Goal: Task Accomplishment & Management: Complete application form

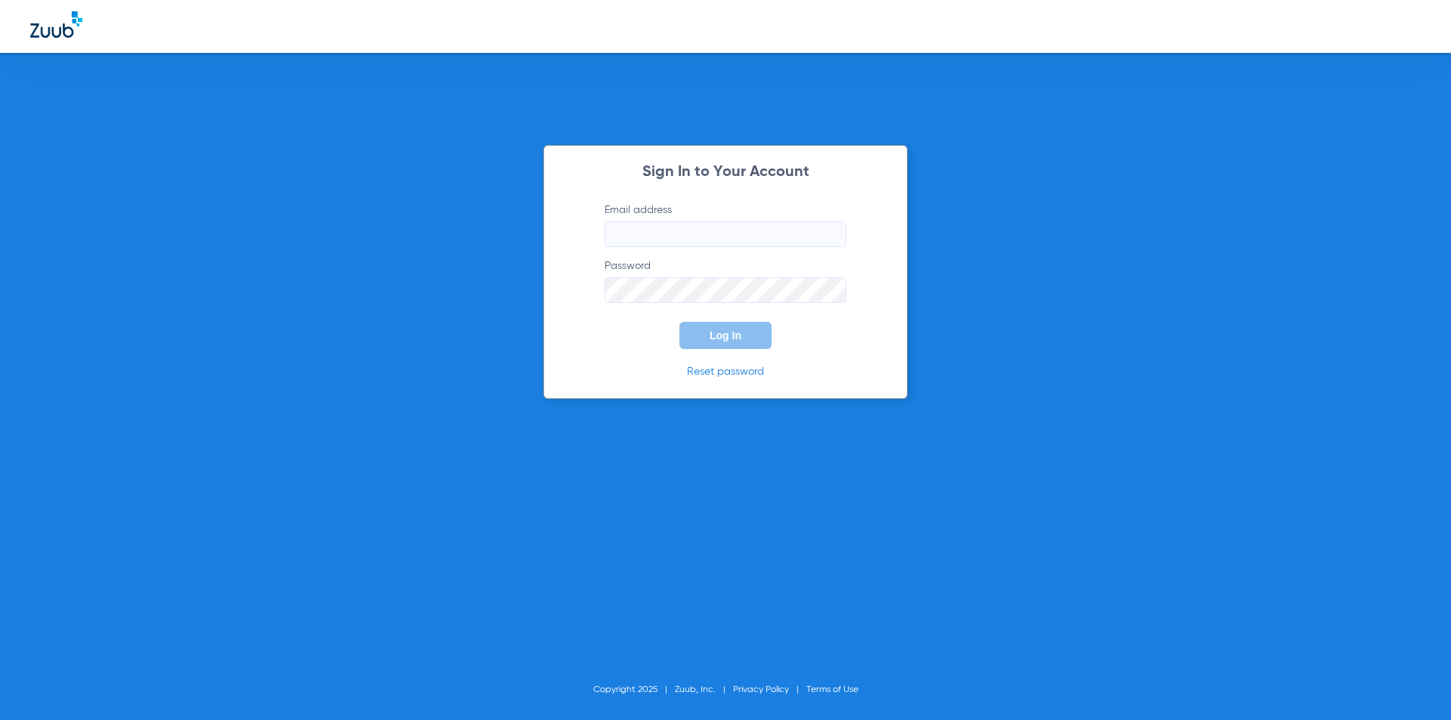
type input "[PERSON_NAME][EMAIL_ADDRESS][PERSON_NAME][DOMAIN_NAME]"
click at [723, 335] on span "Log In" at bounding box center [726, 336] width 32 height 12
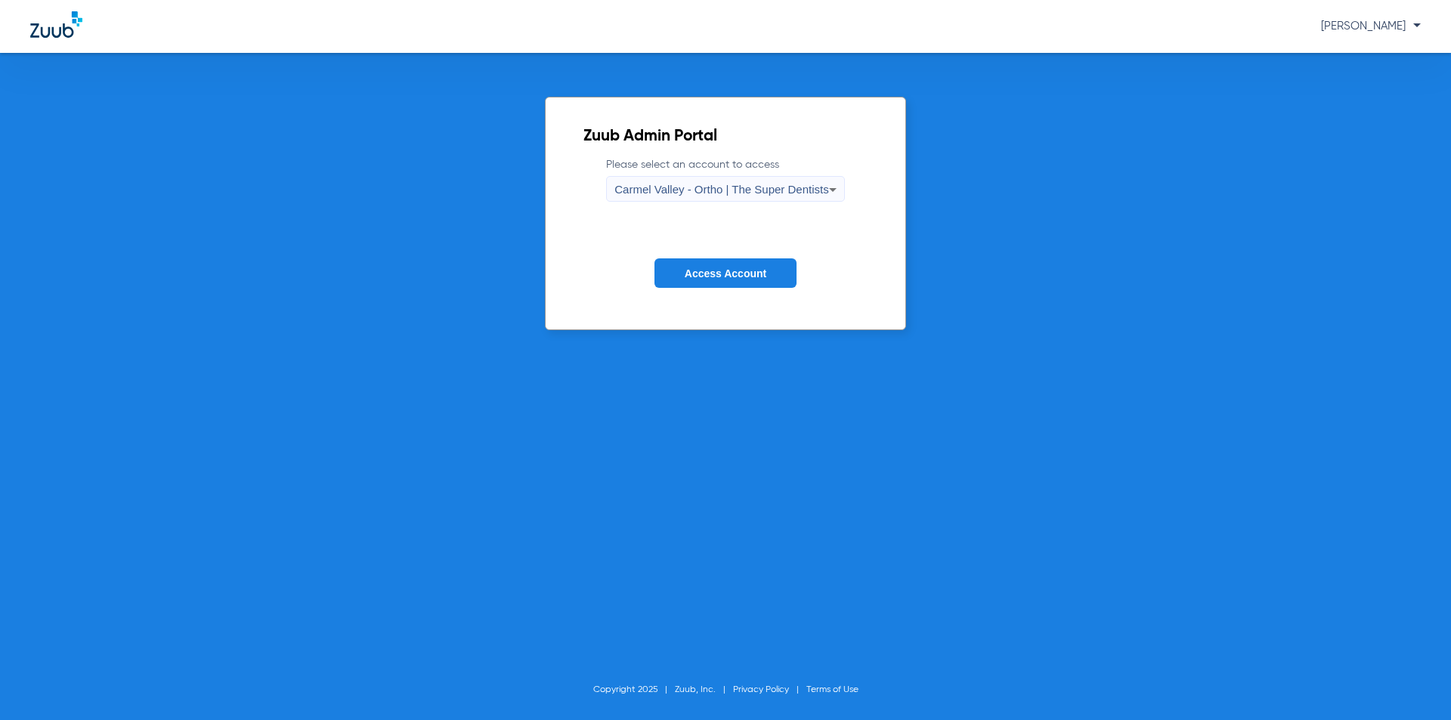
click at [729, 175] on label "Please select an account to access [GEOGRAPHIC_DATA] - Ortho | The Super Dentis…" at bounding box center [725, 179] width 238 height 45
click at [725, 180] on div "Carmel Valley - Ortho | The Super Dentists" at bounding box center [721, 190] width 214 height 26
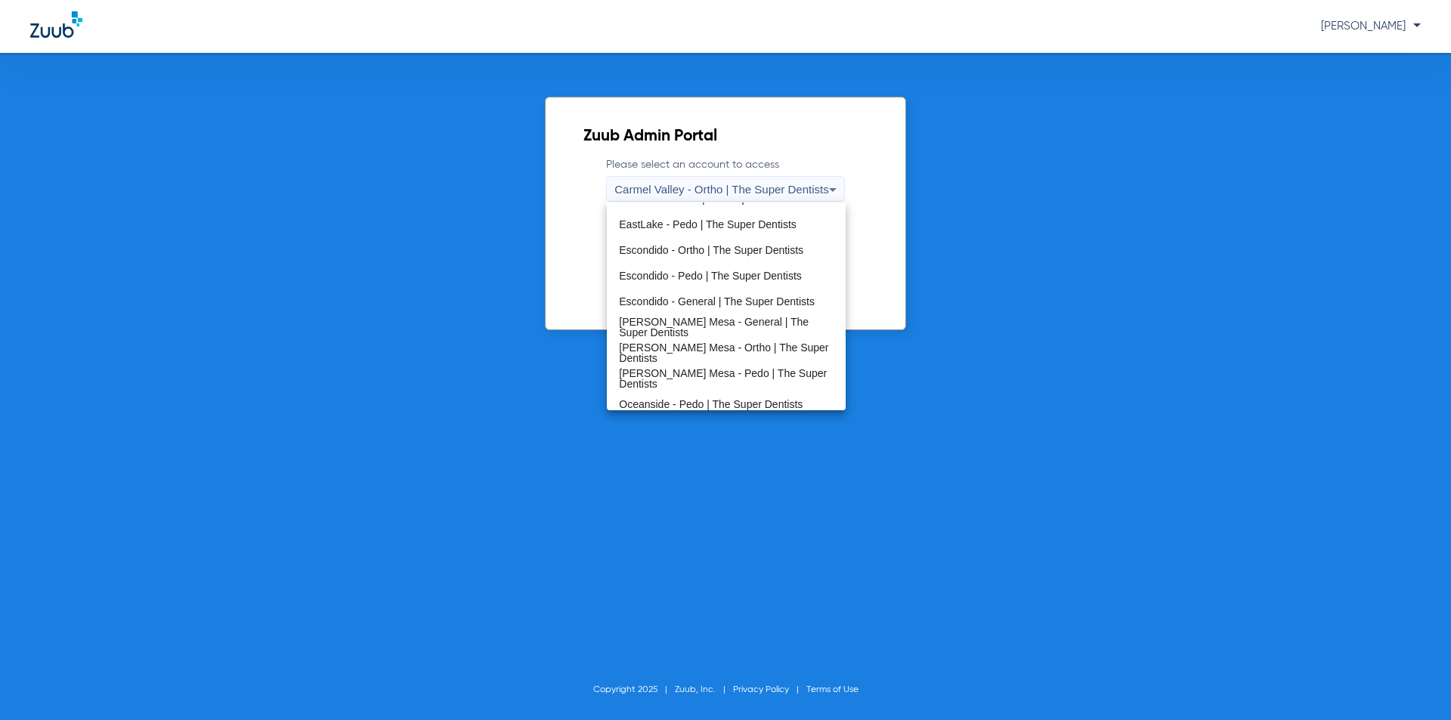
scroll to position [178, 0]
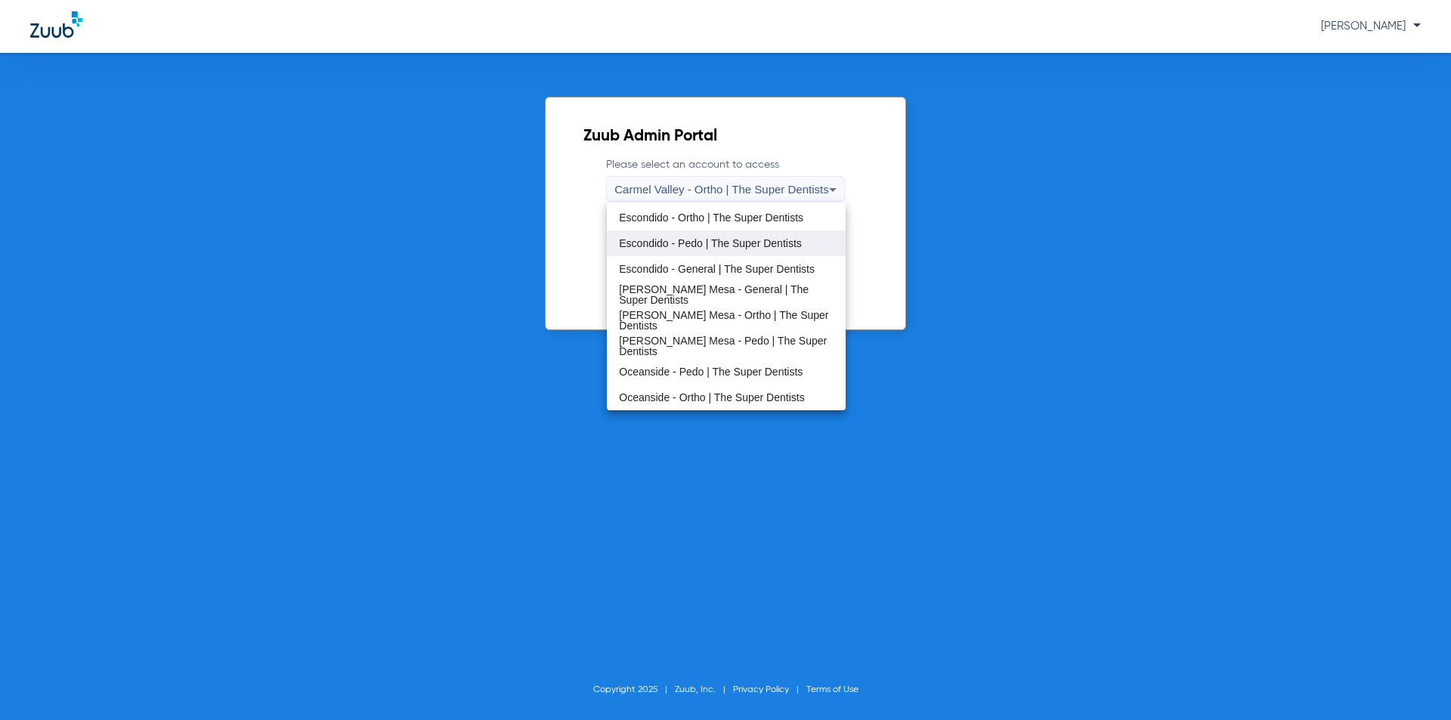
click at [668, 250] on mat-option "Escondido - Pedo | The Super Dentists" at bounding box center [726, 244] width 238 height 26
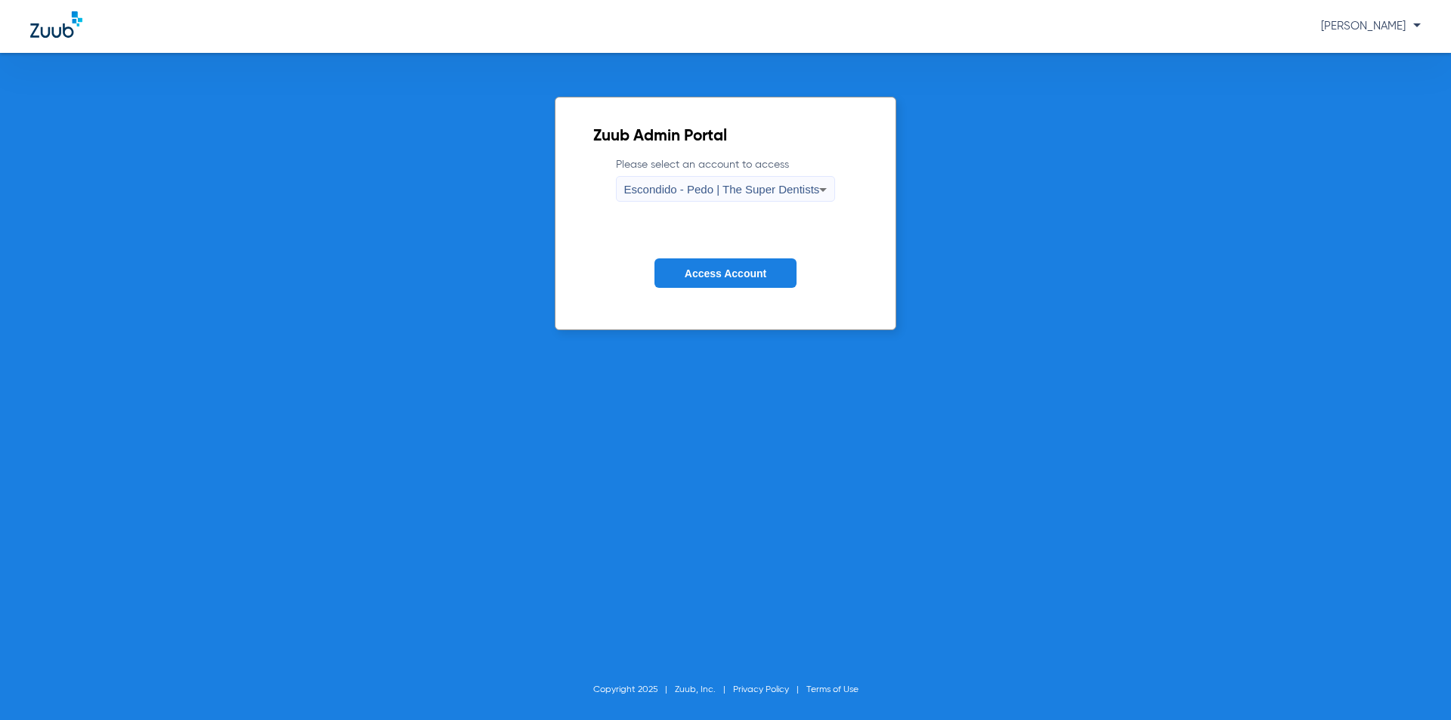
click at [738, 268] on span "Access Account" at bounding box center [726, 274] width 82 height 12
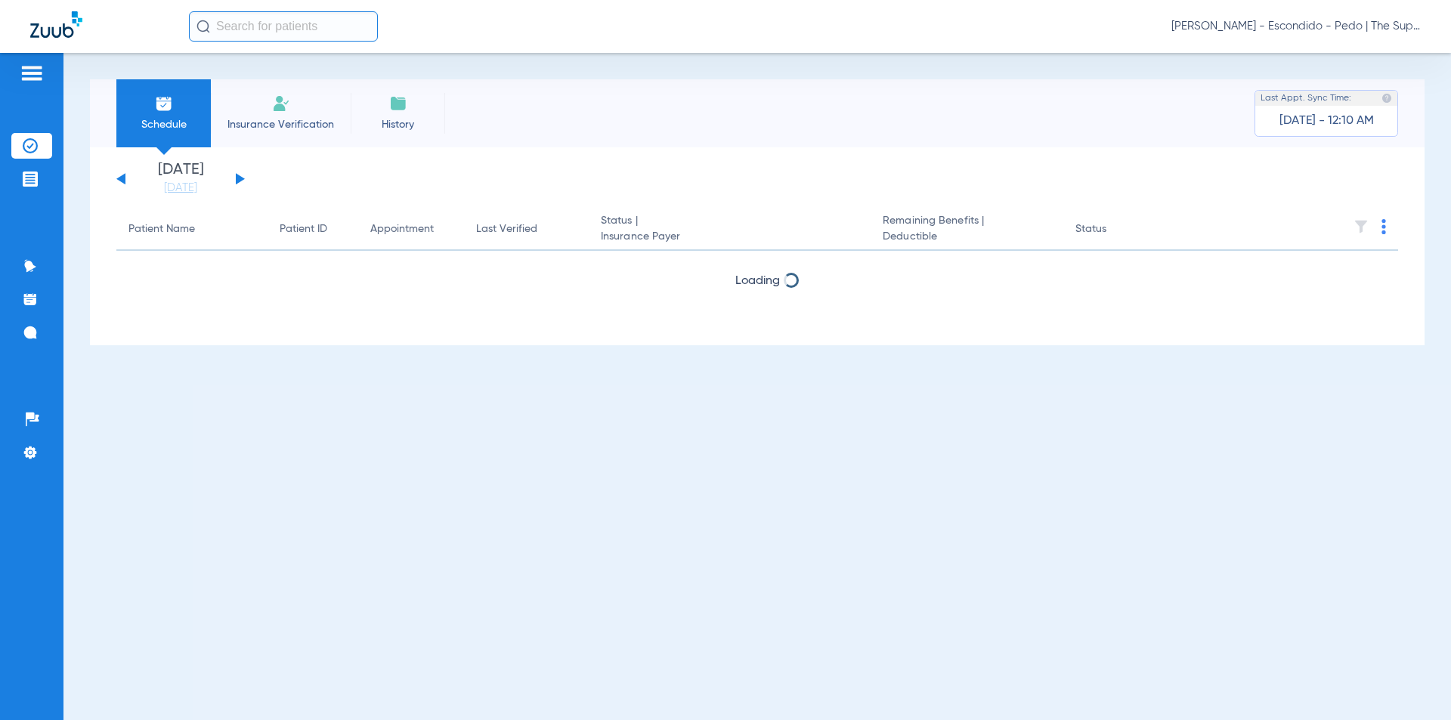
click at [254, 27] on input "text" at bounding box center [283, 26] width 189 height 30
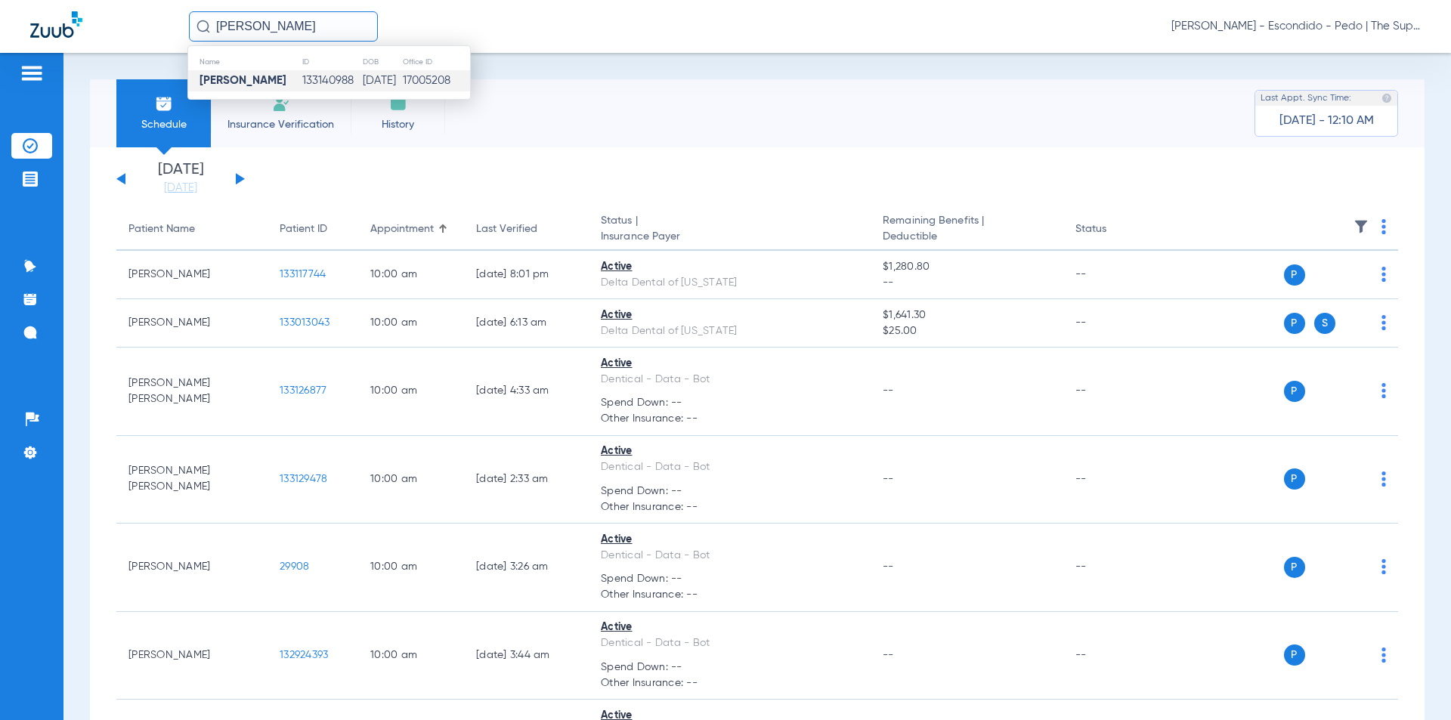
click at [302, 89] on td "133140988" at bounding box center [332, 80] width 60 height 21
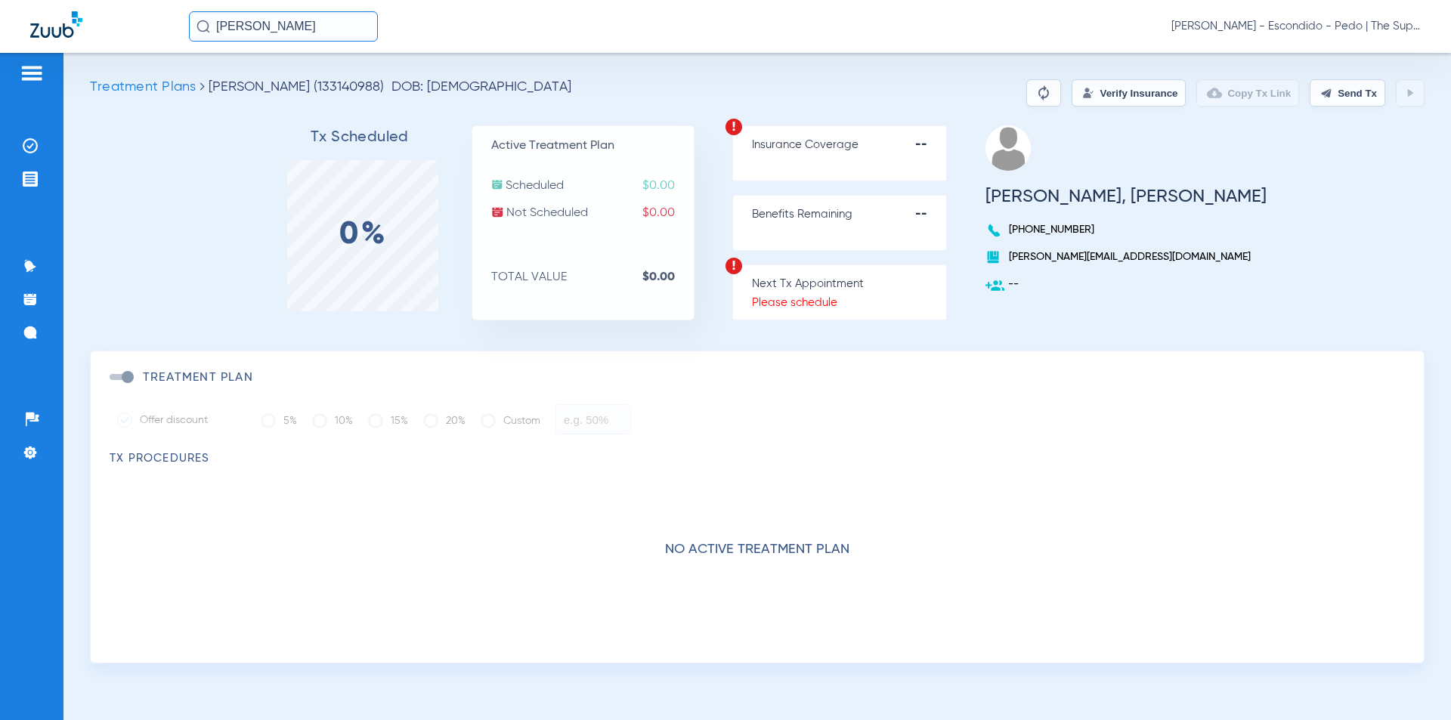
drag, startPoint x: 809, startPoint y: 74, endPoint x: 873, endPoint y: 88, distance: 65.8
click at [809, 74] on div "Treatment Plans [PERSON_NAME] (133140988) DOB: [DEMOGRAPHIC_DATA] Verify Insura…" at bounding box center [757, 386] width 1388 height 667
click at [1114, 88] on button "Verify Insurance" at bounding box center [1129, 92] width 114 height 27
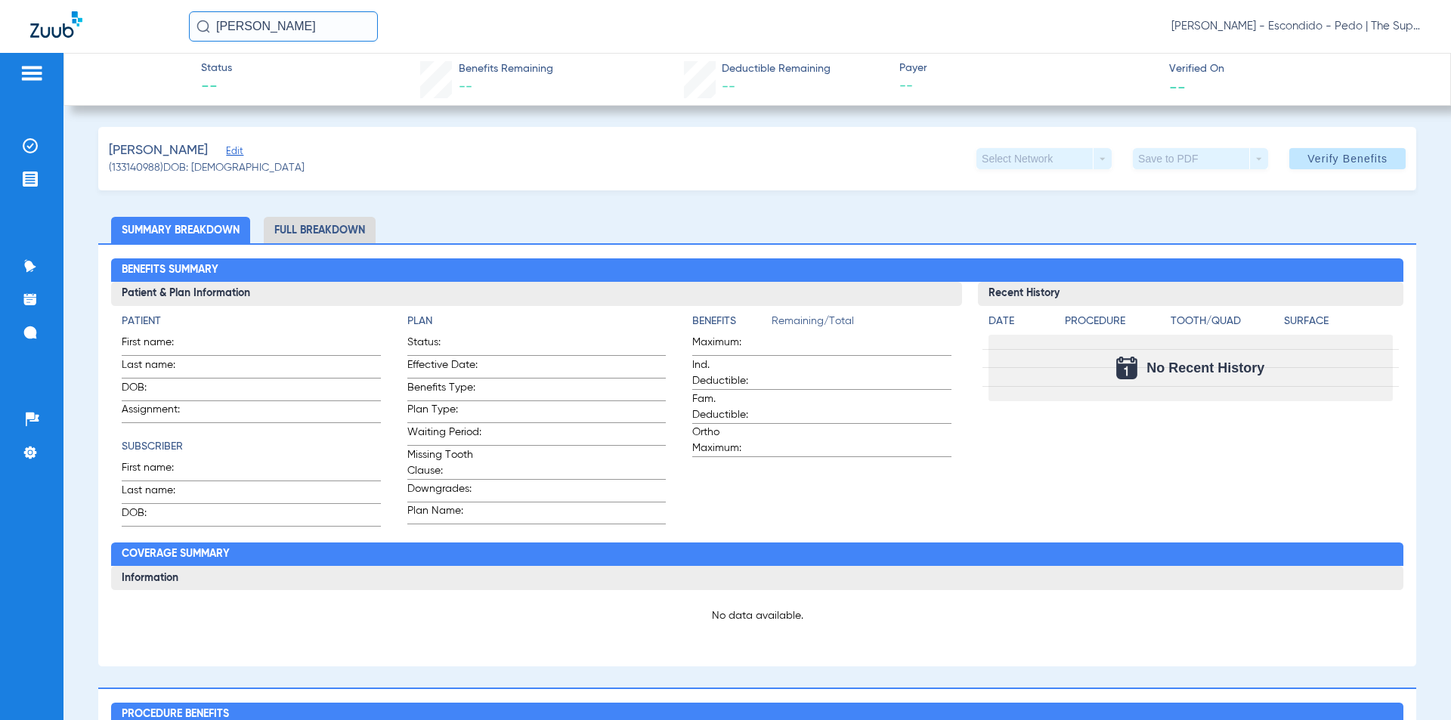
click at [512, 200] on div "[PERSON_NAME] (133140988) DOB: [DEMOGRAPHIC_DATA] Select Network arrow_drop_dow…" at bounding box center [757, 685] width 1318 height 1116
click at [410, 60] on div "Status -- Benefits Remaining -- Deductible Remaining -- Payer -- Verified On --" at bounding box center [757, 79] width 1388 height 53
click at [738, 58] on div "Status -- Benefits Remaining -- Deductible Remaining -- Payer -- Verified On --" at bounding box center [757, 79] width 1388 height 53
click at [1337, 162] on span "Verify Benefits" at bounding box center [1348, 159] width 80 height 12
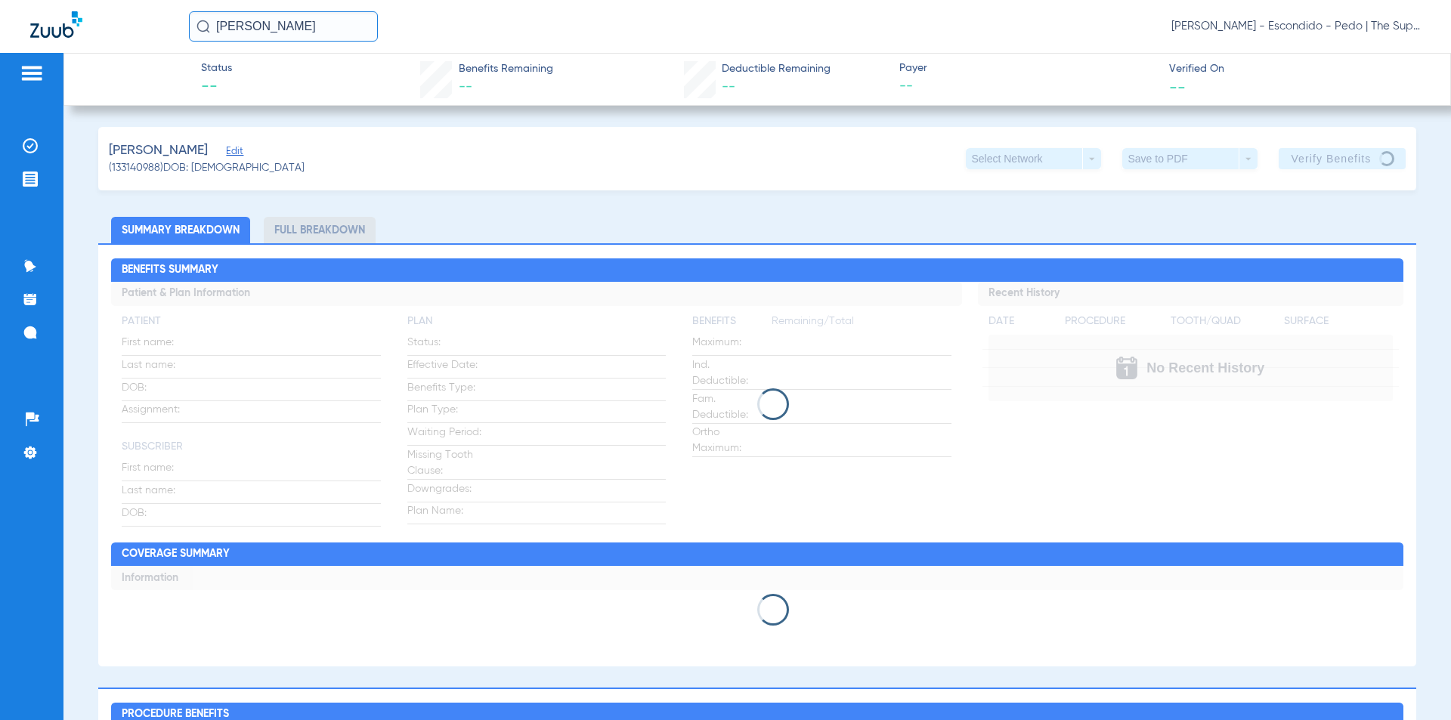
click at [313, 227] on li "Full Breakdown" at bounding box center [320, 230] width 112 height 26
click at [308, 240] on li "Full Breakdown" at bounding box center [320, 230] width 112 height 26
click at [319, 218] on li "Full Breakdown" at bounding box center [320, 230] width 112 height 26
click at [450, 115] on div "Status -- Benefits Remaining -- Deductible Remaining -- Payer -- Verified On --…" at bounding box center [757, 386] width 1388 height 667
click at [451, 194] on div "[PERSON_NAME] (133140988) DOB: [DEMOGRAPHIC_DATA] Select Network arrow_drop_dow…" at bounding box center [757, 682] width 1318 height 1111
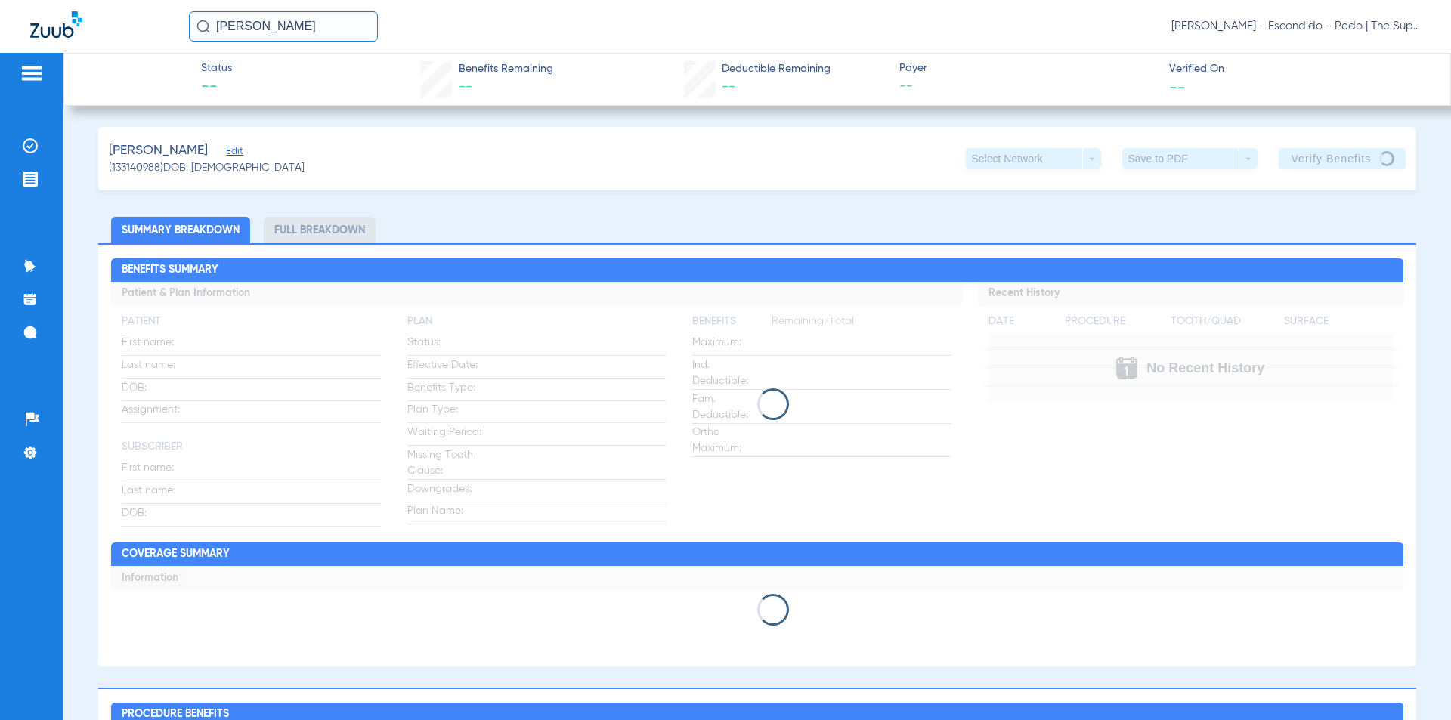
click at [306, 232] on li "Full Breakdown" at bounding box center [320, 230] width 112 height 26
click at [532, 178] on div "[PERSON_NAME] (133140988) DOB: [DEMOGRAPHIC_DATA] Select Network arrow_drop_dow…" at bounding box center [757, 158] width 1318 height 63
drag, startPoint x: 512, startPoint y: 44, endPoint x: 509, endPoint y: 36, distance: 8.8
click at [511, 43] on div "[PERSON_NAME] [PERSON_NAME] - Escondido - Pedo | The Super Dentists" at bounding box center [725, 26] width 1451 height 53
click at [1057, 38] on div "[PERSON_NAME] [PERSON_NAME] - Escondido - Pedo | The Super Dentists" at bounding box center [805, 26] width 1232 height 30
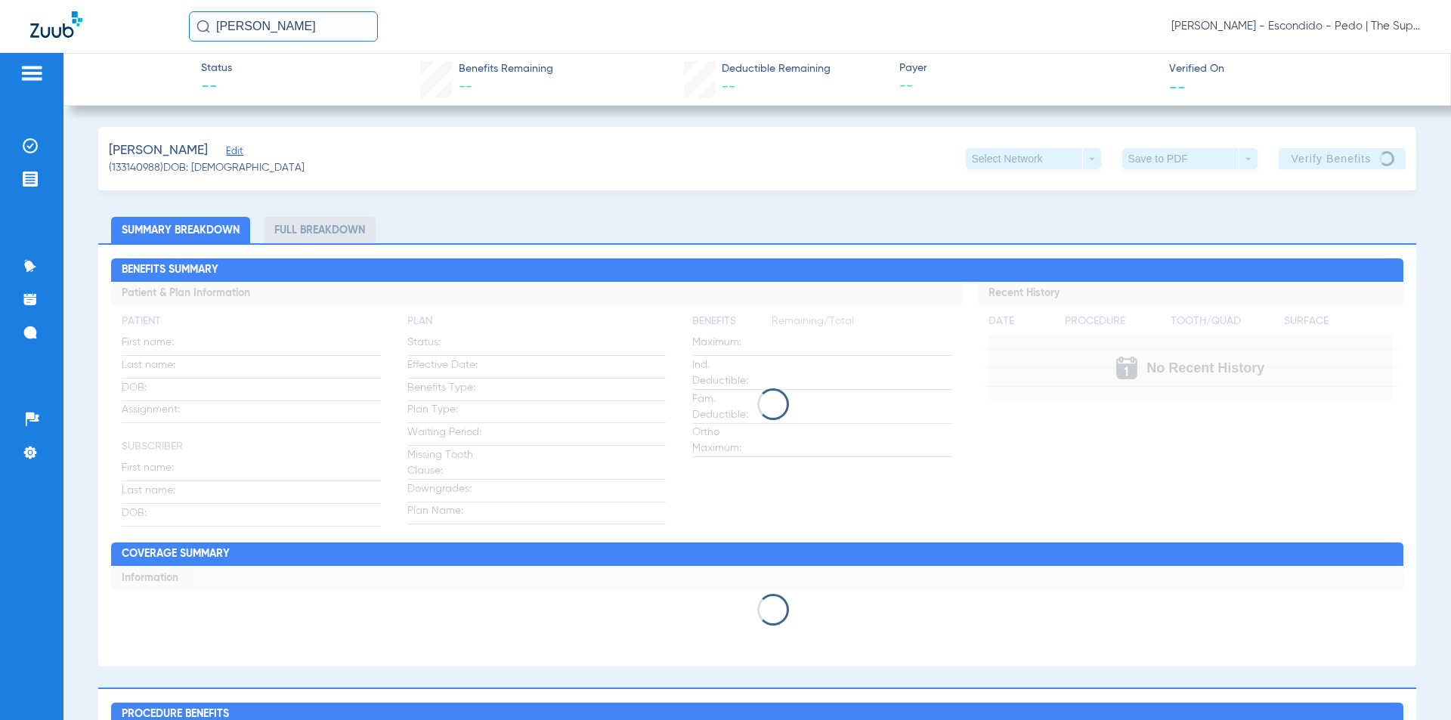
click at [311, 21] on input "[PERSON_NAME]" at bounding box center [283, 26] width 189 height 30
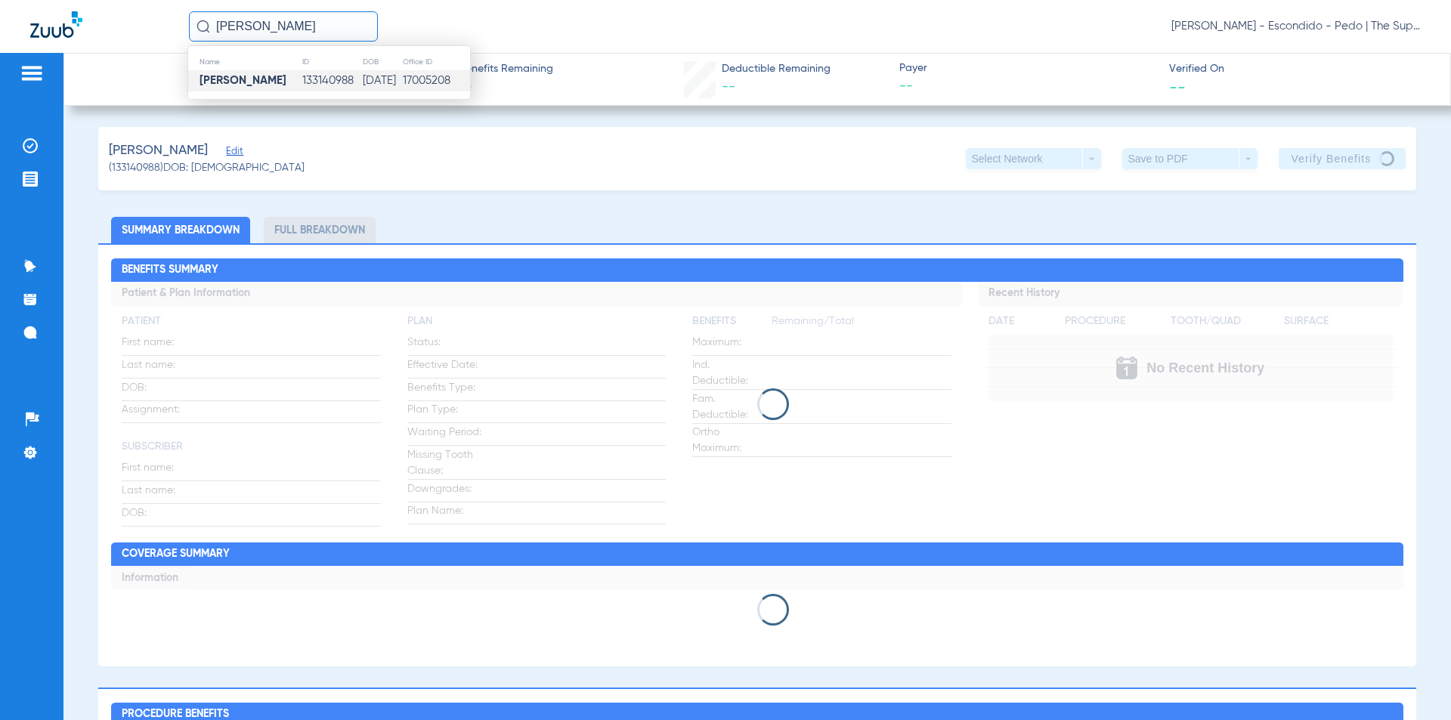
click at [362, 79] on td "[DATE]" at bounding box center [382, 80] width 40 height 21
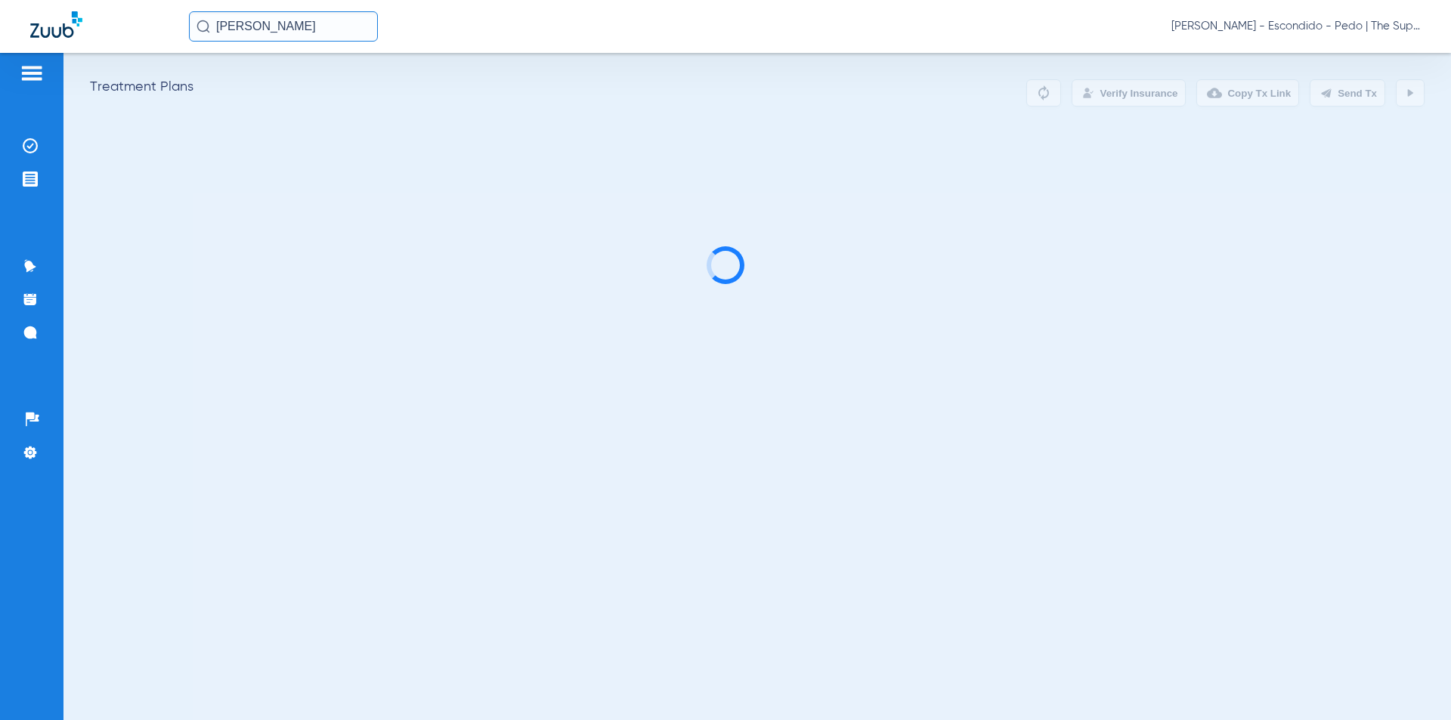
click at [884, 85] on div "Treatment Plans Verify Insurance Copy Tx Link Send Tx" at bounding box center [757, 92] width 1335 height 27
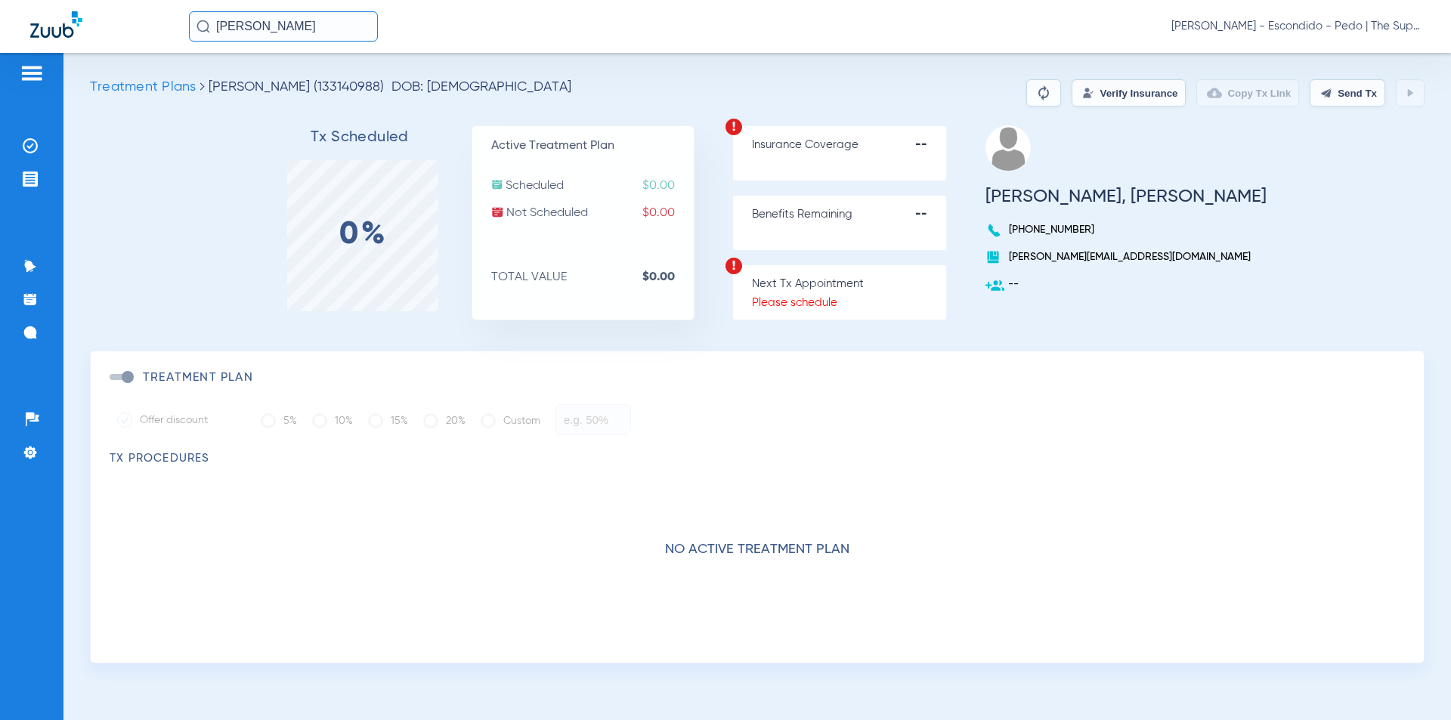
click at [853, 73] on div "Treatment Plans [PERSON_NAME] (133140988) DOB: [DEMOGRAPHIC_DATA] Verify Insura…" at bounding box center [757, 386] width 1388 height 667
click at [311, 29] on input "[PERSON_NAME]" at bounding box center [283, 26] width 189 height 30
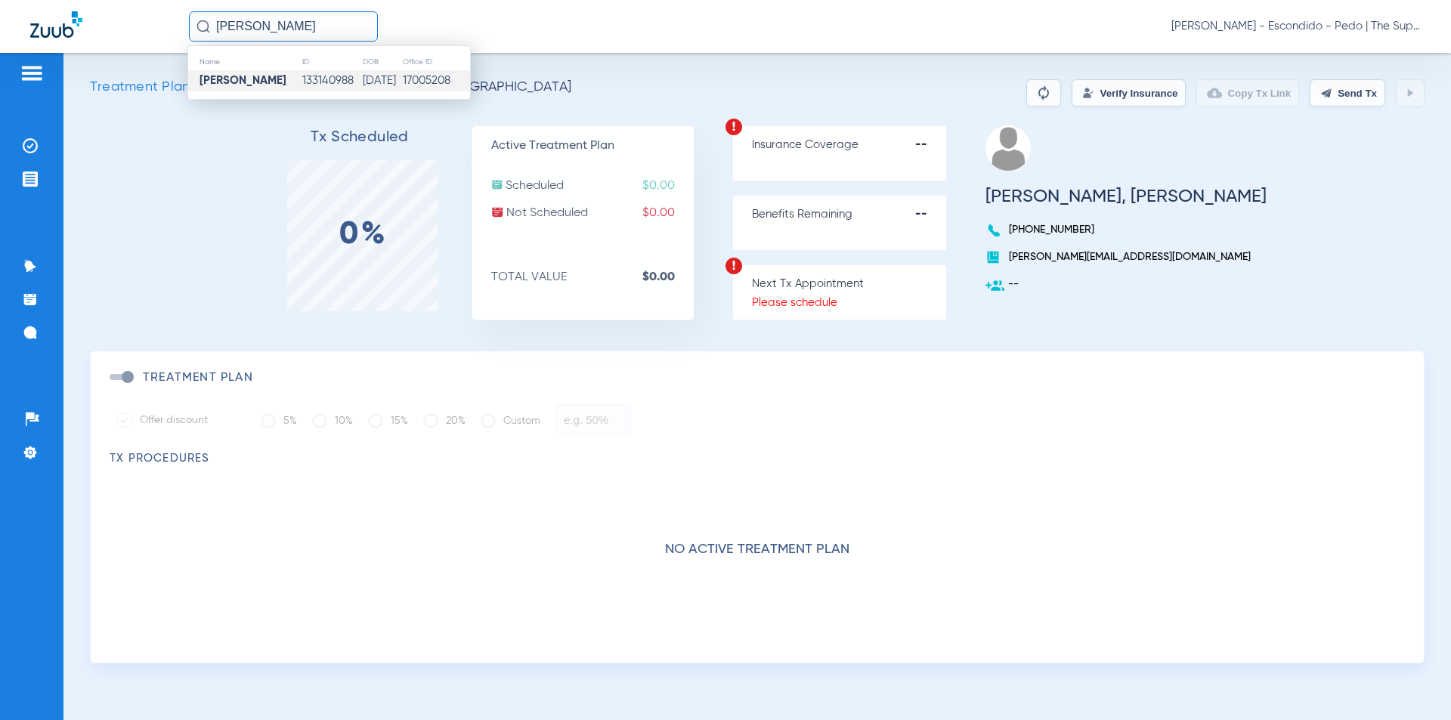
click at [362, 85] on td "[DATE]" at bounding box center [382, 80] width 40 height 21
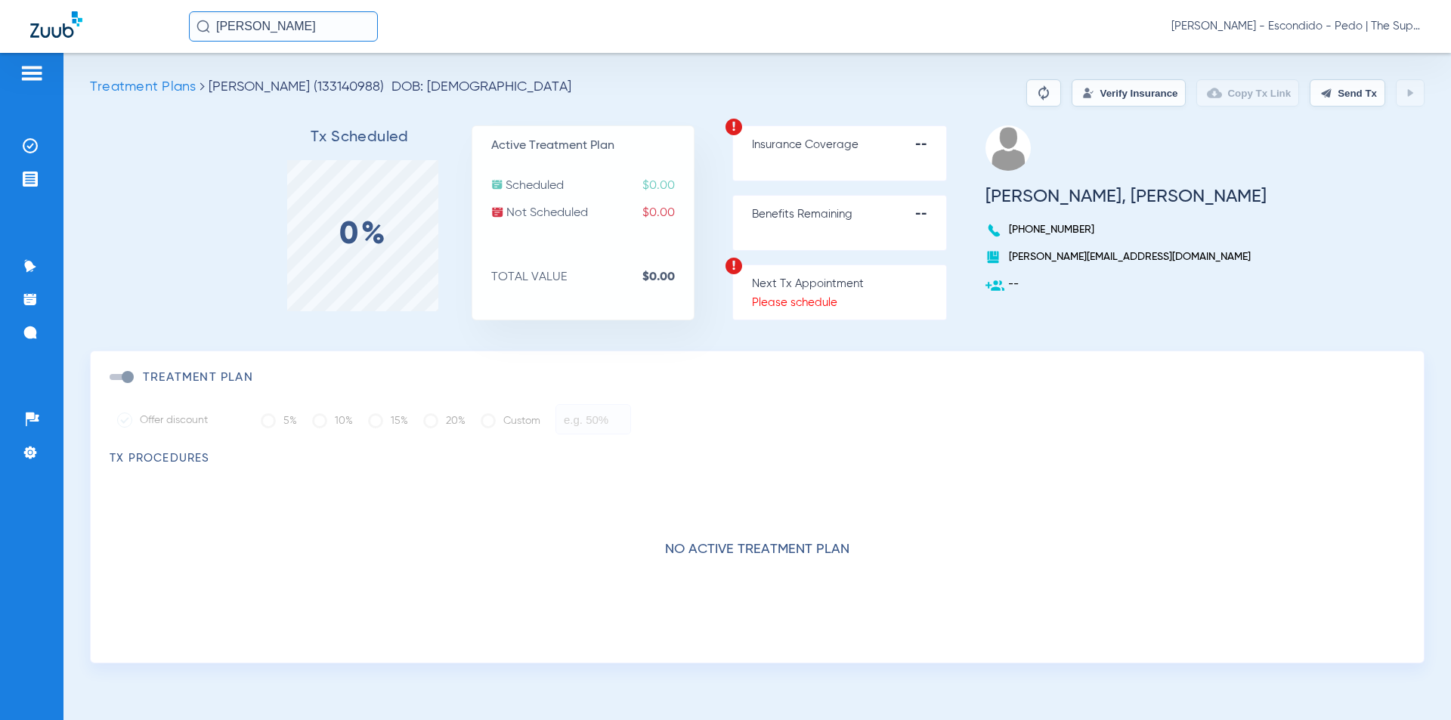
click at [746, 56] on div "Treatment Plans [PERSON_NAME] (133140988) DOB: [DEMOGRAPHIC_DATA] Verify Insura…" at bounding box center [757, 386] width 1388 height 667
click at [1104, 77] on div "Treatment Plans [PERSON_NAME] (133140988) DOB: [DEMOGRAPHIC_DATA] Verify Insura…" at bounding box center [757, 386] width 1388 height 667
click at [1106, 94] on button "Verify Insurance" at bounding box center [1129, 92] width 114 height 27
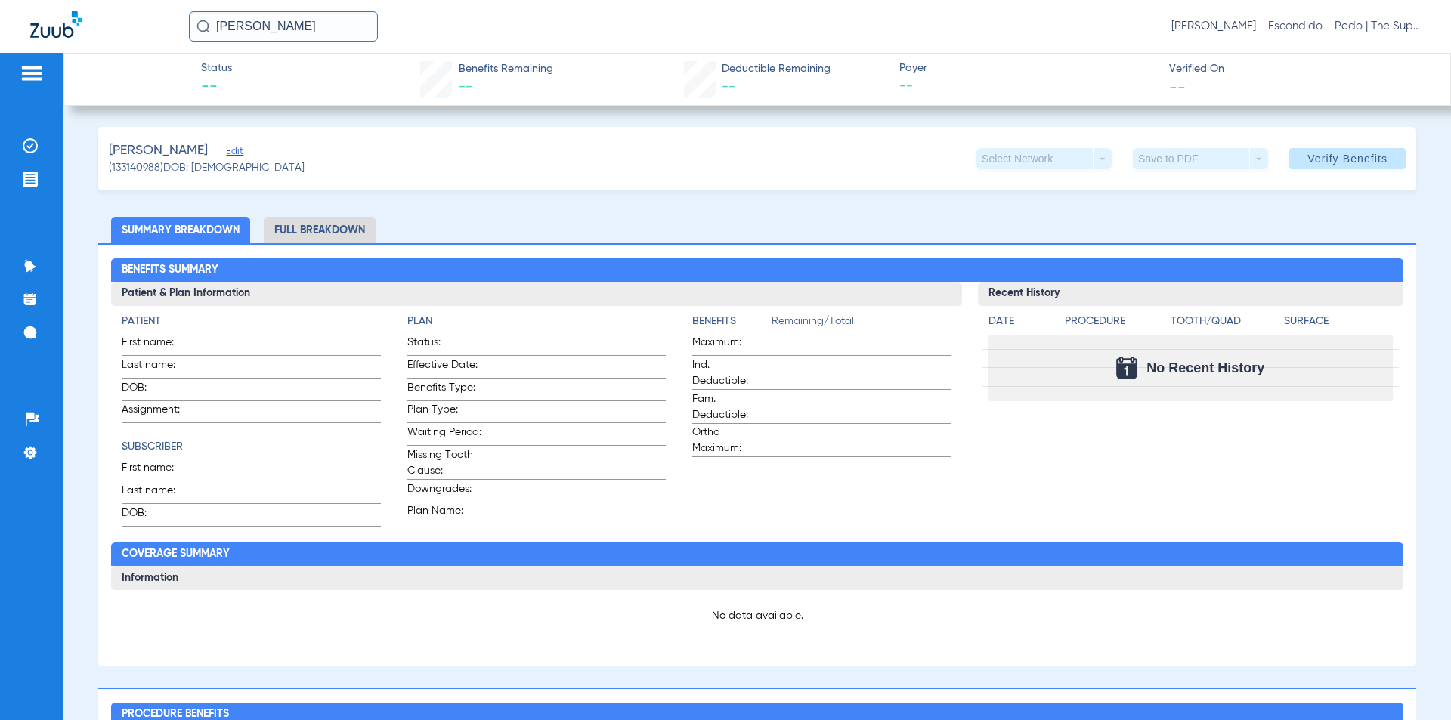
click at [302, 221] on li "Full Breakdown" at bounding box center [320, 230] width 112 height 26
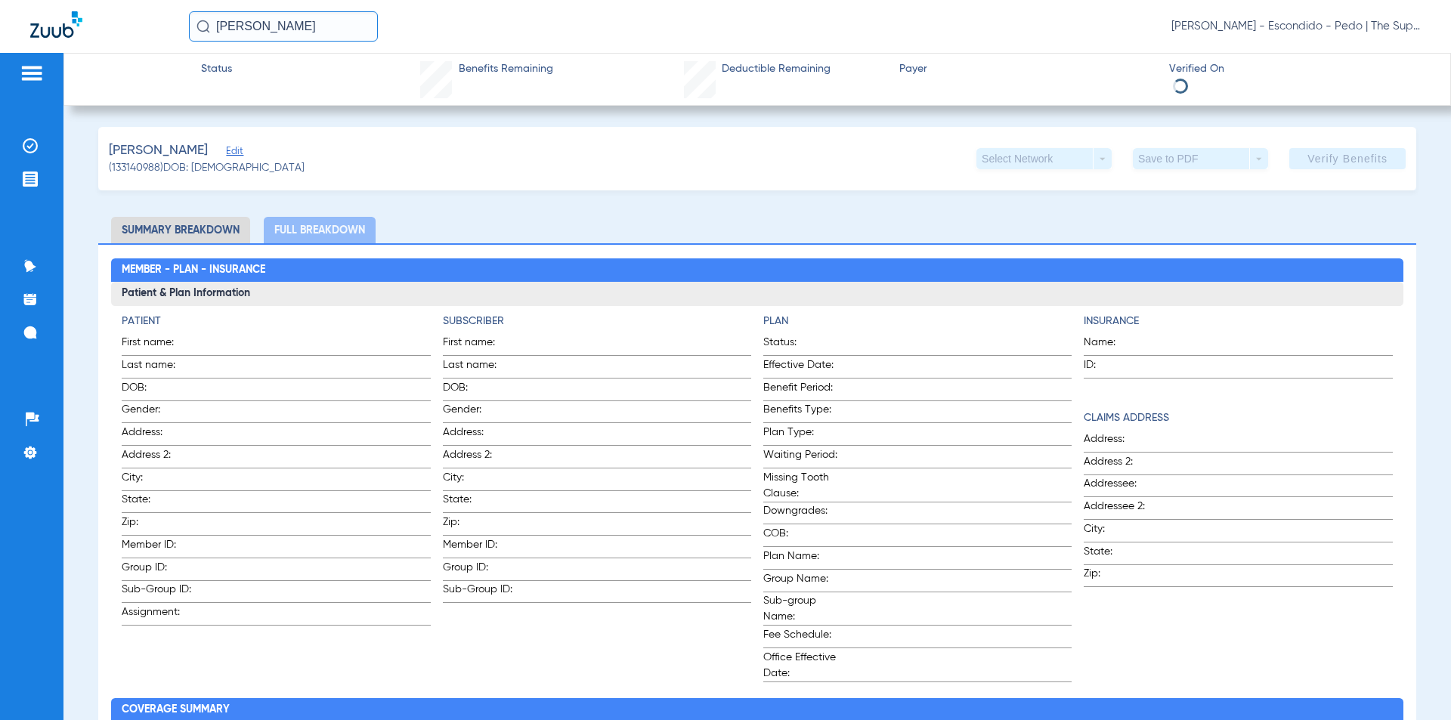
click at [453, 147] on div "[PERSON_NAME] (133140988) DOB: [DEMOGRAPHIC_DATA] Select Network arrow_drop_dow…" at bounding box center [757, 158] width 1318 height 63
click at [1050, 22] on div "[PERSON_NAME] [PERSON_NAME] - Escondido - Pedo | The Super Dentists" at bounding box center [805, 26] width 1232 height 30
click at [187, 224] on li "Summary Breakdown" at bounding box center [180, 230] width 139 height 26
click at [758, 225] on ul "Summary Breakdown Full Breakdown" at bounding box center [757, 230] width 1318 height 26
click at [156, 231] on li "Summary Breakdown" at bounding box center [180, 230] width 139 height 26
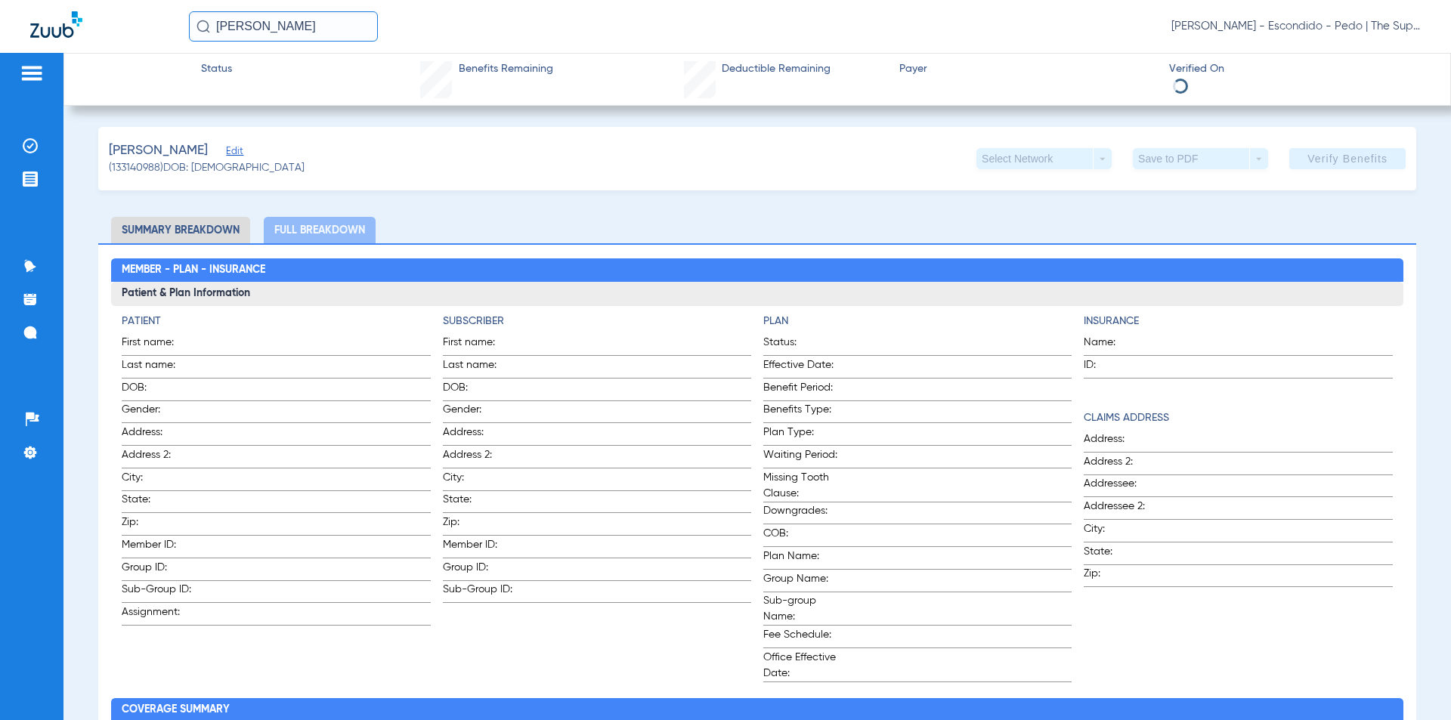
click at [853, 258] on h2 "Member - Plan - Insurance" at bounding box center [757, 270] width 1292 height 24
click at [210, 233] on li "Summary Breakdown" at bounding box center [180, 230] width 139 height 26
click at [841, 224] on ul "Summary Breakdown Full Breakdown" at bounding box center [757, 230] width 1318 height 26
click at [747, 266] on h2 "Member - Plan - Insurance" at bounding box center [757, 270] width 1292 height 24
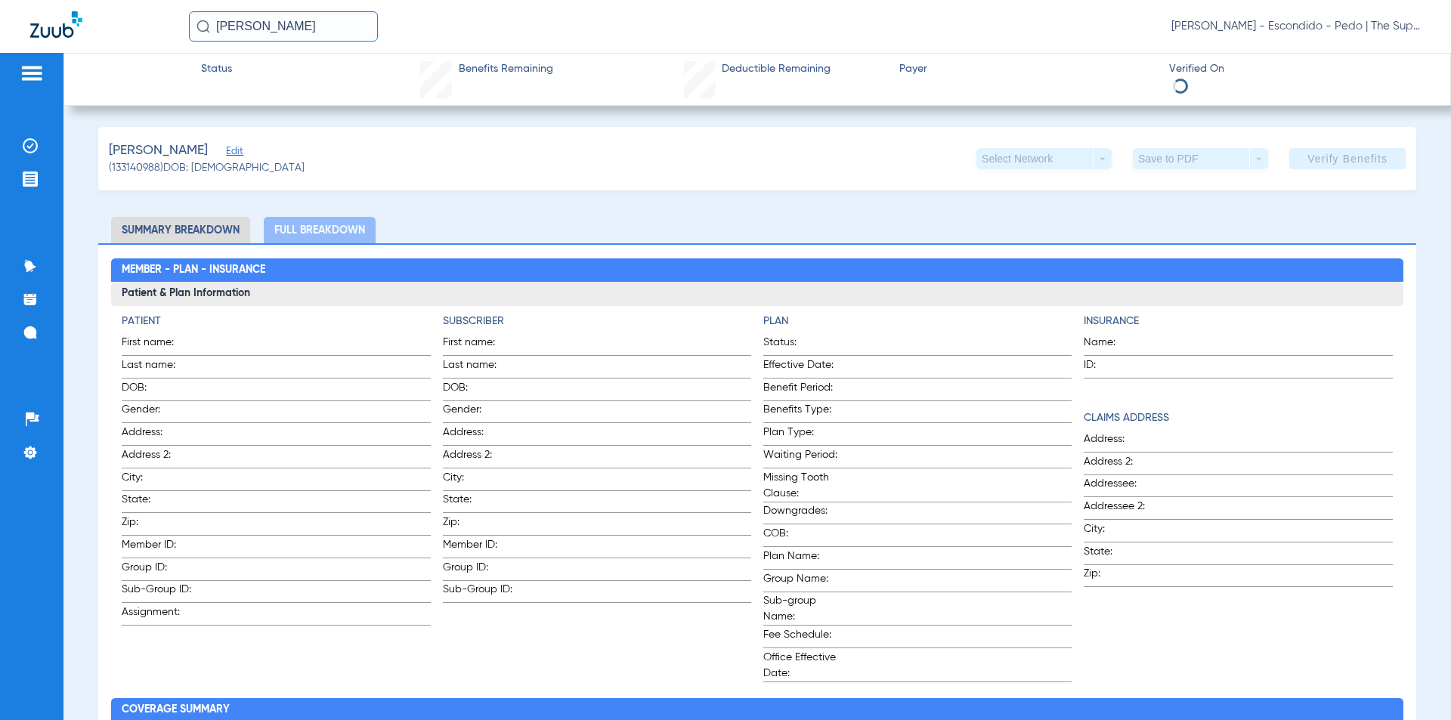
click at [199, 236] on li "Summary Breakdown" at bounding box center [180, 230] width 139 height 26
click at [726, 262] on h2 "Member - Plan - Insurance" at bounding box center [757, 270] width 1292 height 24
click at [197, 225] on li "Summary Breakdown" at bounding box center [180, 230] width 139 height 26
click at [729, 230] on ul "Summary Breakdown Full Breakdown" at bounding box center [757, 230] width 1318 height 26
drag, startPoint x: 569, startPoint y: 197, endPoint x: 580, endPoint y: 200, distance: 11.7
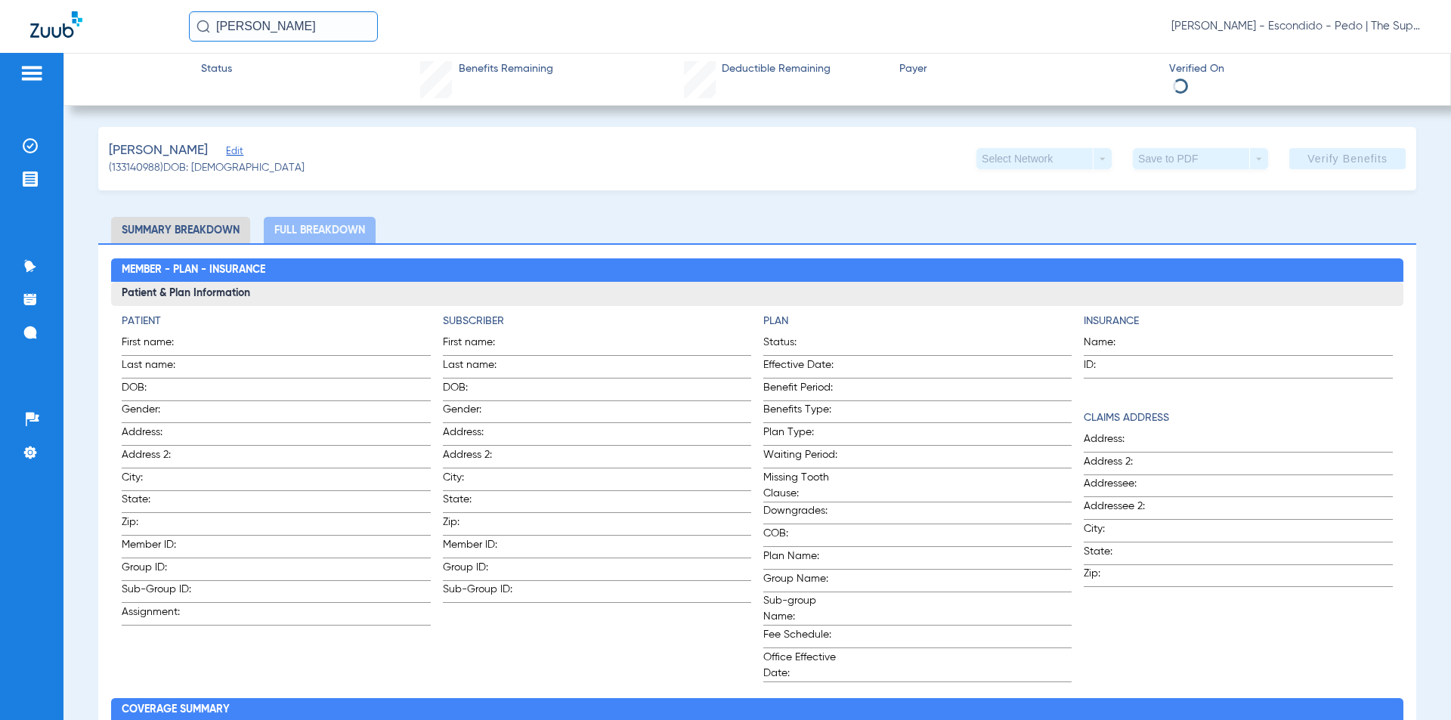
click at [988, 296] on h3 "Patient & Plan Information" at bounding box center [757, 294] width 1292 height 24
click at [997, 223] on ul "Summary Breakdown Full Breakdown" at bounding box center [757, 230] width 1318 height 26
click at [874, 165] on div "[PERSON_NAME] (133140988) DOB: [DEMOGRAPHIC_DATA] Select Network arrow_drop_dow…" at bounding box center [757, 158] width 1318 height 63
click at [599, 50] on div "[PERSON_NAME] [PERSON_NAME] - Escondido - Pedo | The Super Dentists" at bounding box center [725, 26] width 1451 height 53
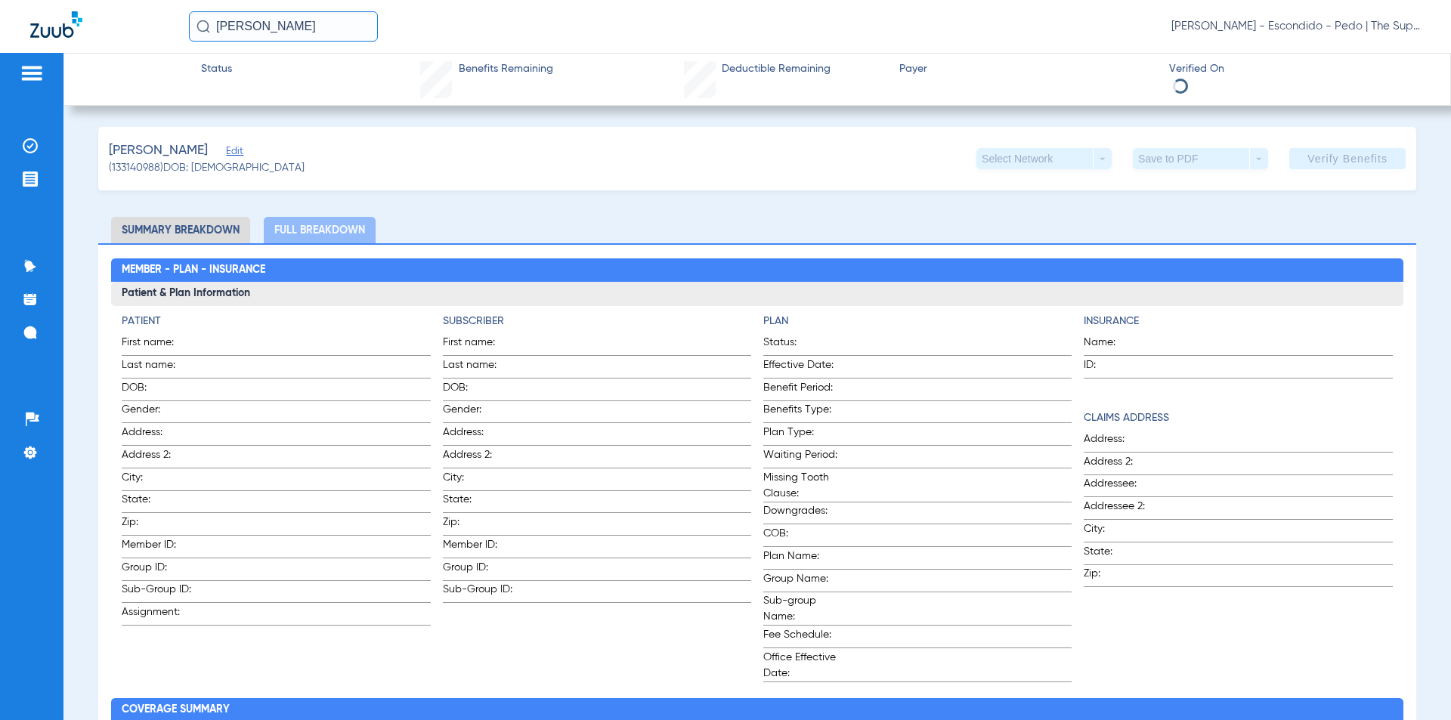
click at [310, 29] on input "[PERSON_NAME]" at bounding box center [283, 26] width 189 height 30
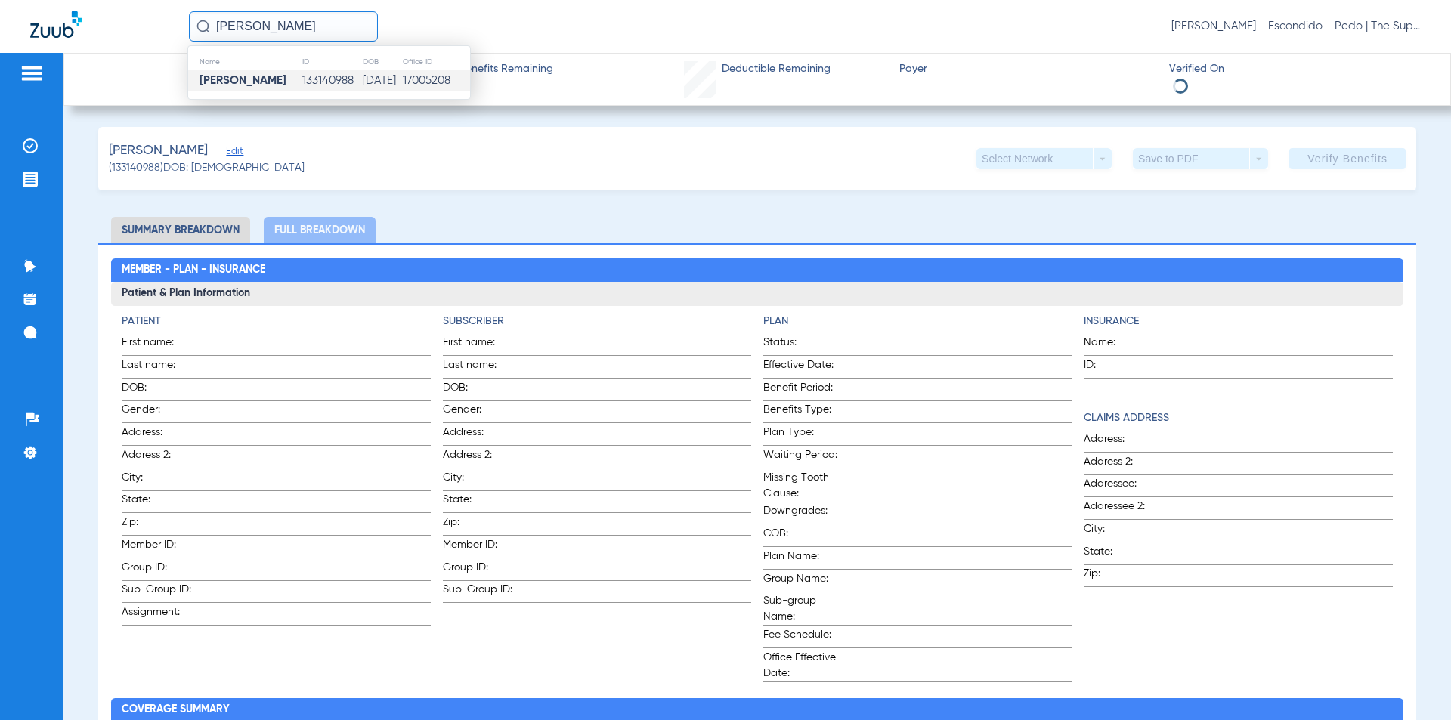
click at [512, 43] on div "[PERSON_NAME] Name ID DOB Office ID [PERSON_NAME] 133140988 [DATE] 17005208 [PE…" at bounding box center [725, 26] width 1451 height 53
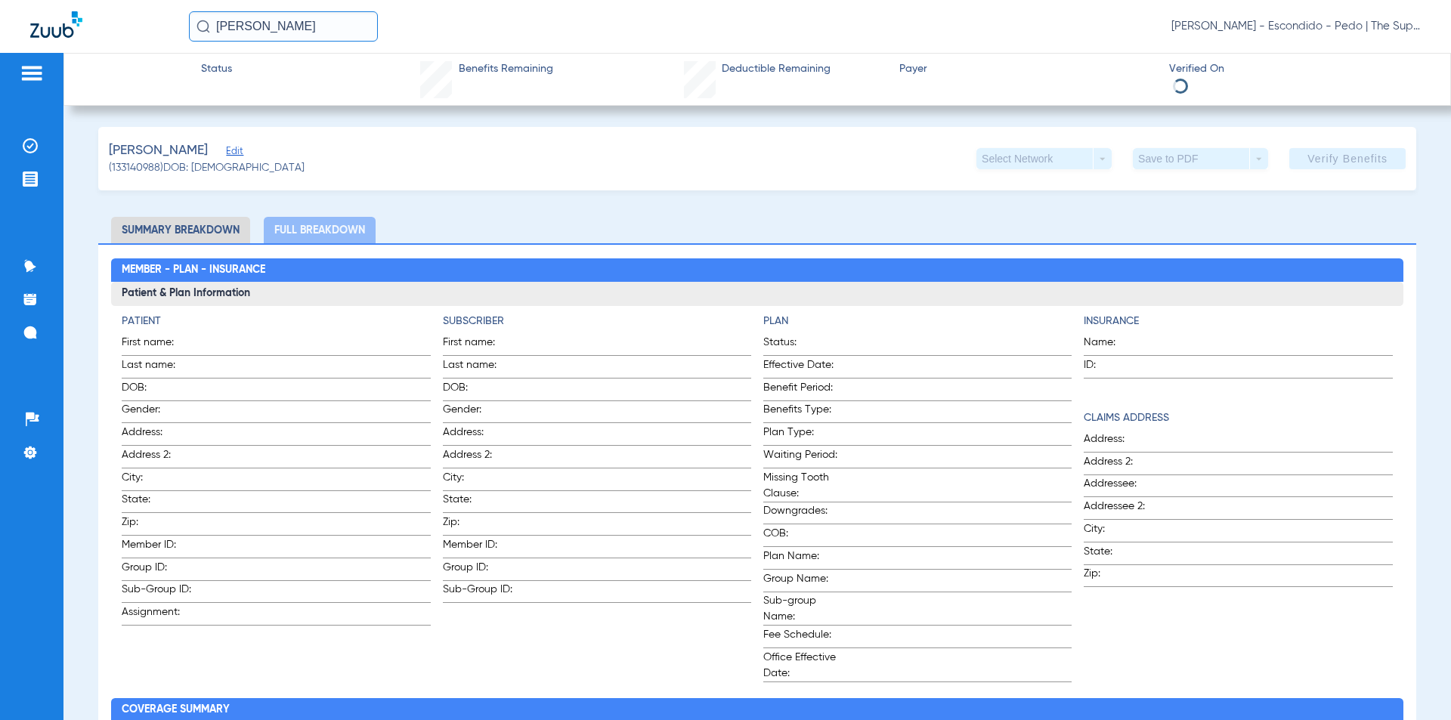
drag, startPoint x: 305, startPoint y: 18, endPoint x: 95, endPoint y: 37, distance: 210.2
click at [95, 37] on div "[PERSON_NAME] [PERSON_NAME] - Escondido - Pedo | The Super Dentists" at bounding box center [725, 26] width 1451 height 53
click at [293, 20] on input "[PERSON_NAME]" at bounding box center [283, 26] width 189 height 30
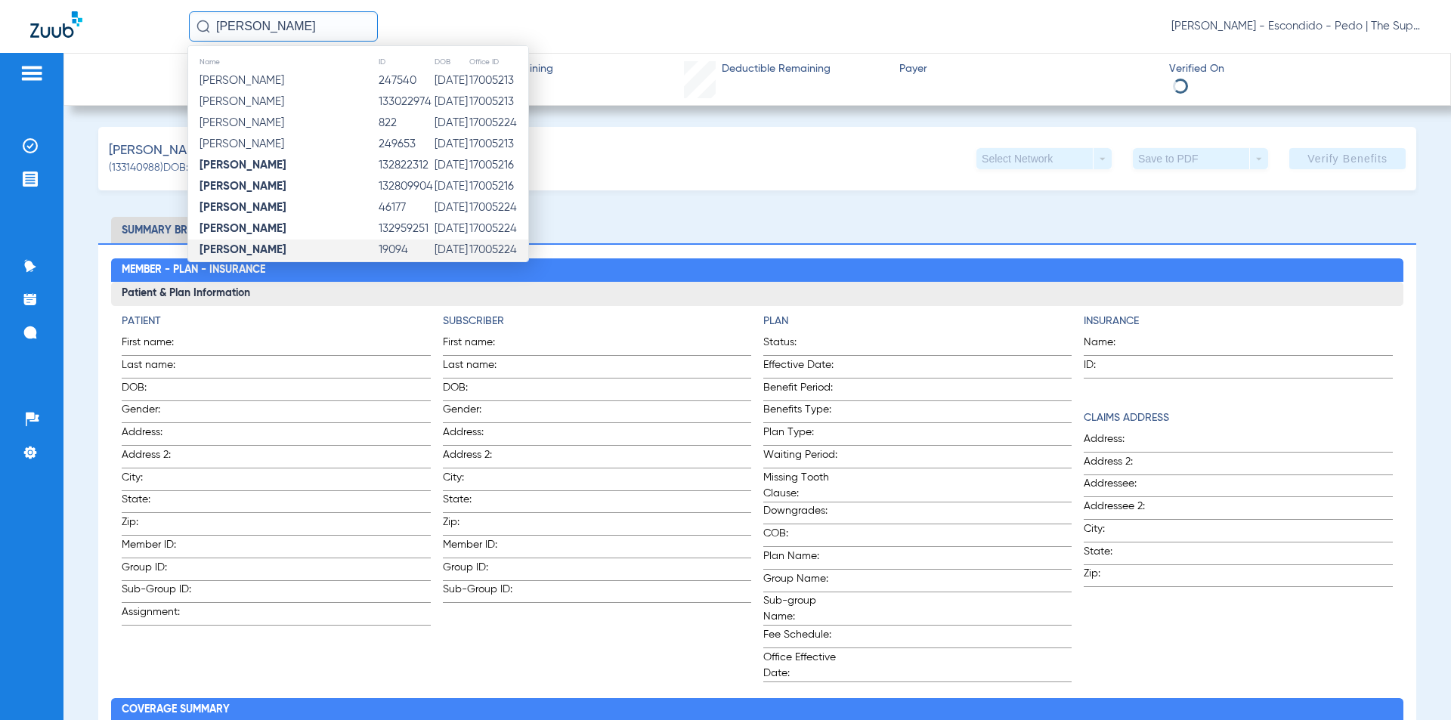
type input "[PERSON_NAME]"
drag, startPoint x: 428, startPoint y: 249, endPoint x: 420, endPoint y: 252, distance: 8.1
click at [434, 255] on td "[DATE]" at bounding box center [451, 250] width 35 height 21
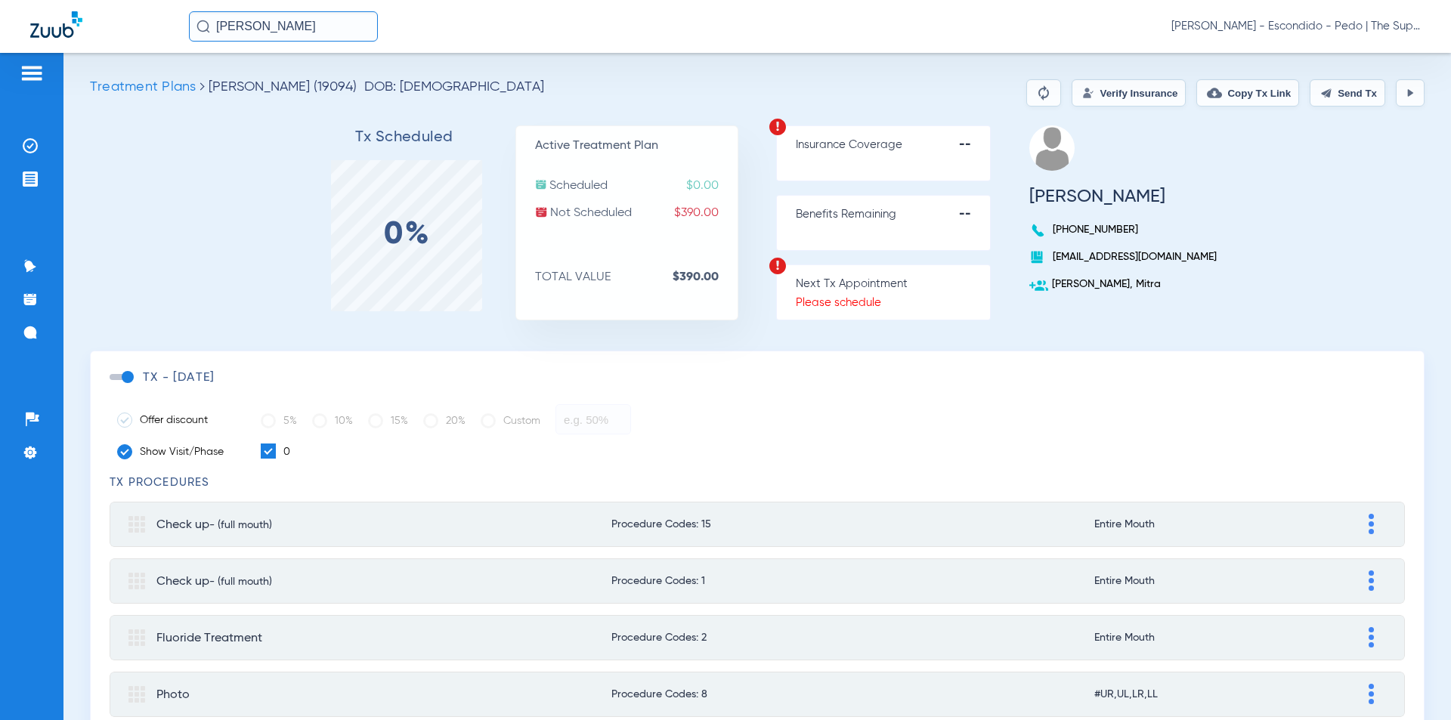
click at [1127, 97] on button "Verify Insurance" at bounding box center [1129, 92] width 114 height 27
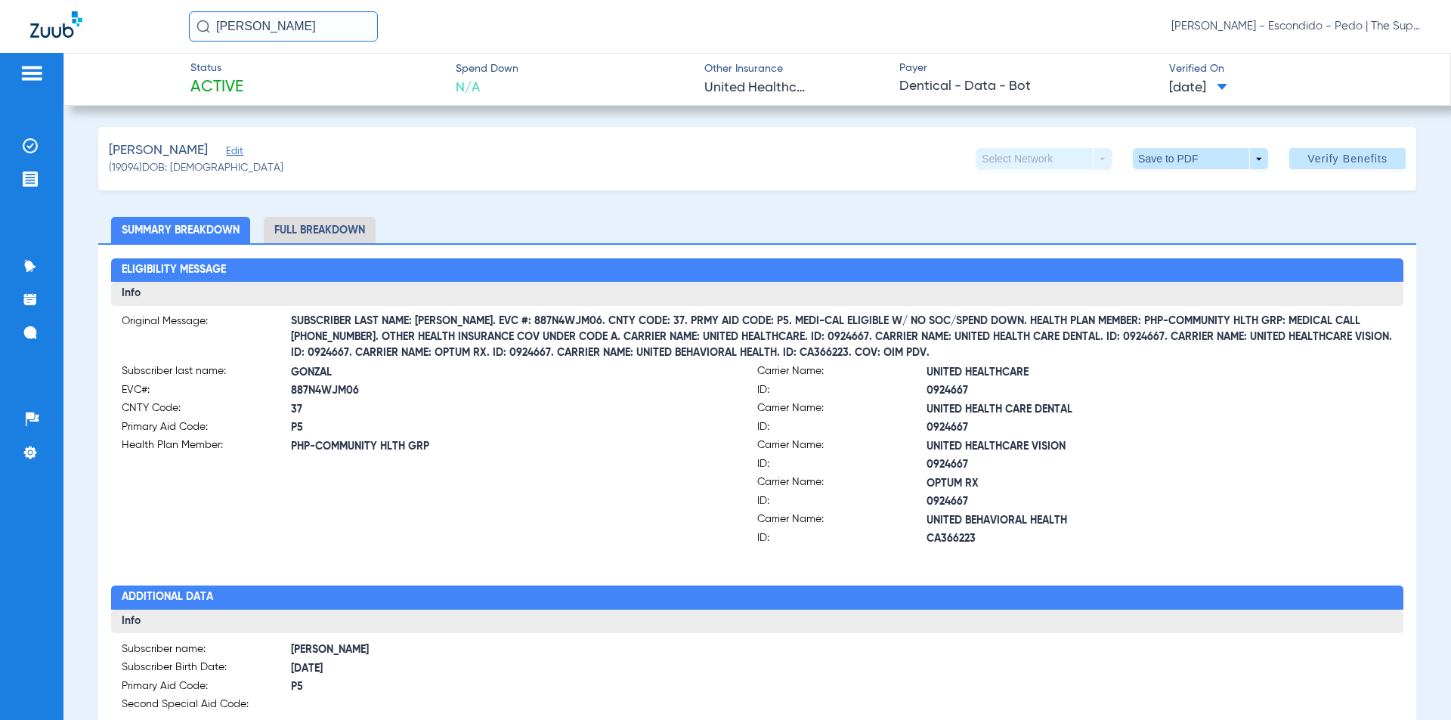
click at [514, 182] on div "[PERSON_NAME] Edit (19094) DOB: [DEMOGRAPHIC_DATA] Select Network arrow_drop_do…" at bounding box center [757, 158] width 1318 height 63
click at [721, 76] on span "Other Insurance" at bounding box center [757, 69] width 106 height 16
click at [732, 75] on span "Other Insurance" at bounding box center [757, 69] width 106 height 16
click at [734, 67] on span "Other Insurance" at bounding box center [757, 69] width 106 height 16
click at [781, 112] on div "Status Active Spend Down N/A Other Insurance United Healthcare Payer Dentical -…" at bounding box center [757, 386] width 1388 height 667
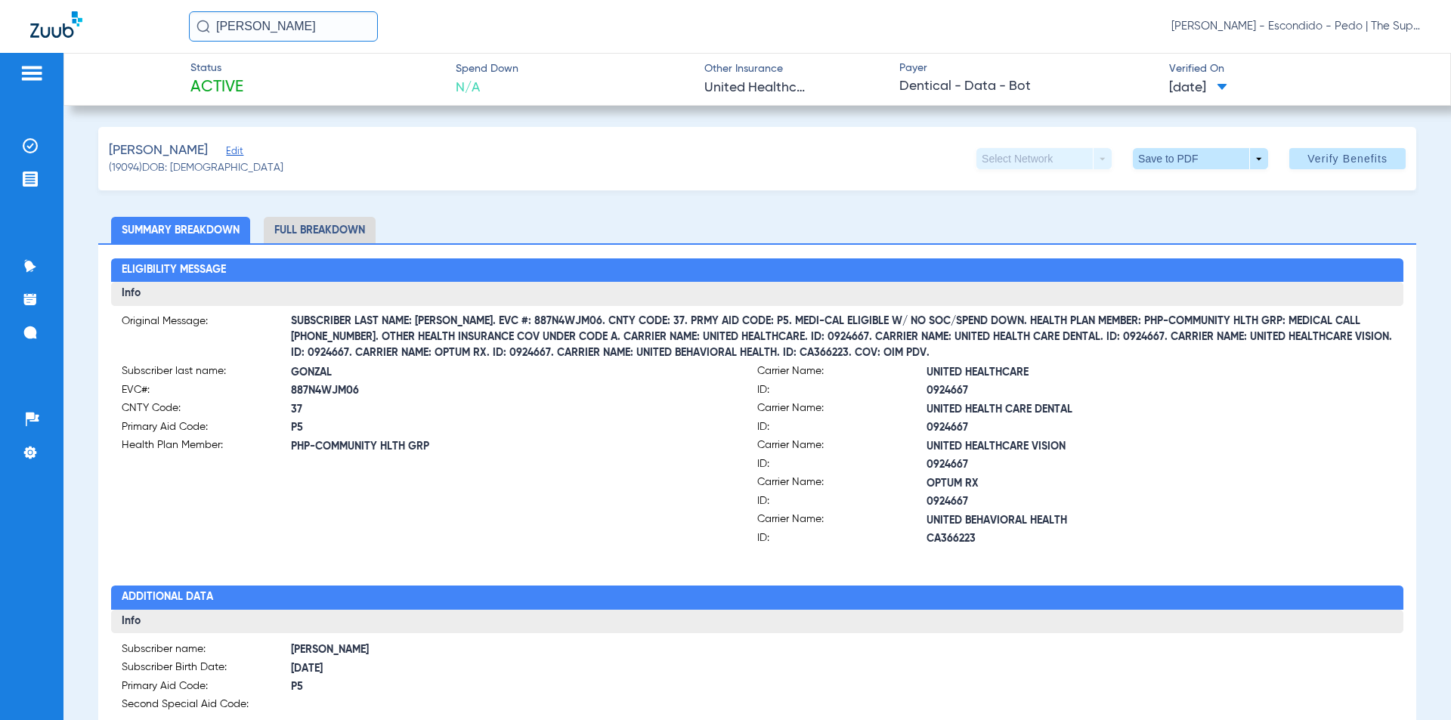
click at [270, 159] on div "[PERSON_NAME] Edit (19094) DOB: [DEMOGRAPHIC_DATA] Select Network arrow_drop_do…" at bounding box center [757, 158] width 1318 height 63
click at [789, 94] on span "United Healthcare" at bounding box center [757, 88] width 106 height 19
click at [1249, 153] on span at bounding box center [1200, 158] width 135 height 21
click at [1058, 129] on div at bounding box center [725, 360] width 1451 height 720
click at [1091, 157] on div "Select Network arrow_drop_down" at bounding box center [1043, 158] width 135 height 21
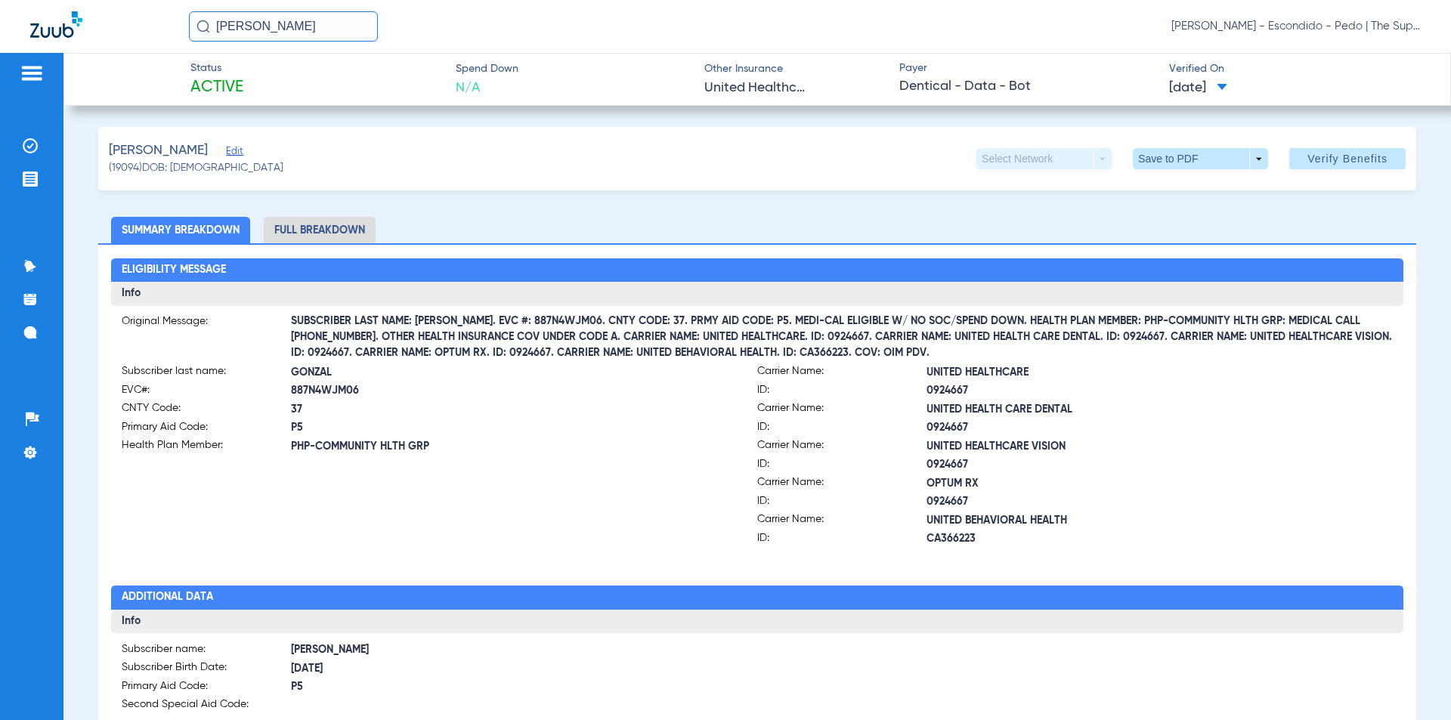
click at [1227, 87] on span "[DATE]" at bounding box center [1198, 88] width 58 height 19
click at [1130, 113] on div at bounding box center [725, 360] width 1451 height 720
click at [727, 88] on span "United Healthcare" at bounding box center [757, 88] width 106 height 19
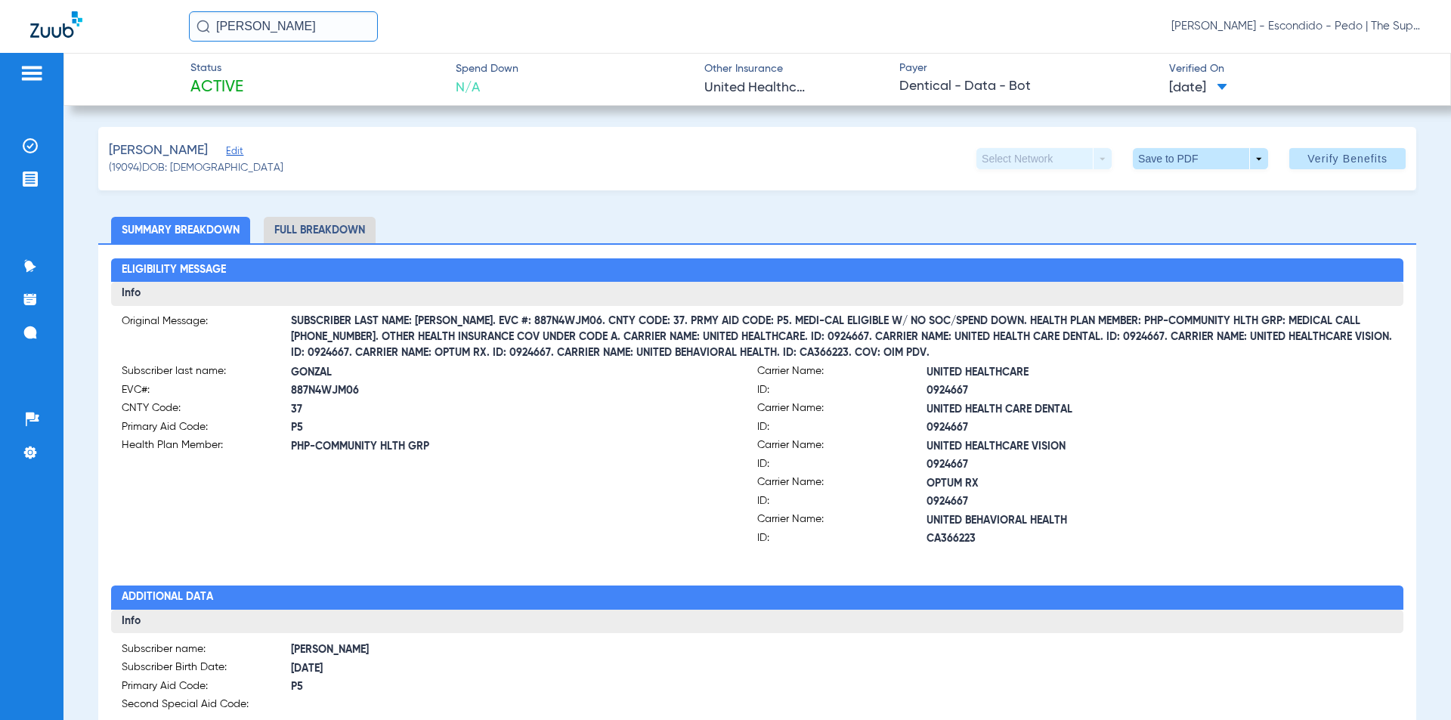
click at [733, 70] on span "Other Insurance" at bounding box center [757, 69] width 106 height 16
click at [501, 93] on span "N/A" at bounding box center [487, 88] width 63 height 19
click at [380, 186] on div "[PERSON_NAME] Edit (19094) DOB: [DEMOGRAPHIC_DATA] Select Network arrow_drop_do…" at bounding box center [757, 158] width 1318 height 63
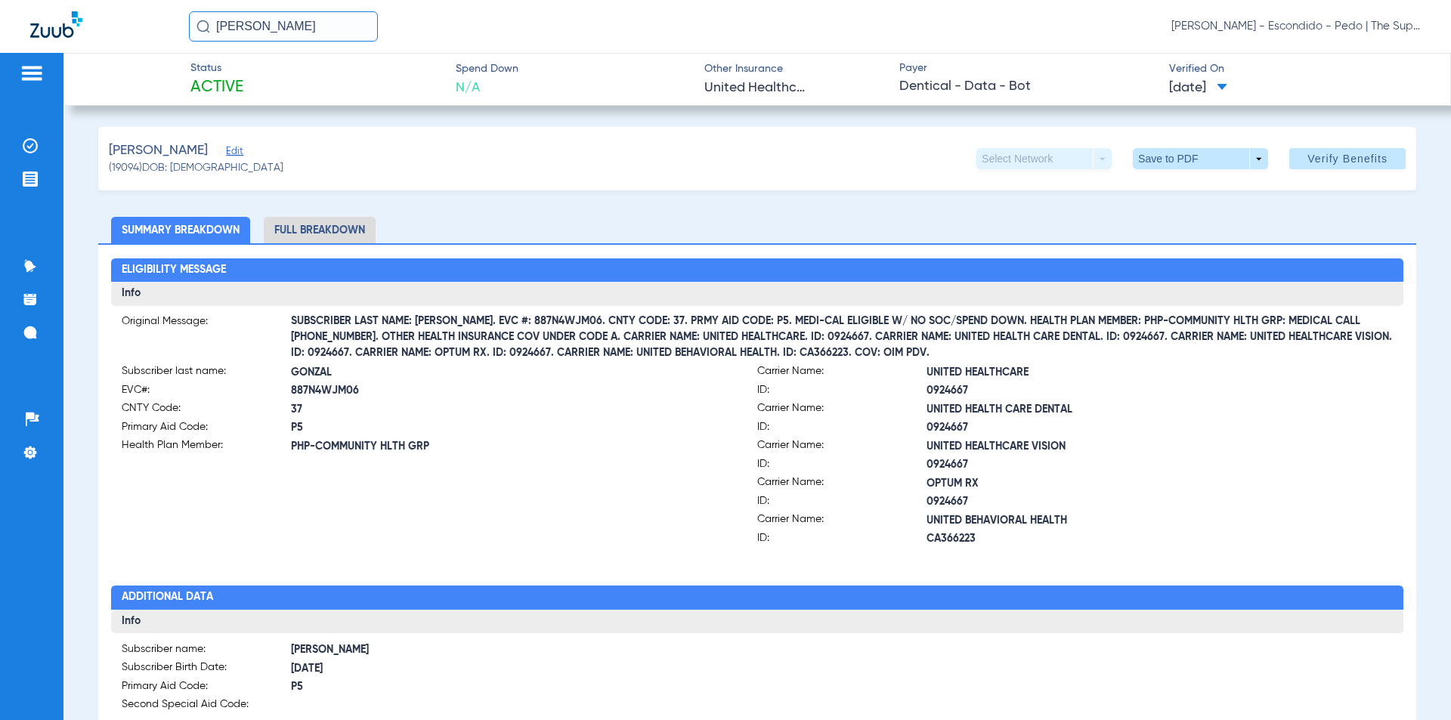
click at [336, 218] on li "Full Breakdown" at bounding box center [320, 230] width 112 height 26
click at [801, 237] on ul "Summary Breakdown Full Breakdown" at bounding box center [757, 230] width 1318 height 26
click at [443, 169] on div "[PERSON_NAME] Edit (19094) DOB: [DEMOGRAPHIC_DATA] Select Network arrow_drop_do…" at bounding box center [757, 158] width 1318 height 63
click at [25, 172] on img at bounding box center [30, 179] width 15 height 15
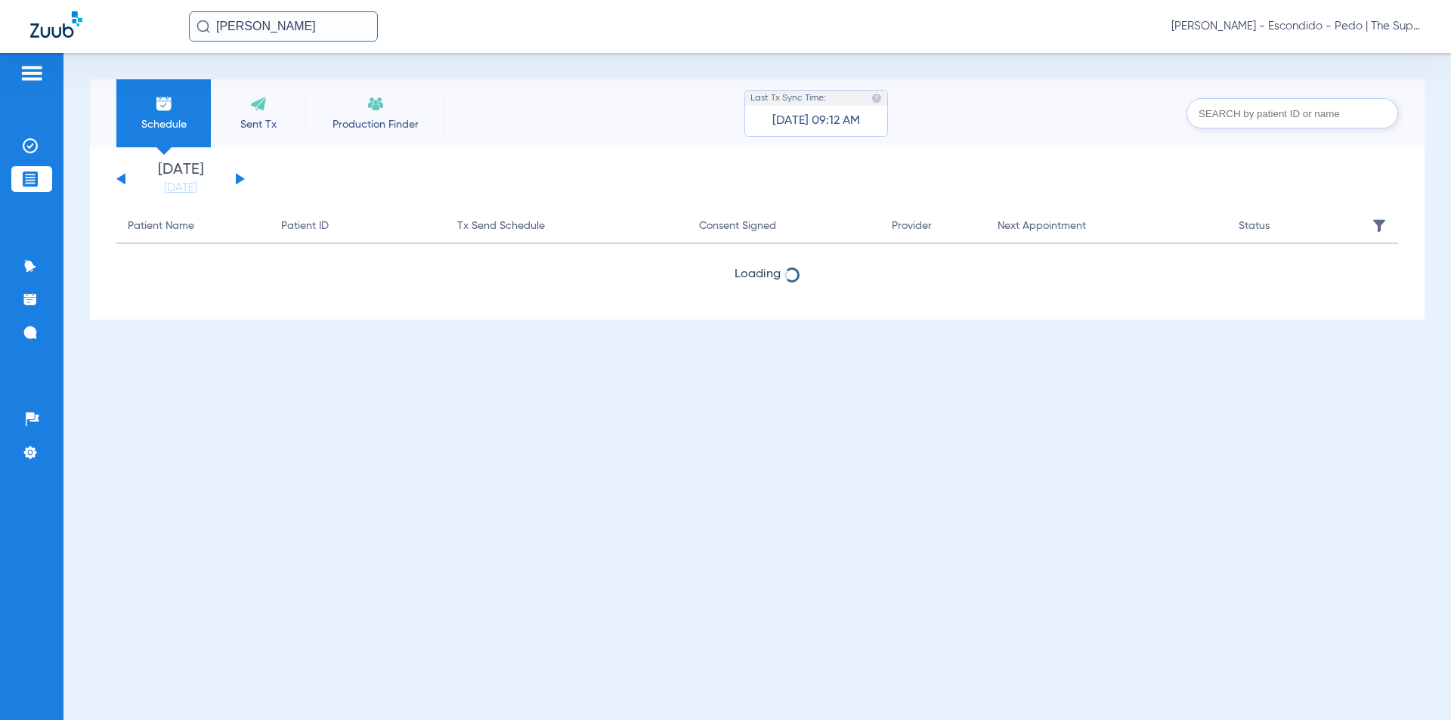
click at [621, 136] on div "Schedule Sent Tx Production Finder Last Tx Sync Time: [DATE] 09:12 AM" at bounding box center [757, 113] width 1335 height 68
click at [590, 101] on div "Schedule Sent Tx Production Finder Last Tx Sync Time: [DATE] 09:12 AM" at bounding box center [757, 113] width 1335 height 68
click at [37, 146] on img at bounding box center [30, 145] width 15 height 15
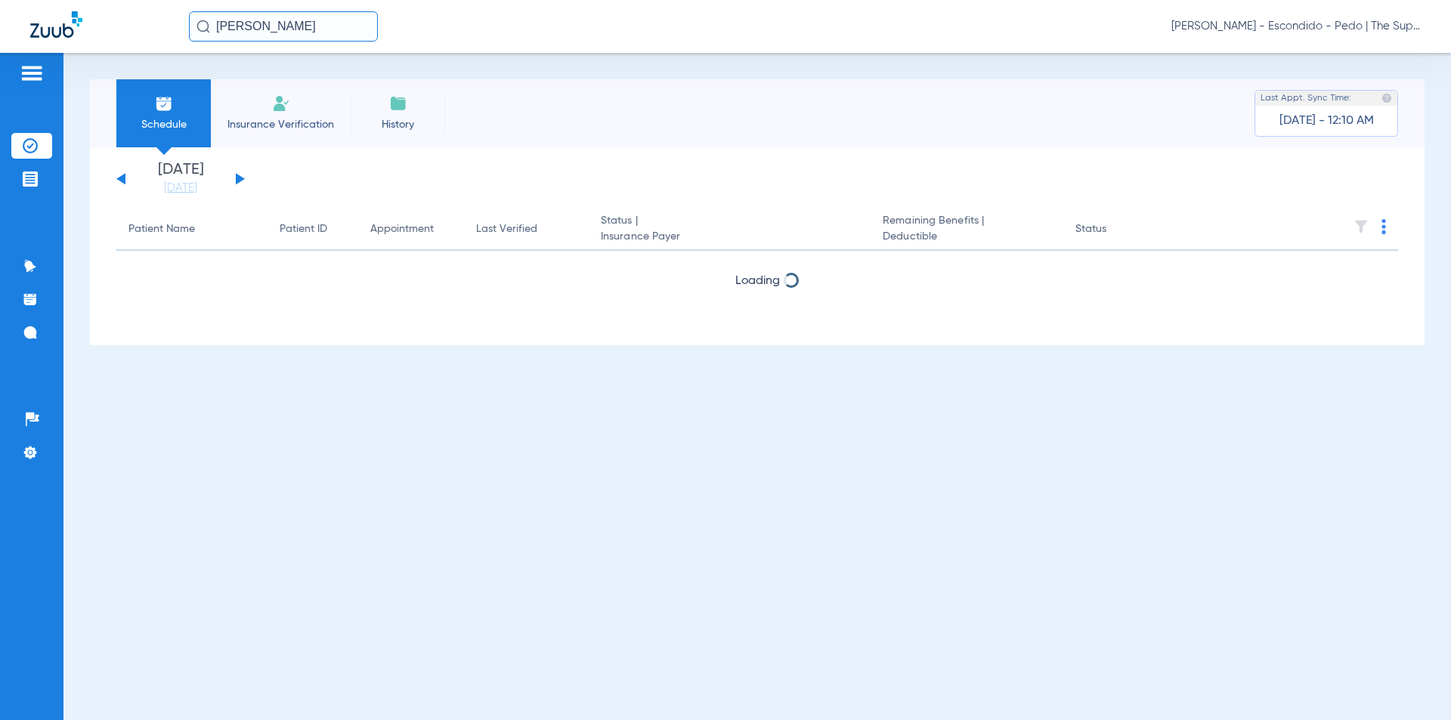
click at [629, 133] on div "Schedule Insurance Verification History Last Appt. Sync Time: [DATE] - 12:10 AM" at bounding box center [757, 113] width 1335 height 68
click at [305, 122] on span "Insurance Verification" at bounding box center [280, 124] width 117 height 15
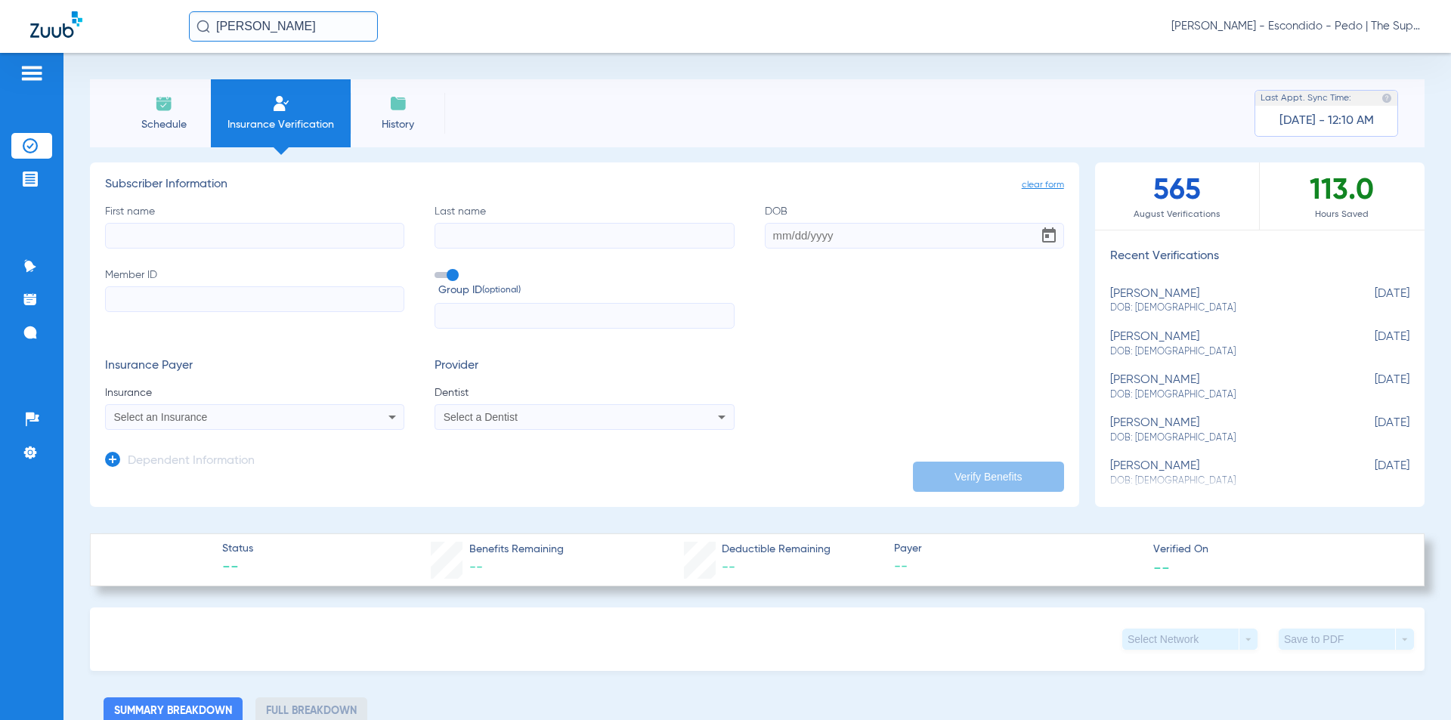
click at [233, 233] on input "First name" at bounding box center [254, 236] width 299 height 26
click at [387, 416] on icon at bounding box center [392, 417] width 18 height 18
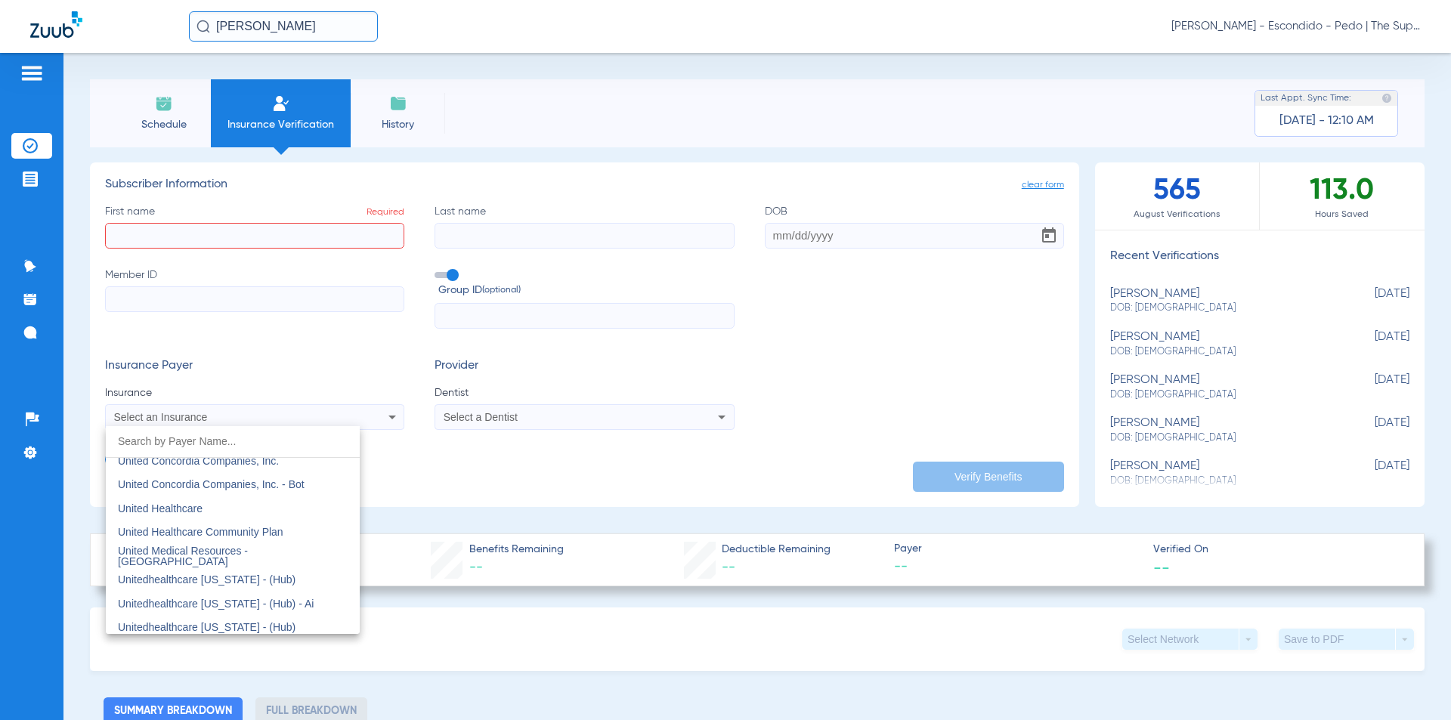
scroll to position [9069, 0]
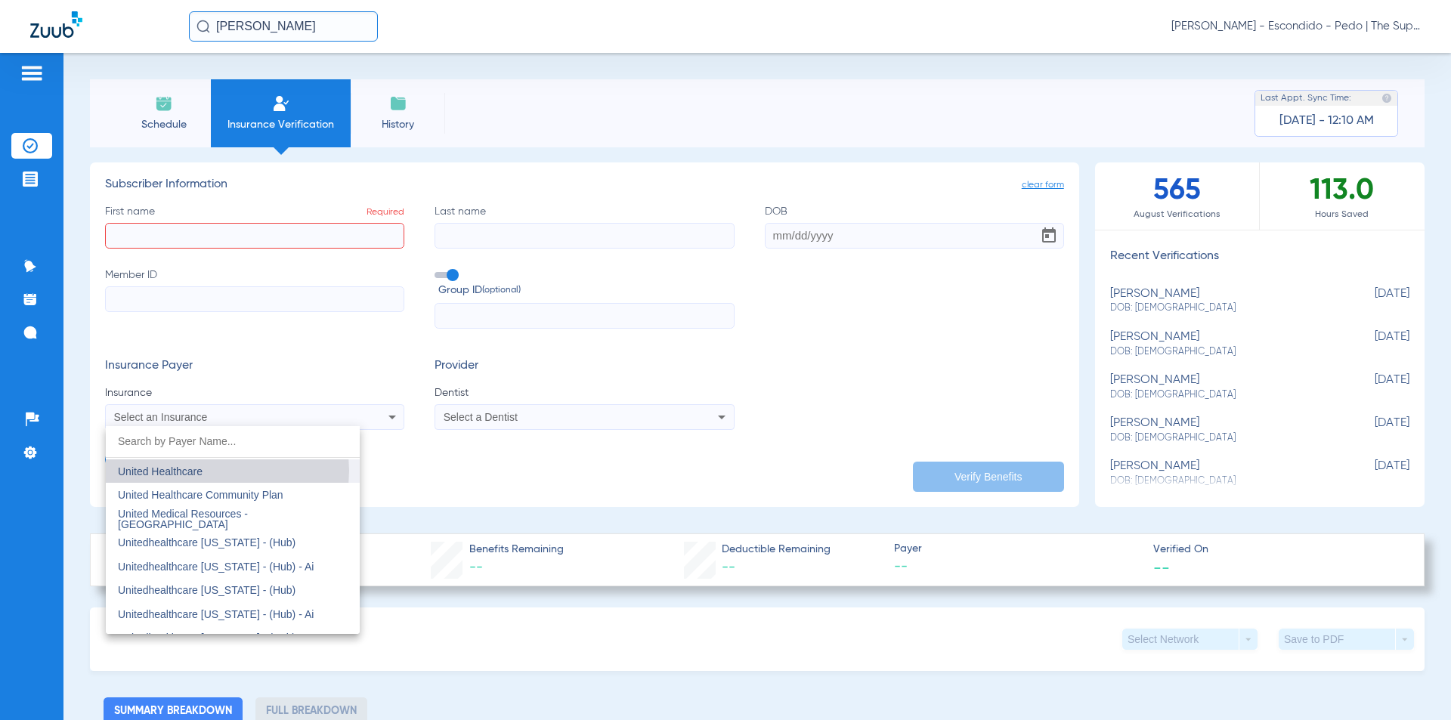
click at [220, 471] on mat-option "United Healthcare" at bounding box center [233, 472] width 254 height 24
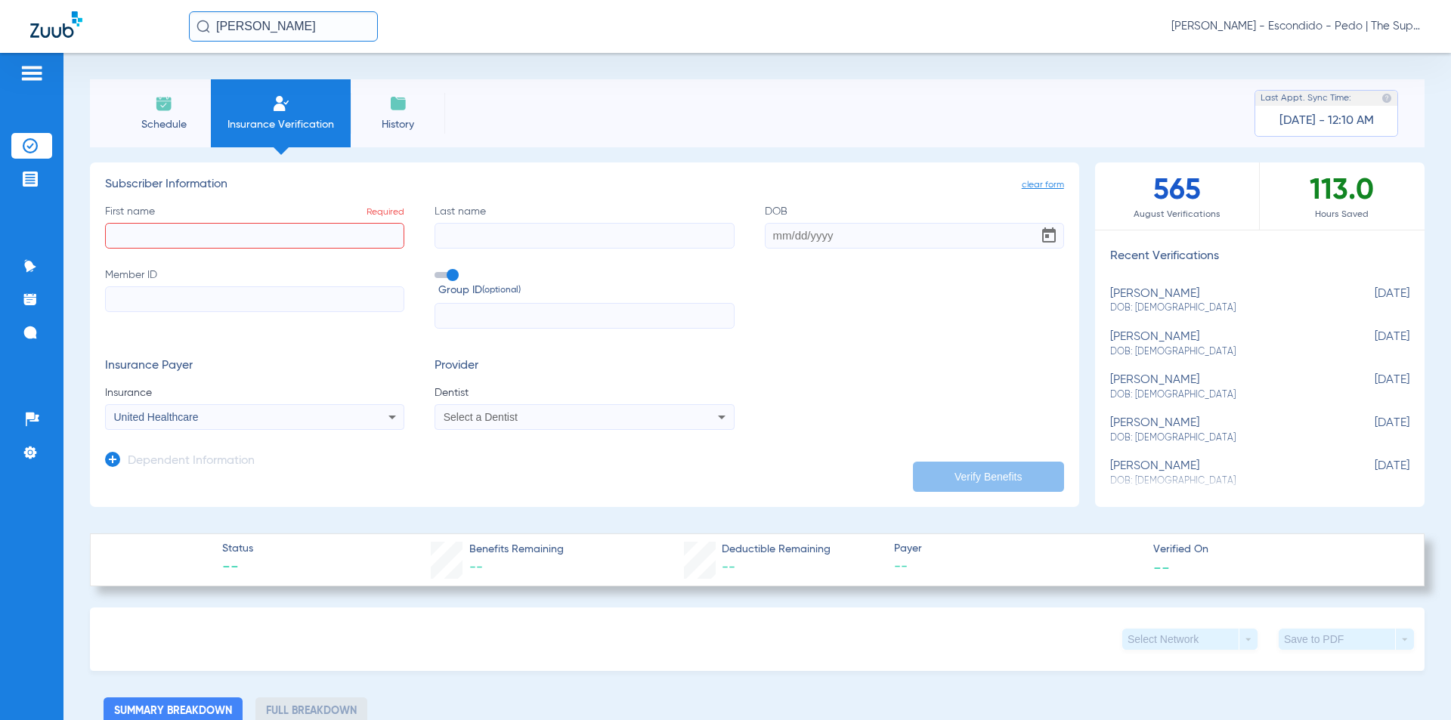
click at [512, 410] on div "Select a Dentist" at bounding box center [584, 417] width 298 height 18
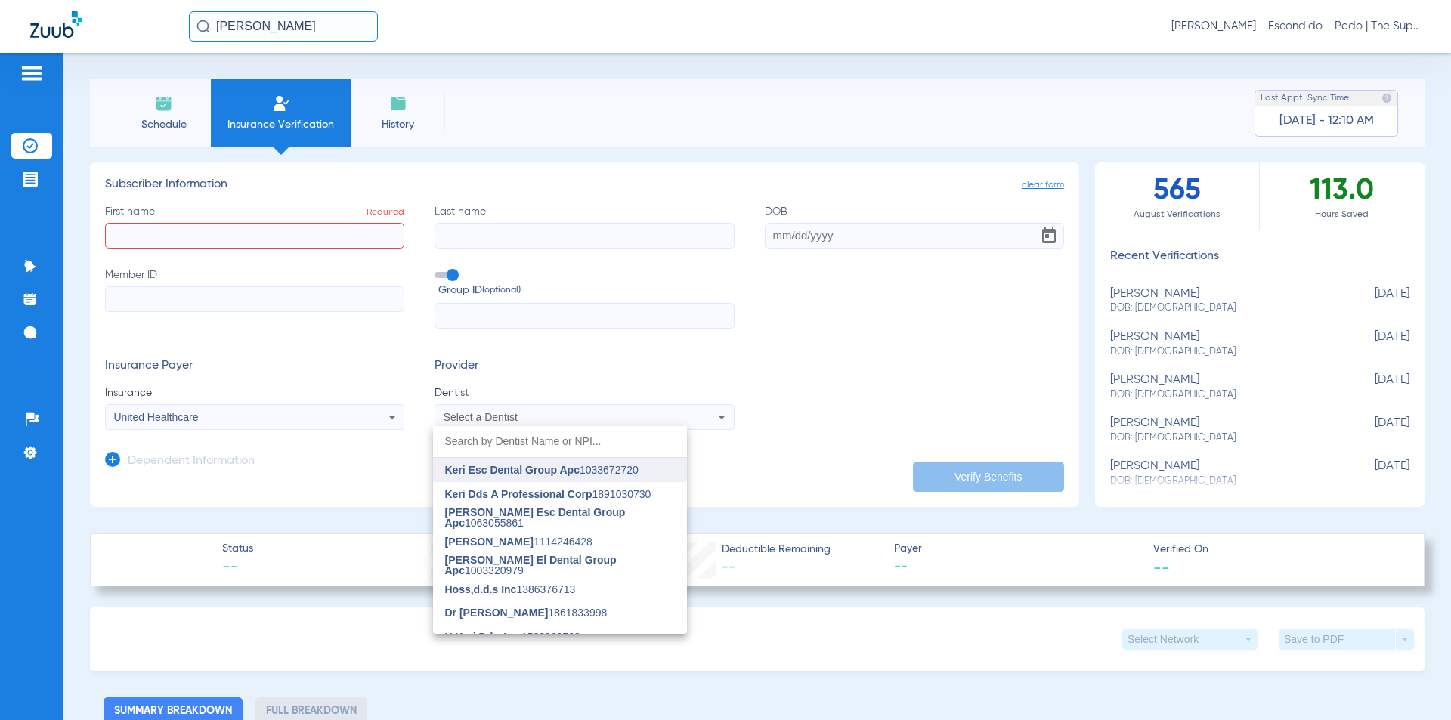
click at [528, 474] on span "Keri Esc Dental Group Apc" at bounding box center [512, 470] width 135 height 12
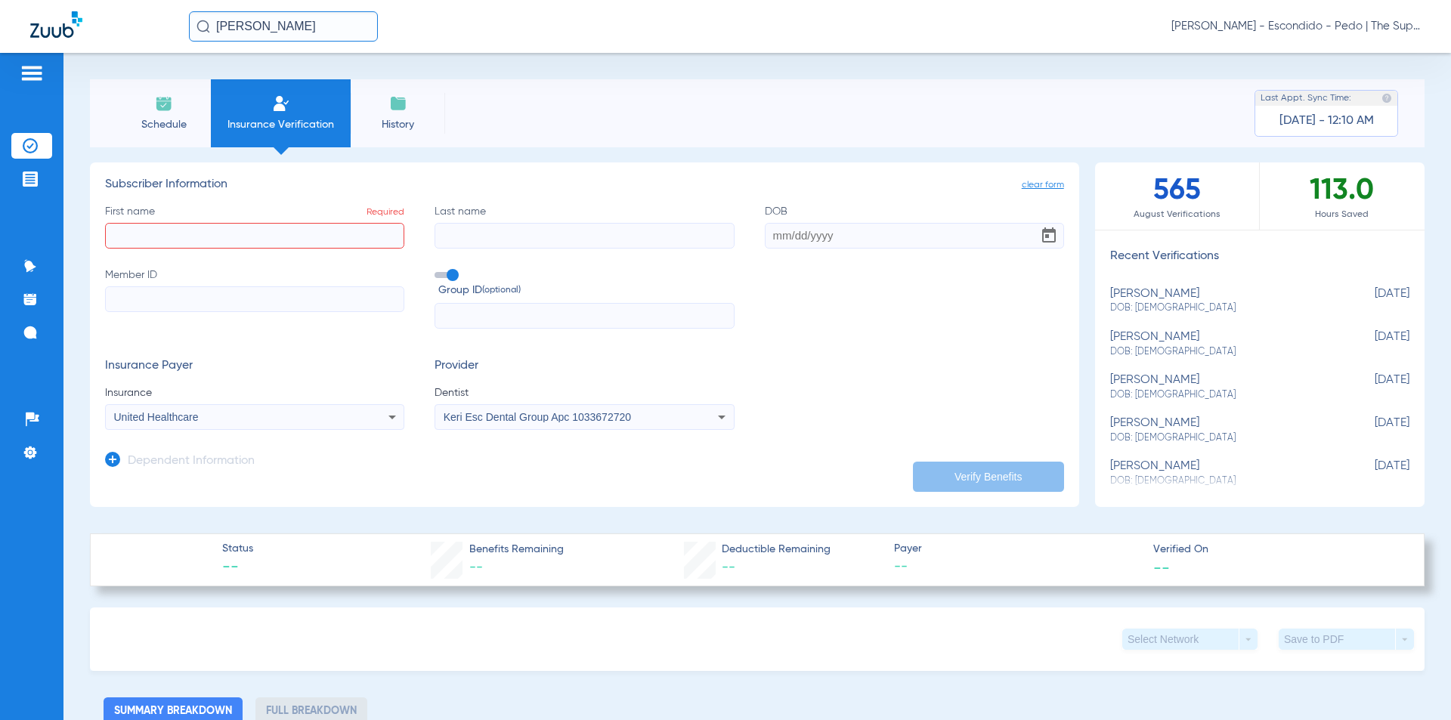
click at [710, 480] on app-manual-verification-form "clear form Subscriber Information First name Required Last name DOB Member ID G…" at bounding box center [584, 334] width 989 height 345
click at [521, 420] on span "Keri Esc Dental Group Apc 1033672720" at bounding box center [537, 417] width 187 height 12
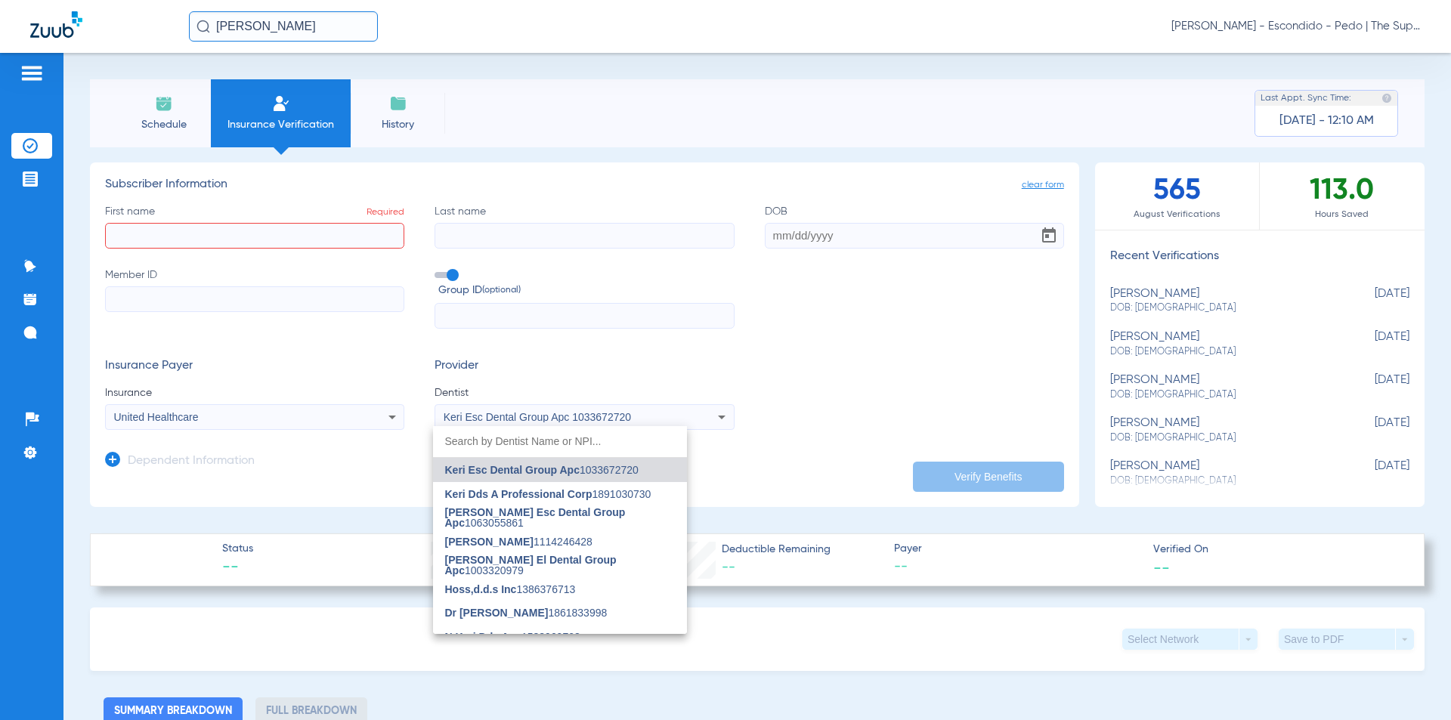
click at [822, 404] on div at bounding box center [725, 360] width 1451 height 720
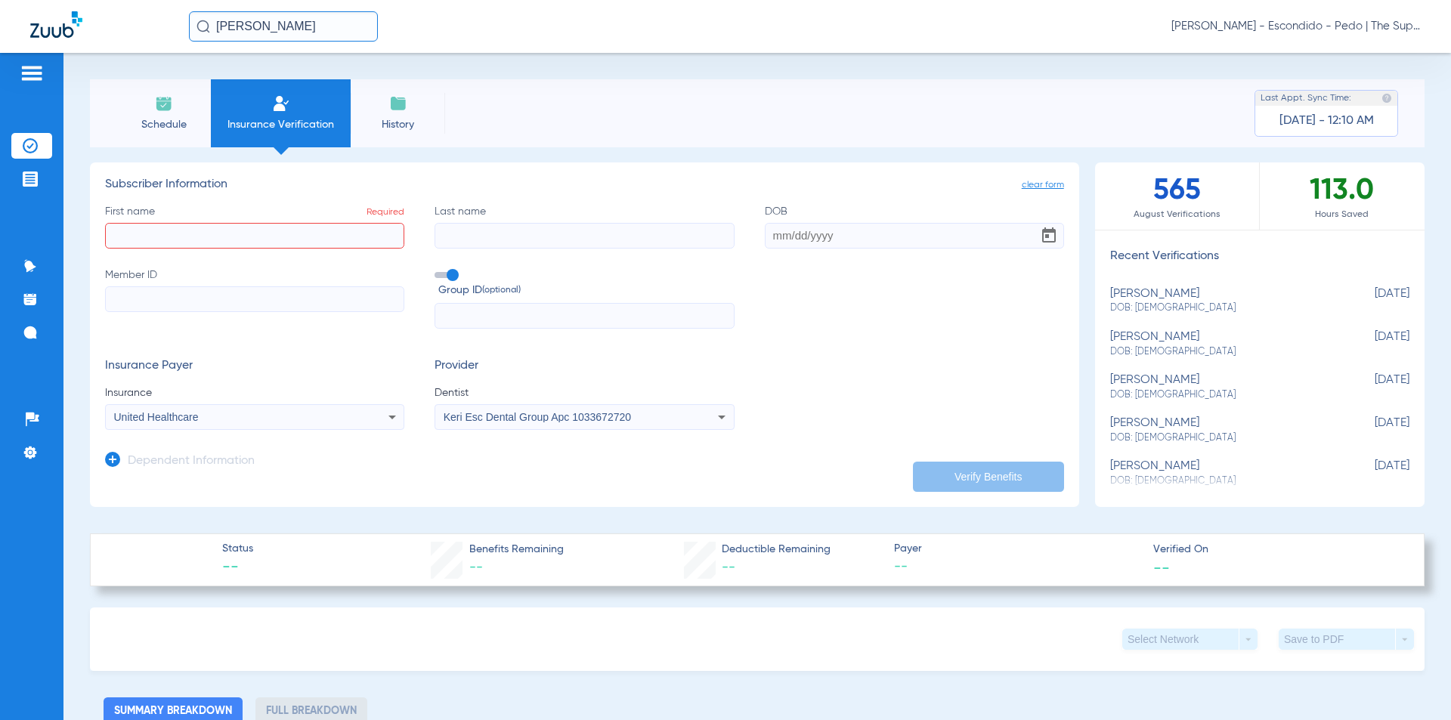
click at [200, 220] on label "First name Required" at bounding box center [254, 226] width 299 height 45
click at [200, 223] on input "First name Required" at bounding box center [254, 236] width 299 height 26
click at [193, 232] on input "First name Required" at bounding box center [254, 236] width 299 height 26
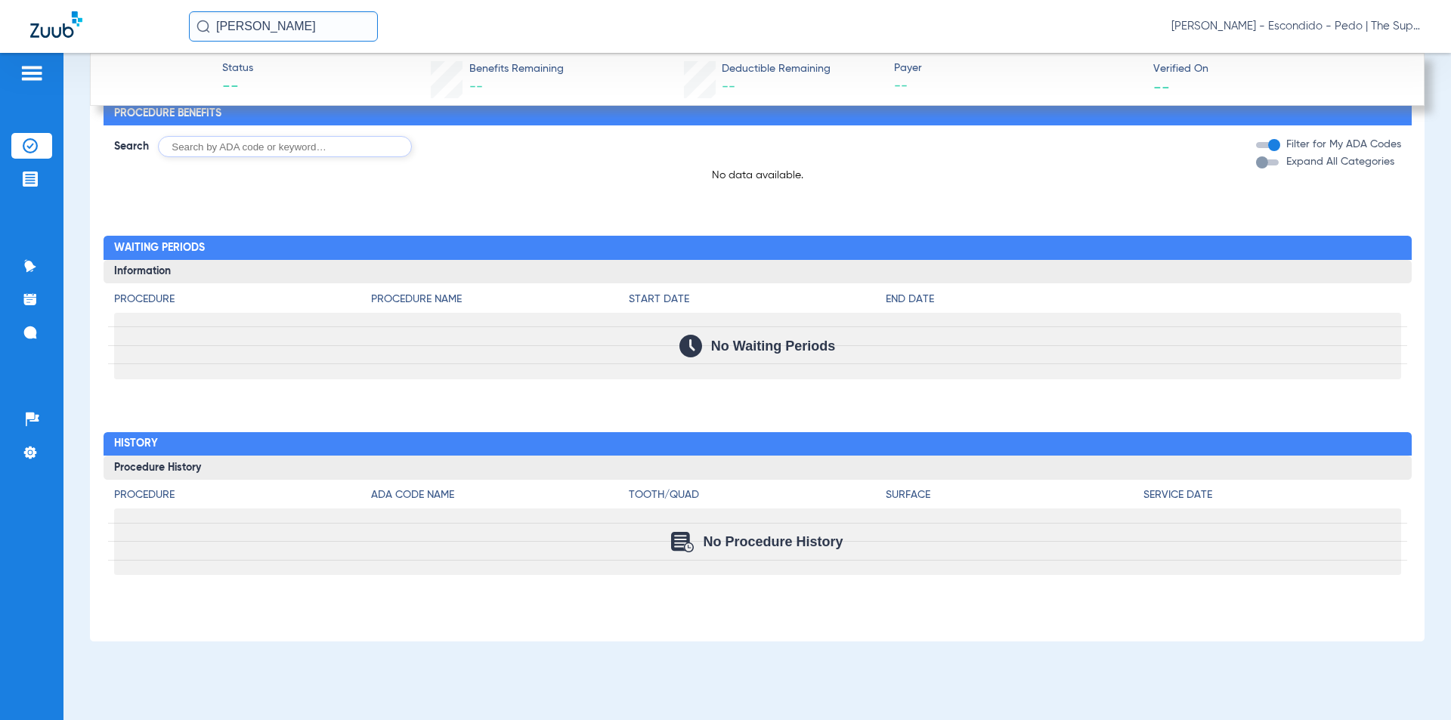
scroll to position [0, 0]
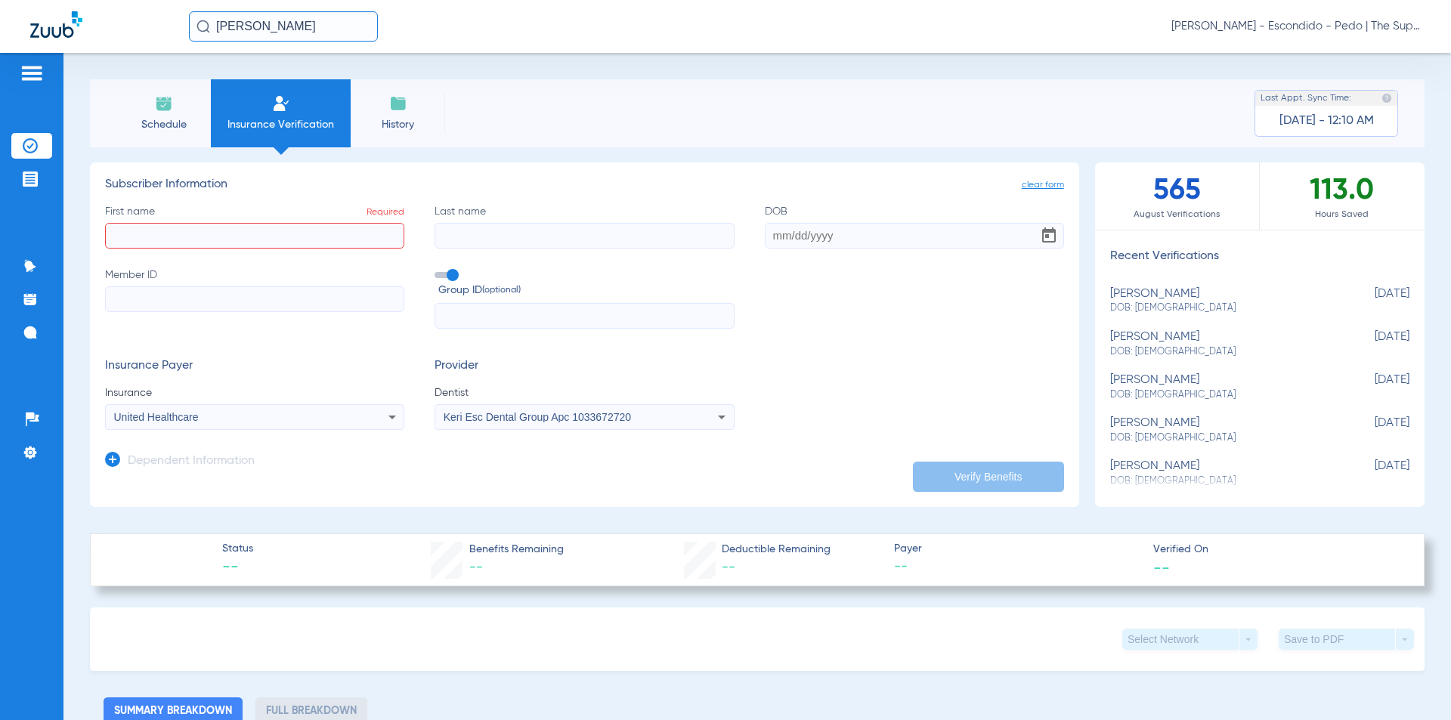
click at [670, 197] on app-subscriber-form "Subscriber Information First name Required Last name DOB Member ID Group ID (op…" at bounding box center [584, 304] width 959 height 252
click at [871, 42] on div "[PERSON_NAME] [PERSON_NAME] - Escondido - Pedo | The Super Dentists" at bounding box center [725, 26] width 1451 height 53
click at [159, 245] on input "First name Required" at bounding box center [254, 236] width 299 height 26
type input "Aiden"
click at [476, 240] on input "Last name" at bounding box center [584, 236] width 299 height 26
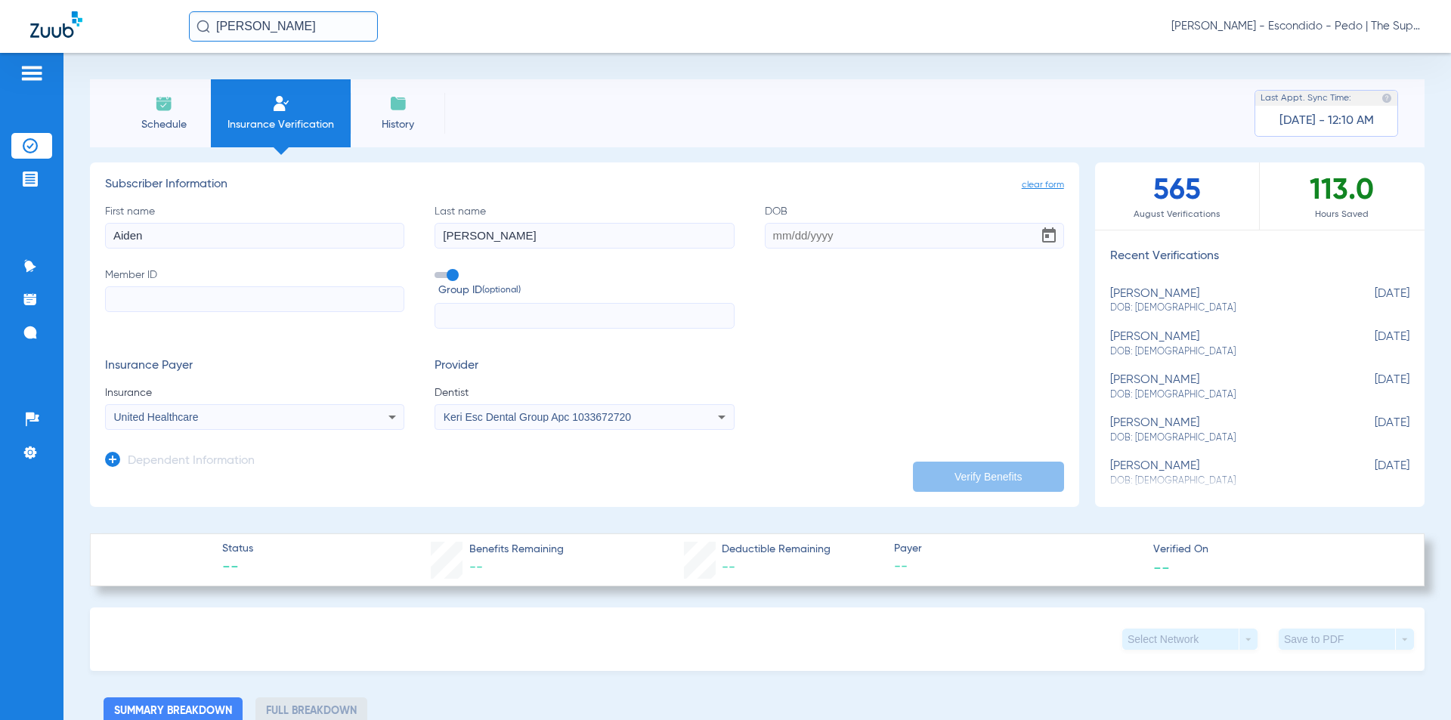
type input "[PERSON_NAME]"
click at [765, 238] on input "DOB" at bounding box center [914, 236] width 299 height 26
click at [780, 235] on input "11302008" at bounding box center [914, 236] width 299 height 26
click at [797, 236] on input "11/302008" at bounding box center [914, 236] width 299 height 26
type input "[DATE]"
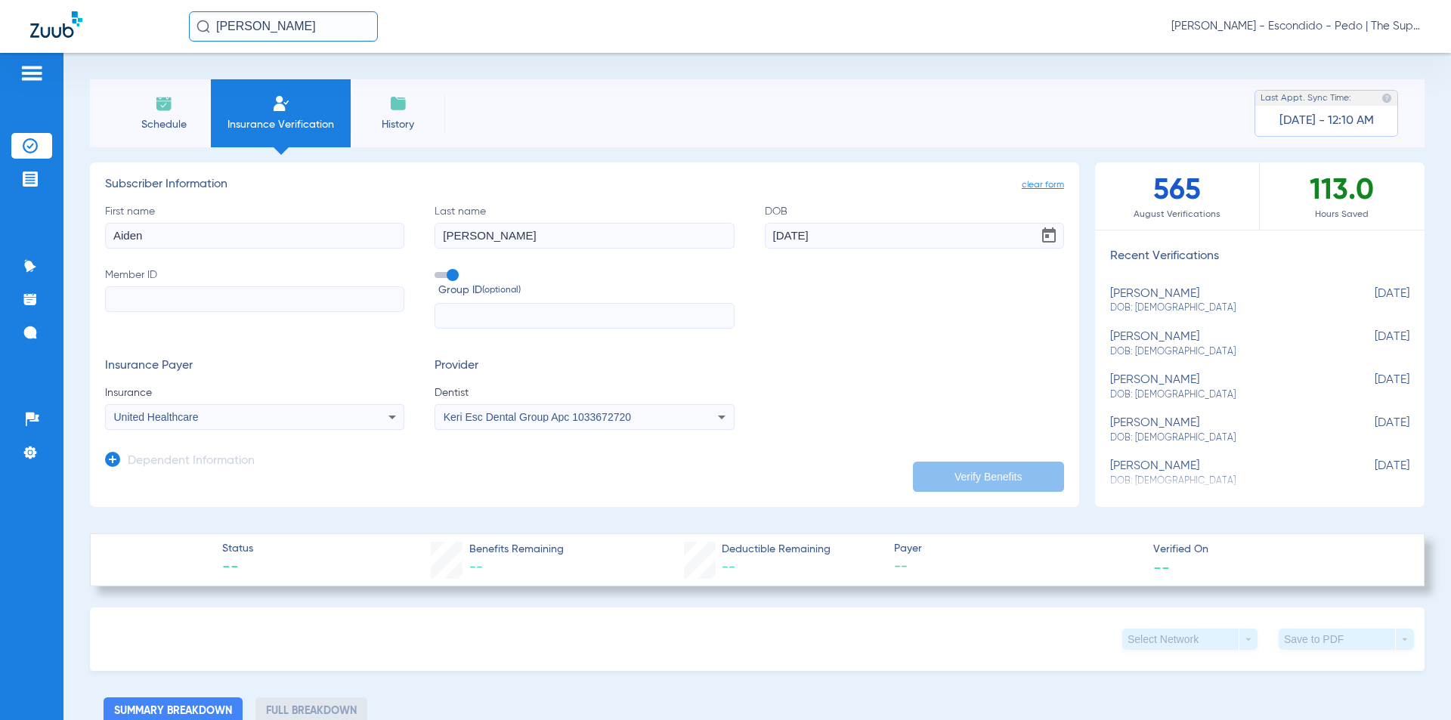
click at [199, 298] on input "Member ID" at bounding box center [254, 299] width 299 height 26
paste input "0924667"
type input "0924667"
click at [956, 468] on button "Verify Benefits" at bounding box center [988, 477] width 151 height 30
type input "Aiden"
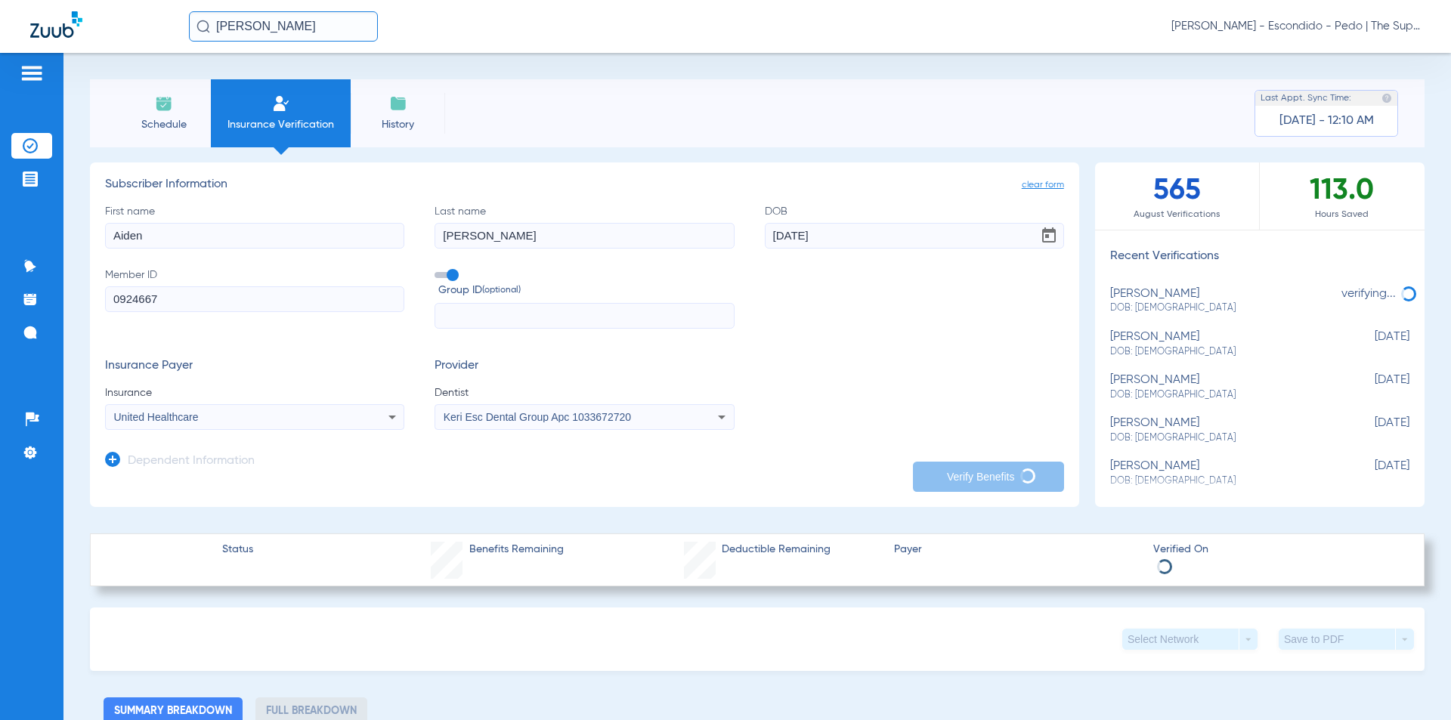
type input "[PERSON_NAME]"
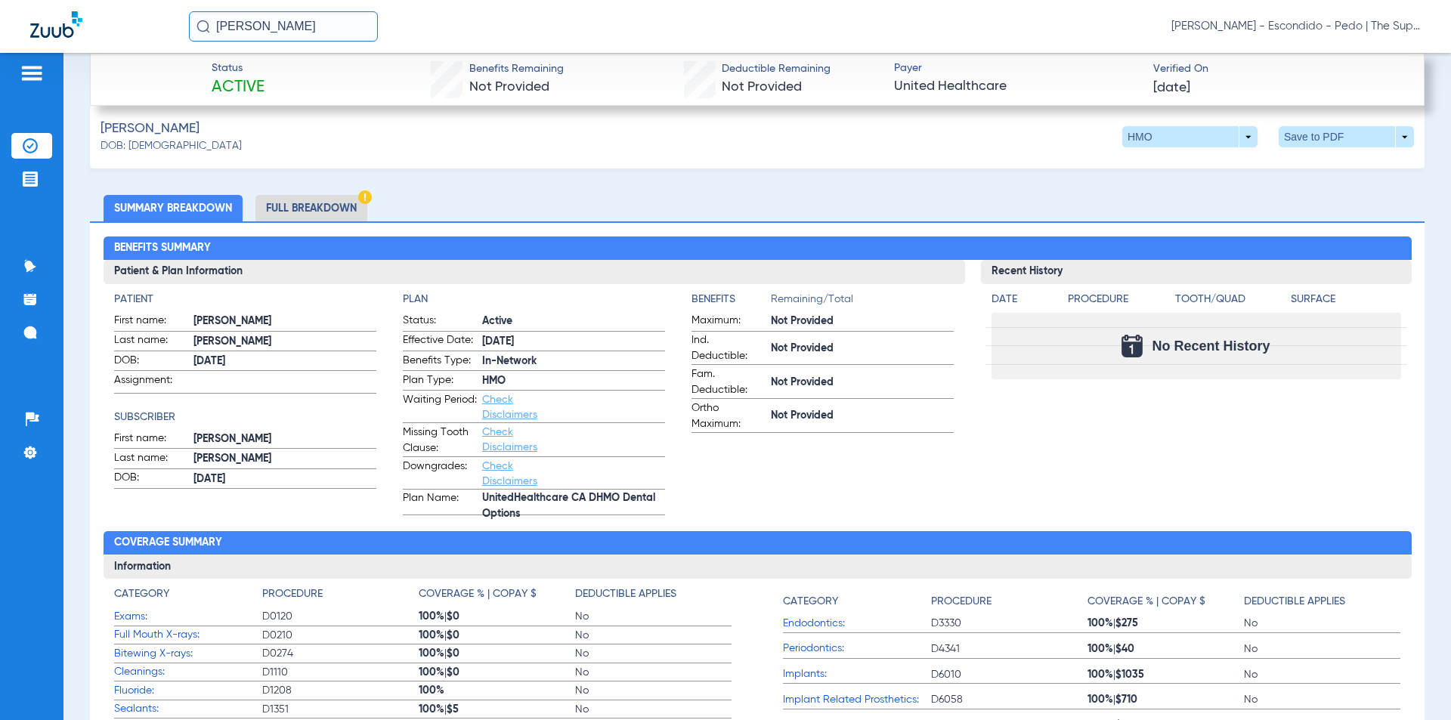
scroll to position [385, 0]
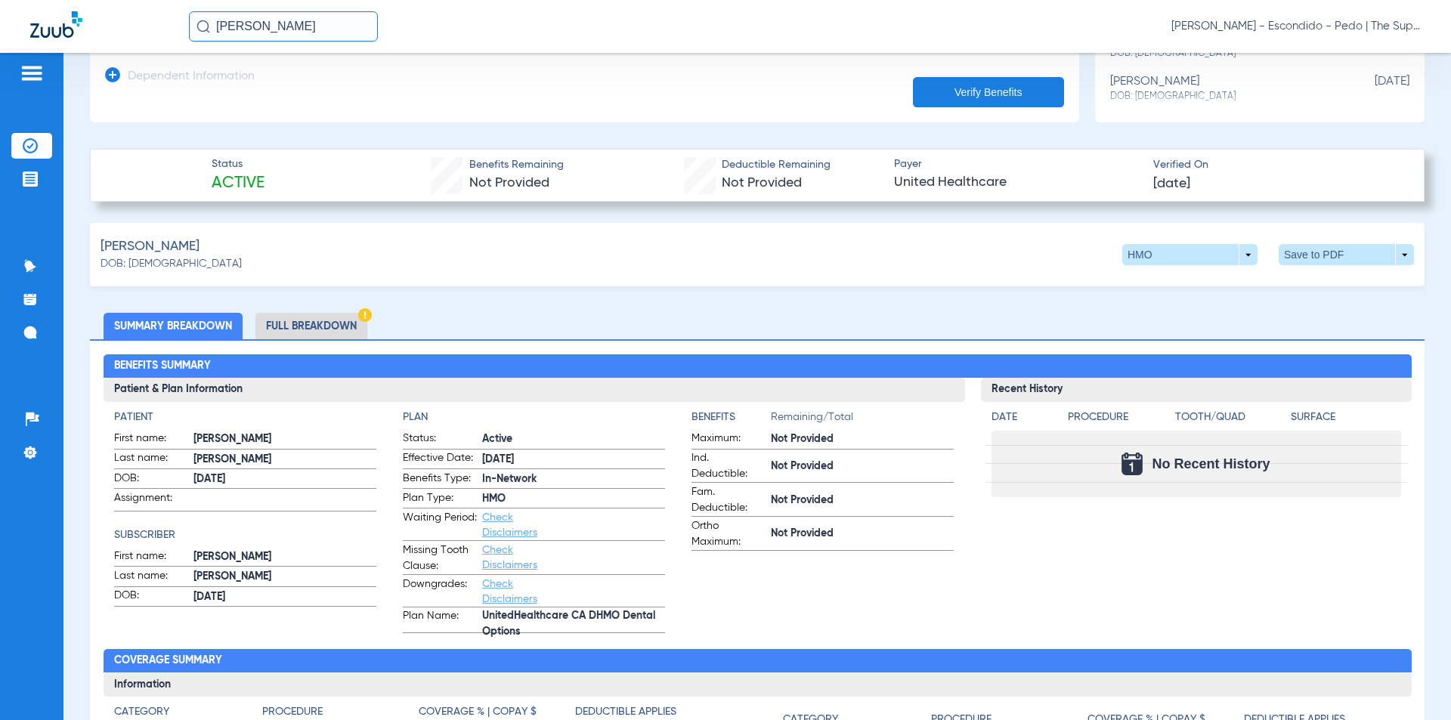
click at [324, 330] on li "Full Breakdown" at bounding box center [311, 326] width 112 height 26
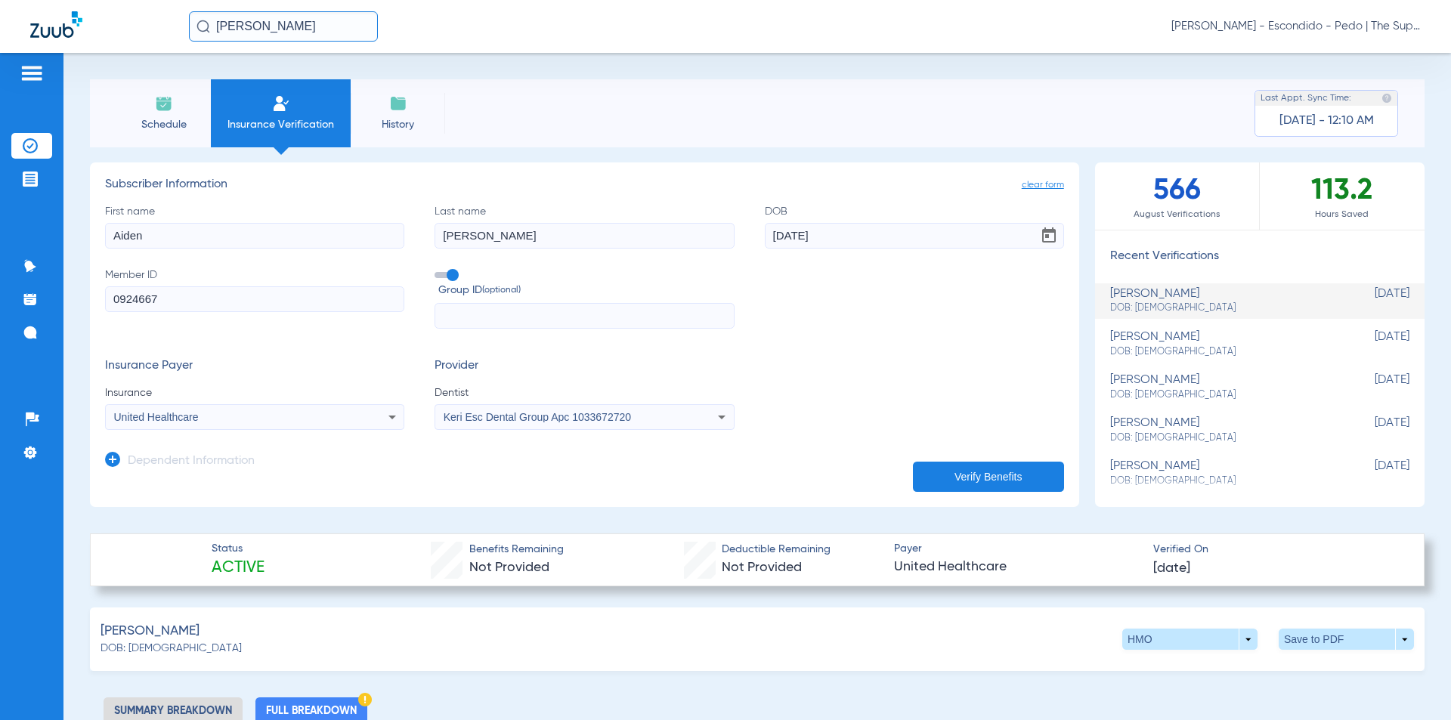
scroll to position [252, 0]
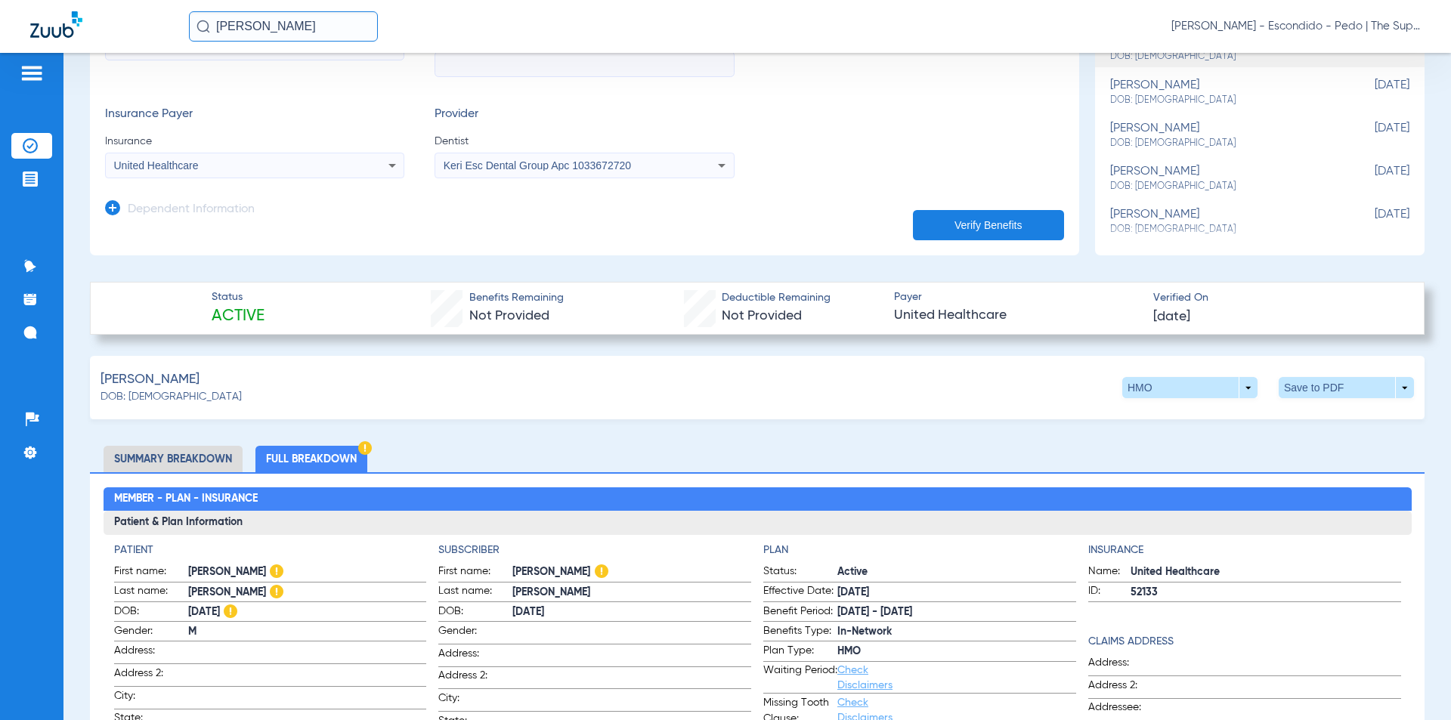
click at [871, 413] on div "[PERSON_NAME] DOB: [DEMOGRAPHIC_DATA] HMO arrow_drop_down Save to PDF arrow_dro…" at bounding box center [757, 387] width 1335 height 63
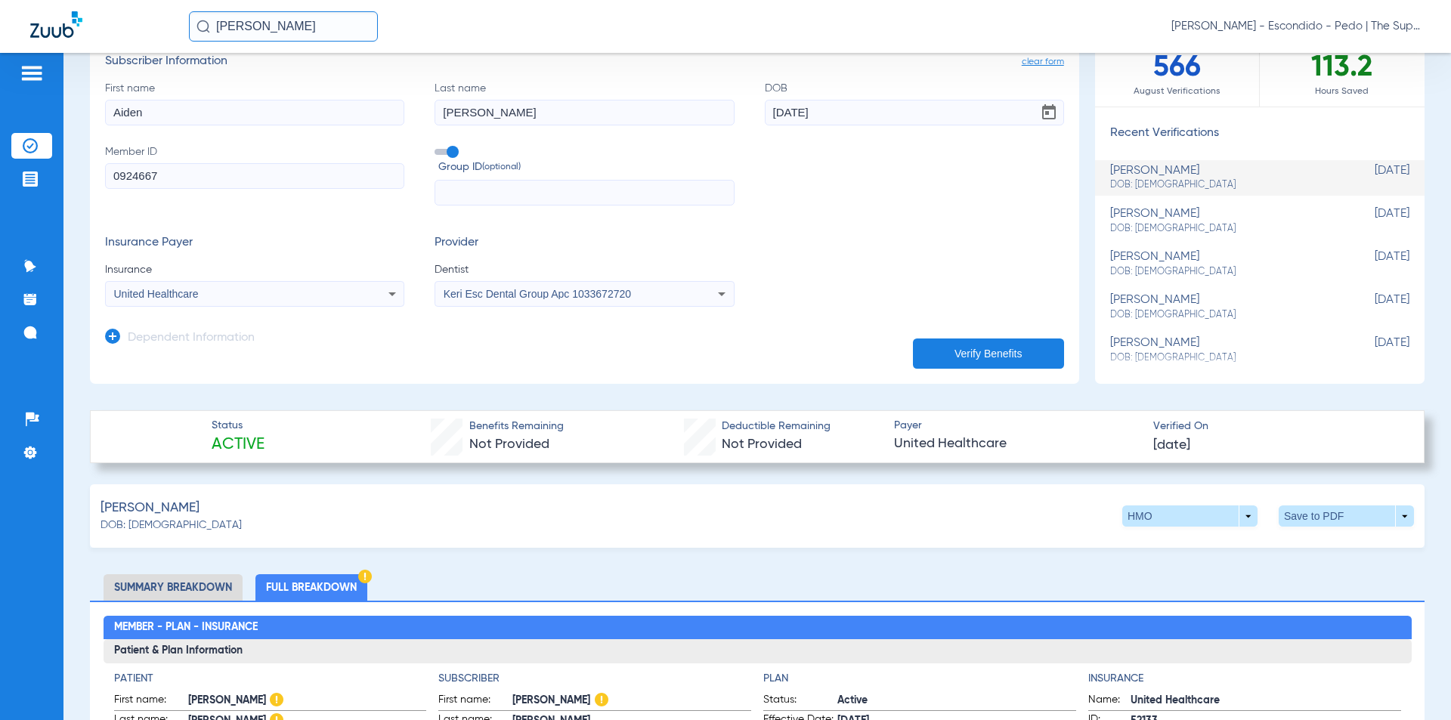
scroll to position [0, 0]
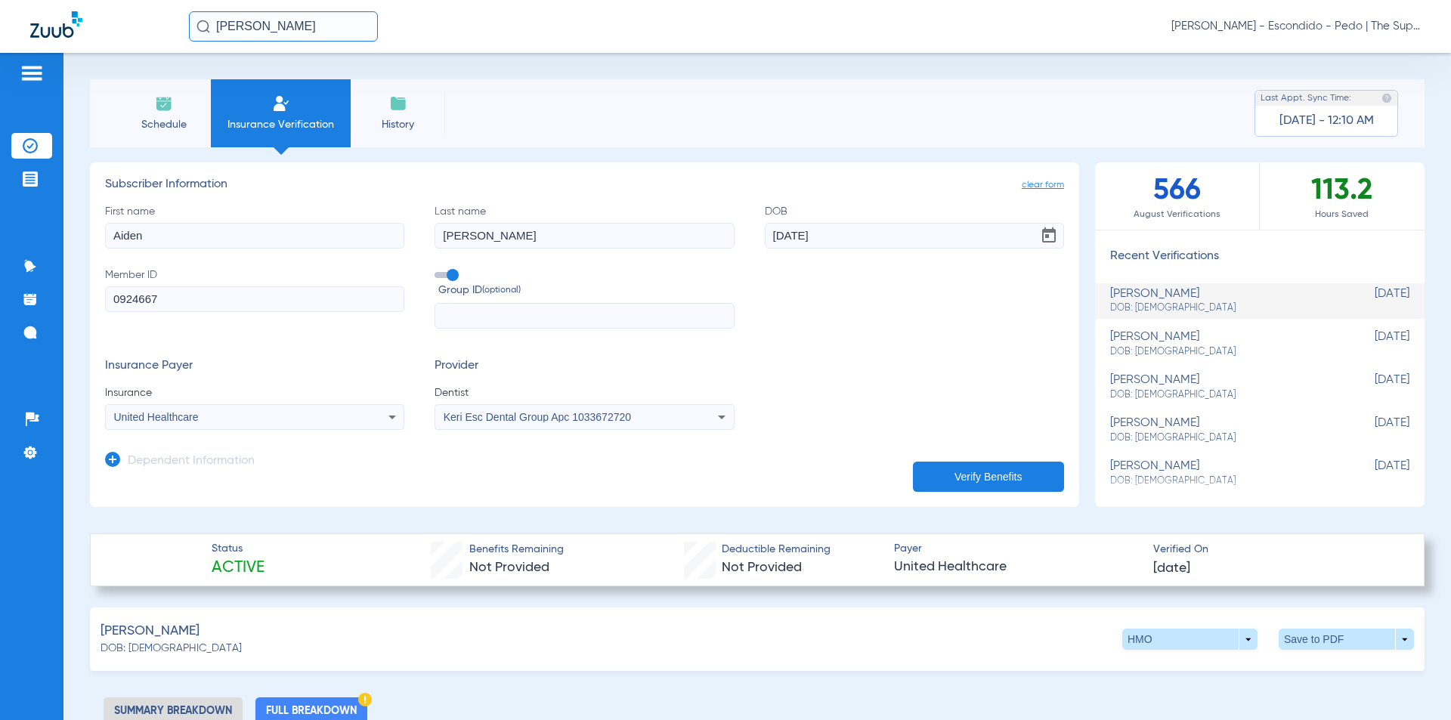
click at [780, 339] on form "First name Aiden Last name [PERSON_NAME] DOB [DEMOGRAPHIC_DATA] Member ID 09246…" at bounding box center [584, 317] width 959 height 227
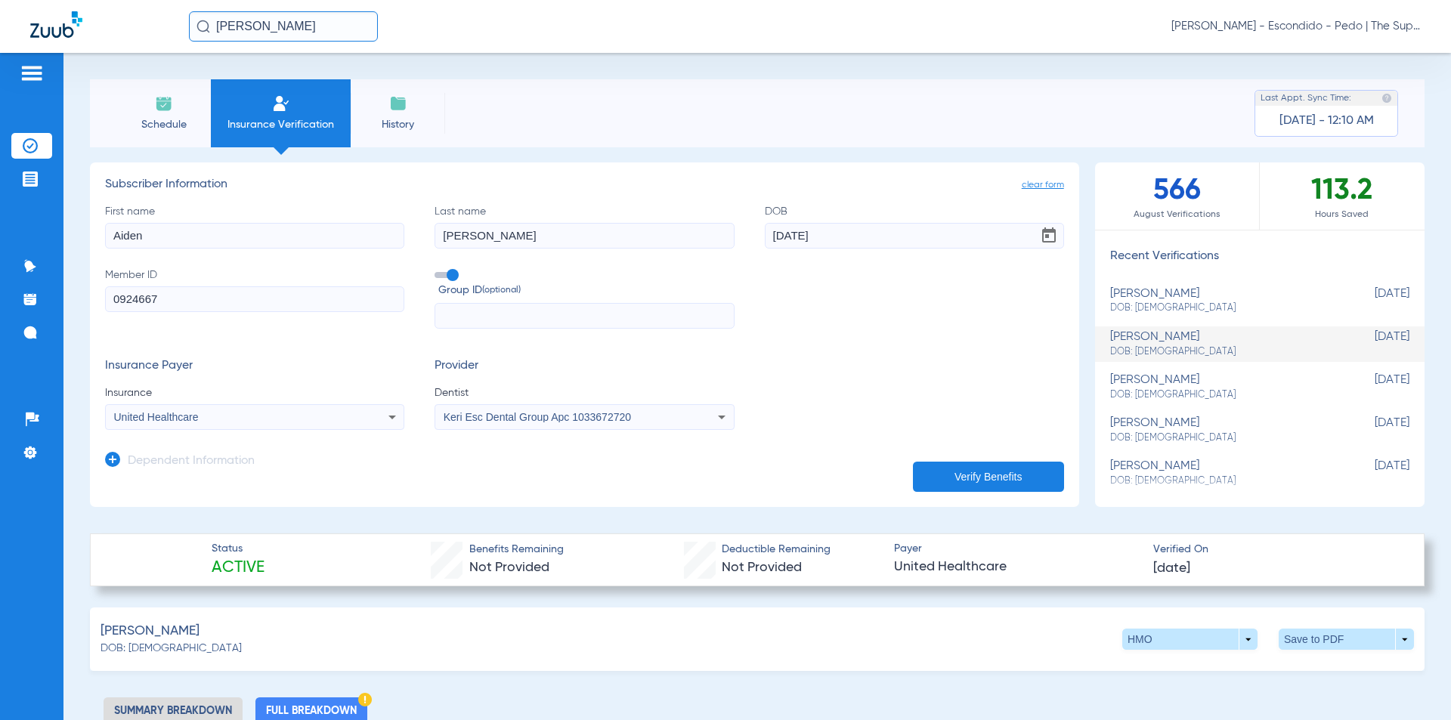
click at [909, 75] on div "Schedule Insurance Verification History Last Appt. Sync Time: [DATE] - 12:10 AM…" at bounding box center [757, 386] width 1388 height 667
drag, startPoint x: 177, startPoint y: 26, endPoint x: 71, endPoint y: 15, distance: 106.4
click at [71, 15] on div "[PERSON_NAME] [PERSON_NAME] - Escondido - Pedo | The Super Dentists" at bounding box center [725, 26] width 1451 height 53
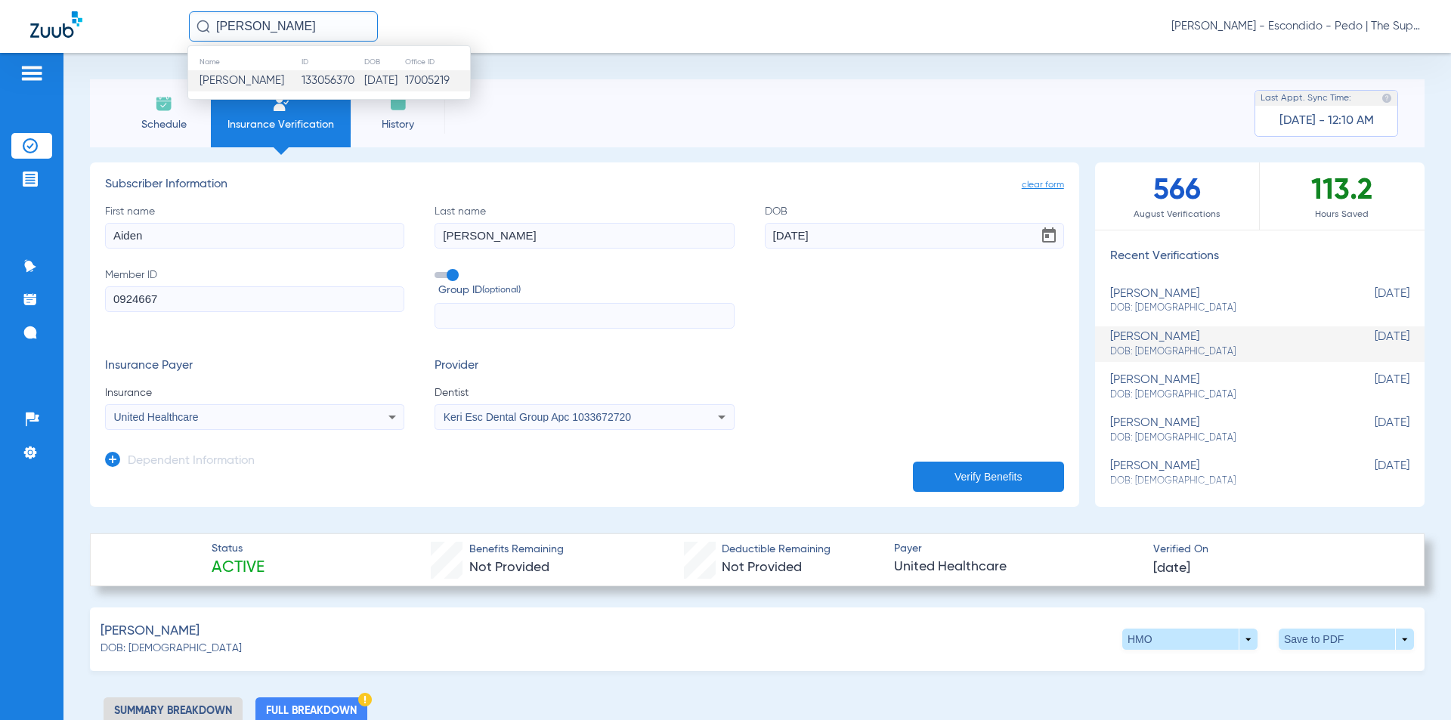
type input "[PERSON_NAME]"
click at [416, 88] on td "17005219" at bounding box center [437, 80] width 66 height 21
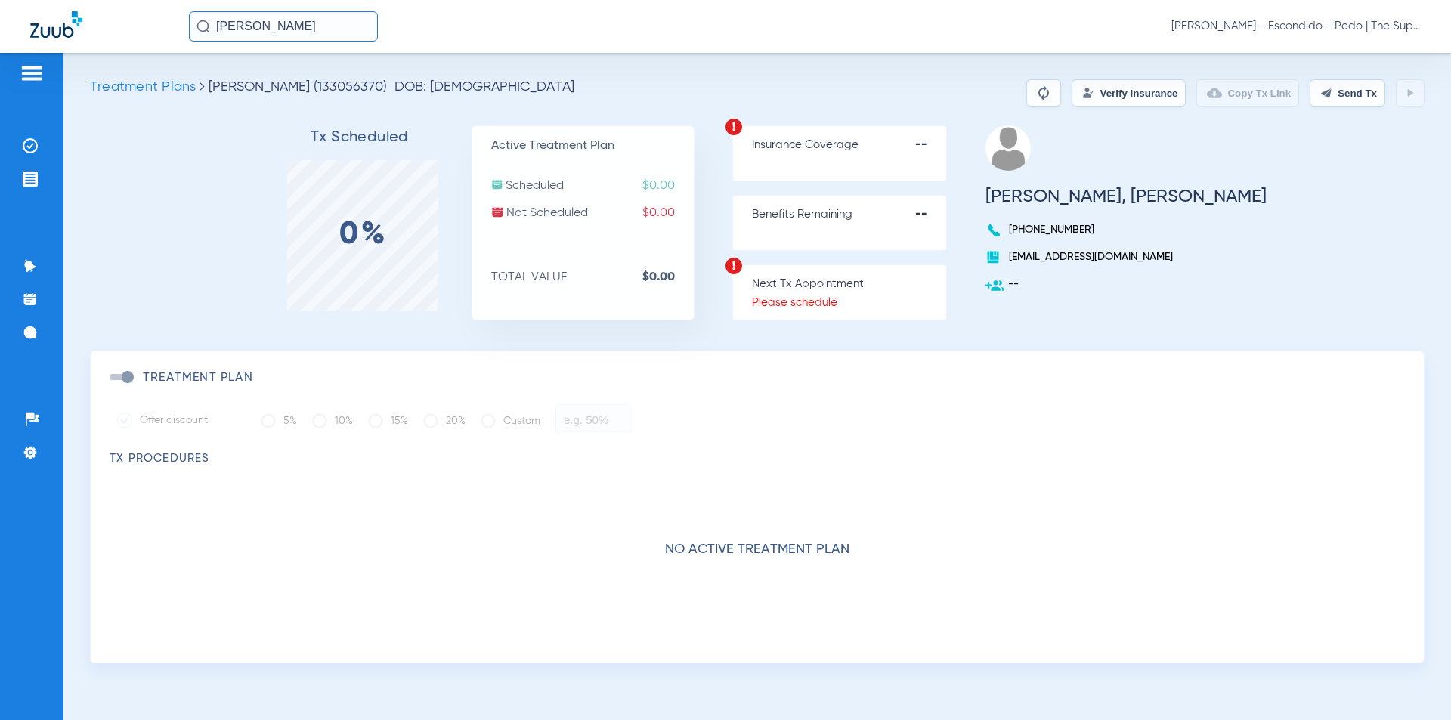
click at [1108, 103] on button "Verify Insurance" at bounding box center [1129, 92] width 114 height 27
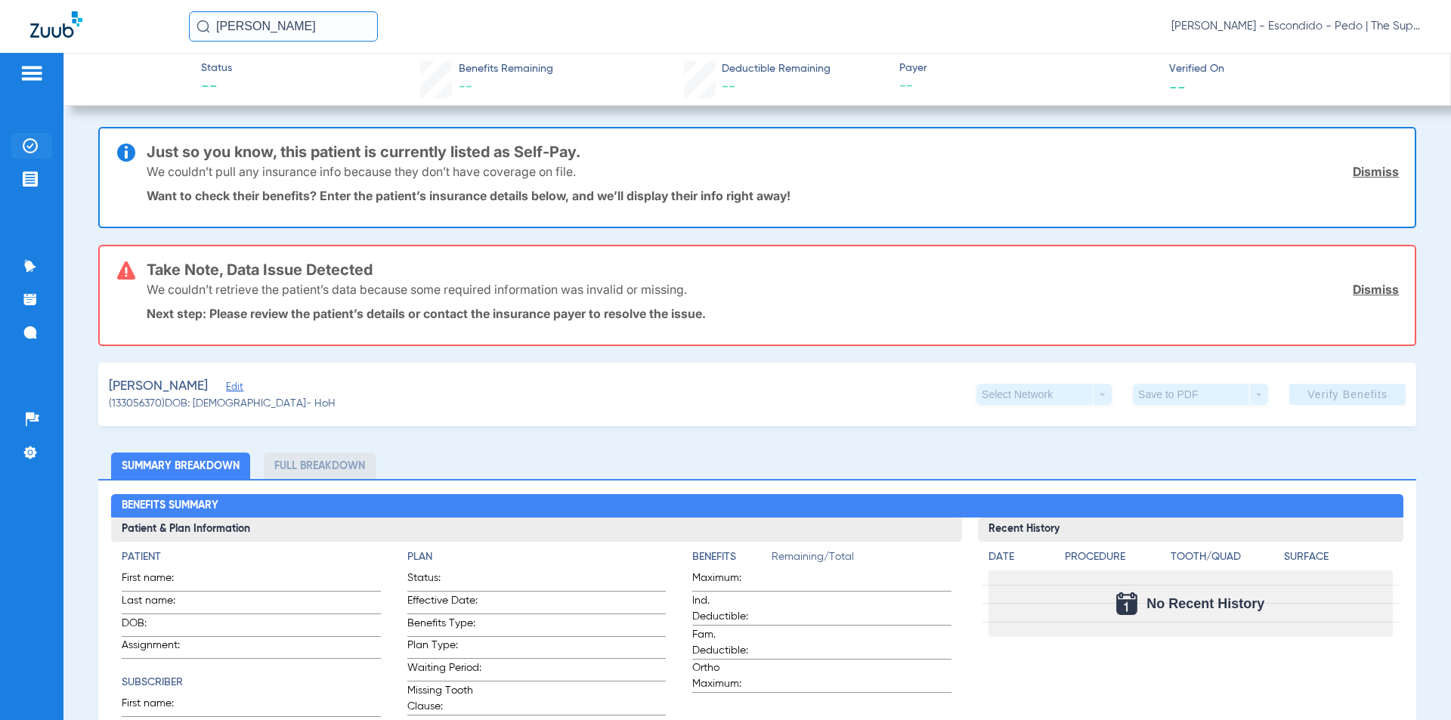
click at [28, 144] on img at bounding box center [30, 145] width 15 height 15
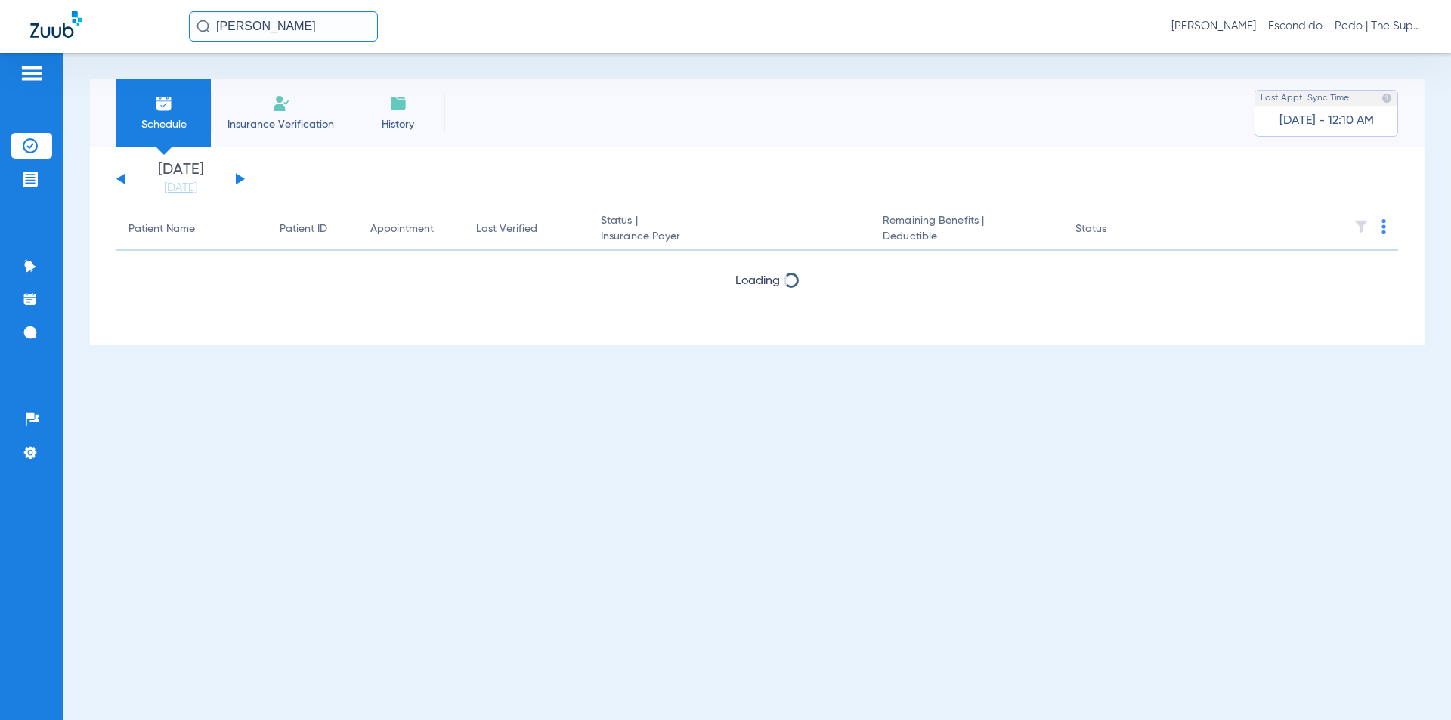
click at [271, 128] on span "Insurance Verification" at bounding box center [280, 124] width 117 height 15
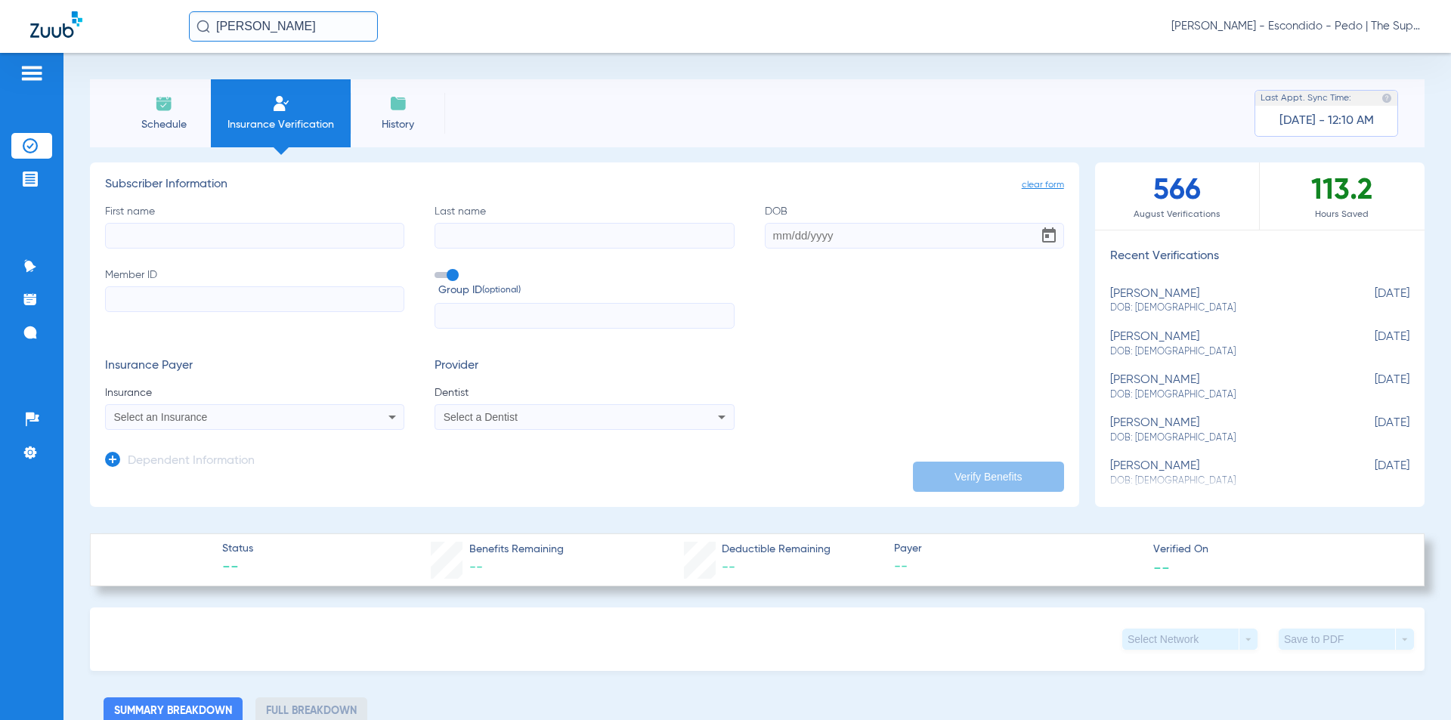
click at [255, 239] on input "First name" at bounding box center [254, 236] width 299 height 26
type input "Alyssa"
click at [509, 236] on input "Last name" at bounding box center [584, 236] width 299 height 26
type input "[PERSON_NAME]"
click at [772, 240] on input "DOB" at bounding box center [914, 236] width 299 height 26
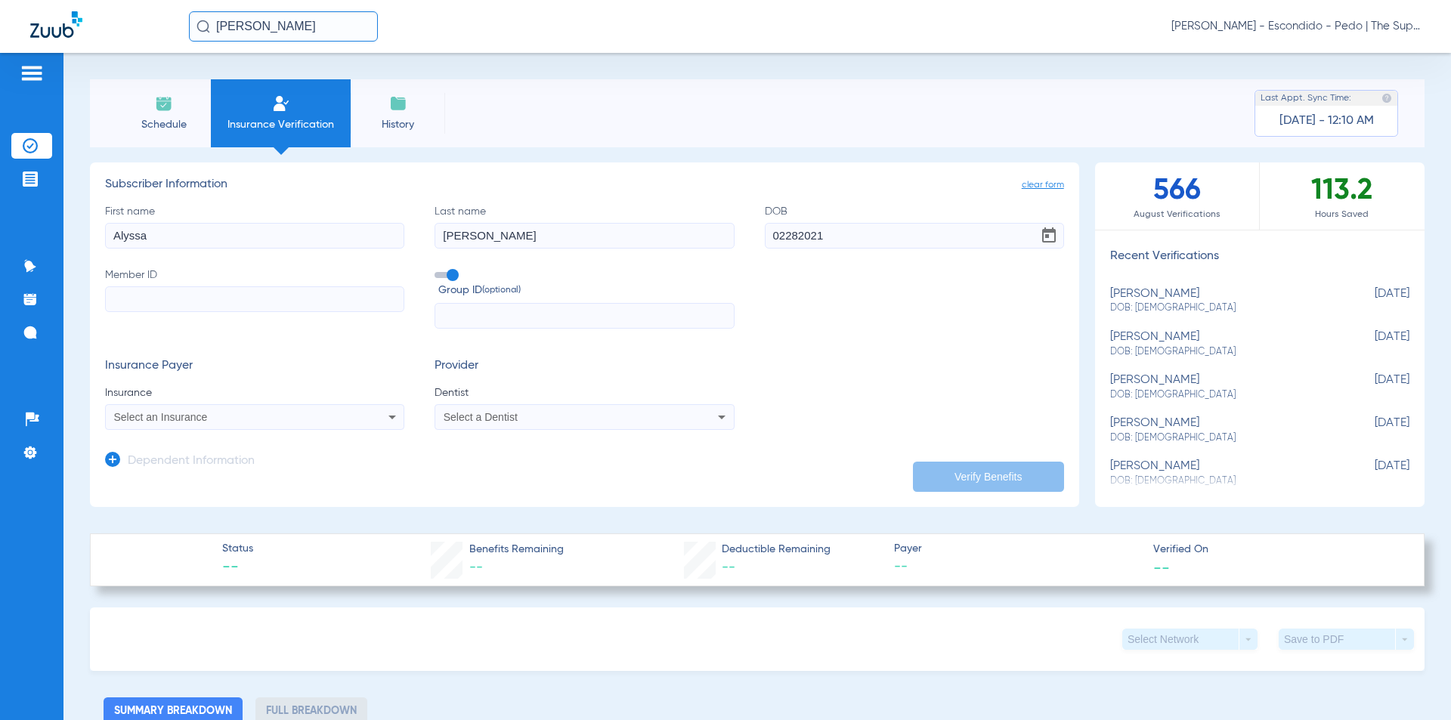
type input "[DATE]"
click at [218, 302] on input "Member ID" at bounding box center [254, 299] width 299 height 26
click at [185, 300] on input "Member ID Required" at bounding box center [254, 299] width 299 height 26
paste input "913291030"
type input "913291030"
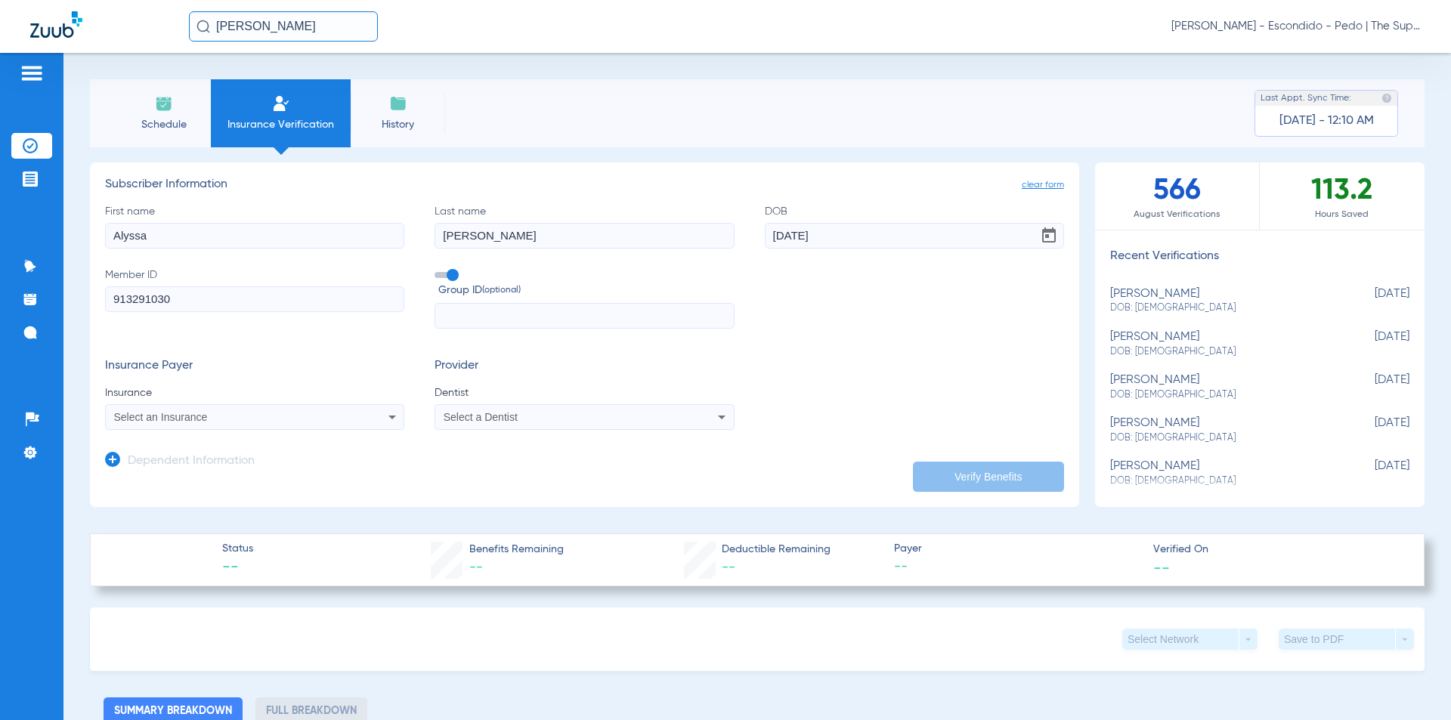
click at [190, 414] on span "Select an Insurance" at bounding box center [161, 417] width 94 height 12
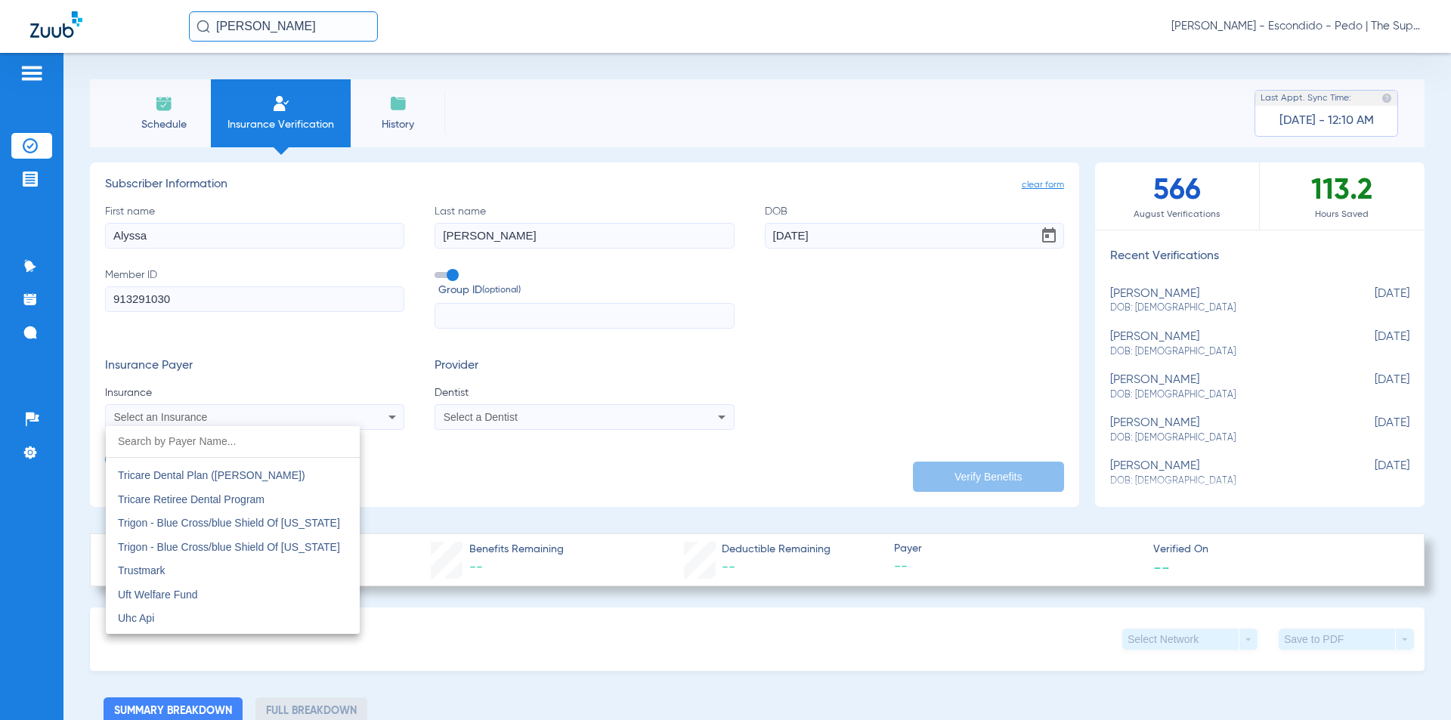
scroll to position [9069, 0]
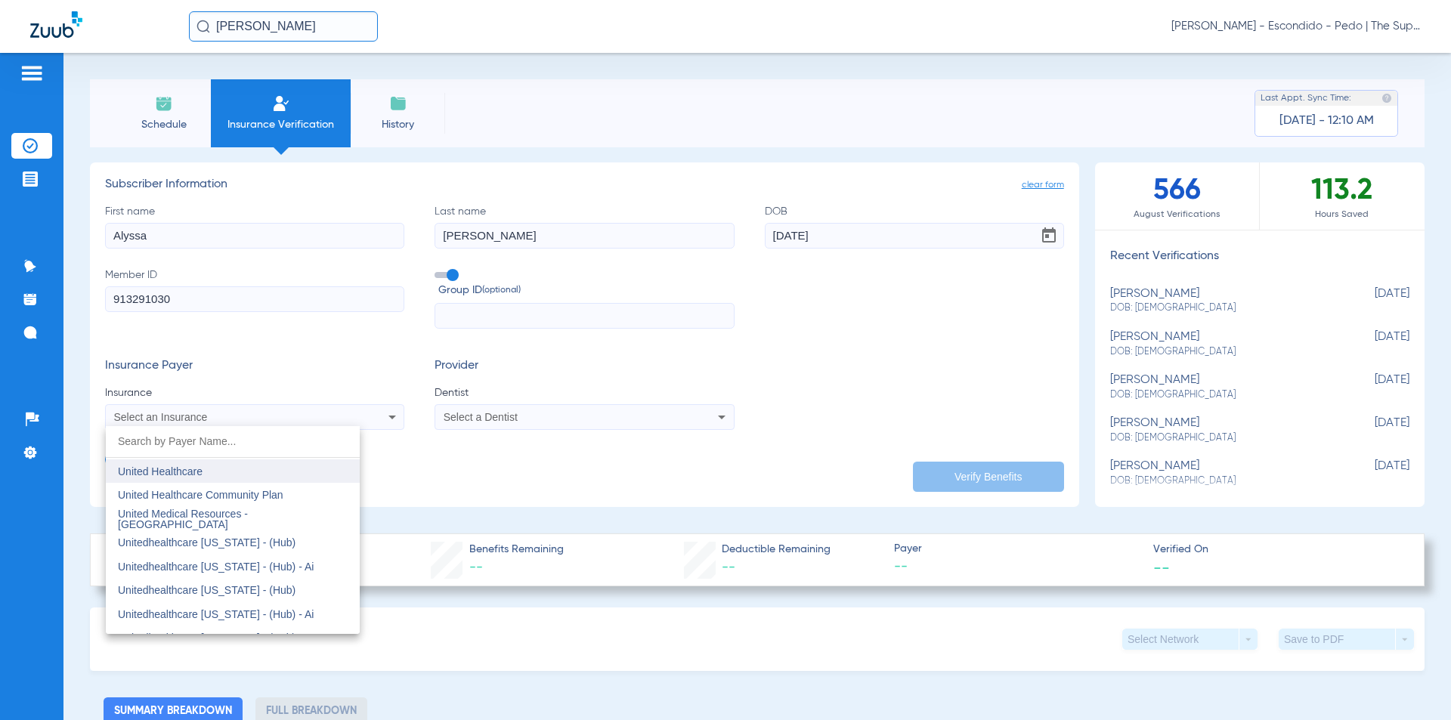
click at [189, 475] on span "United Healthcare" at bounding box center [160, 472] width 85 height 12
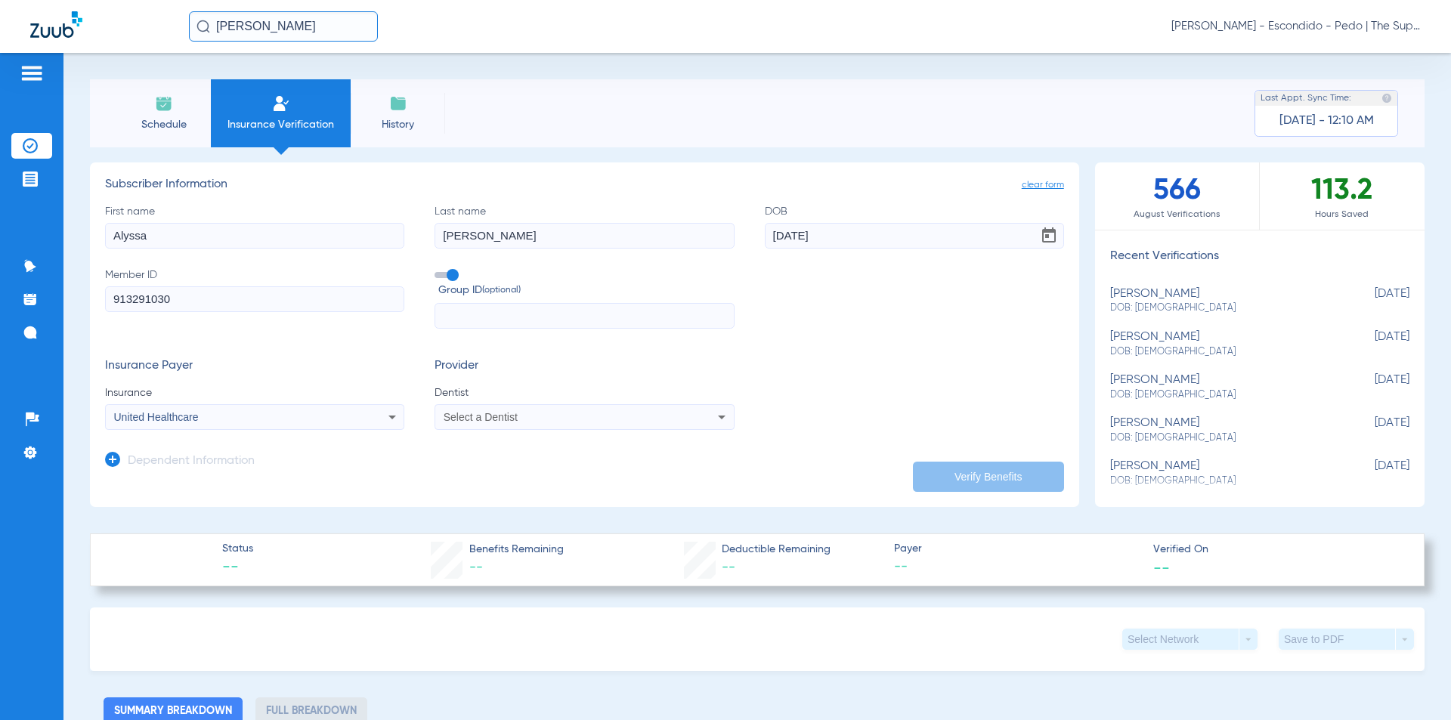
click at [602, 424] on div "Select a Dentist" at bounding box center [584, 417] width 298 height 18
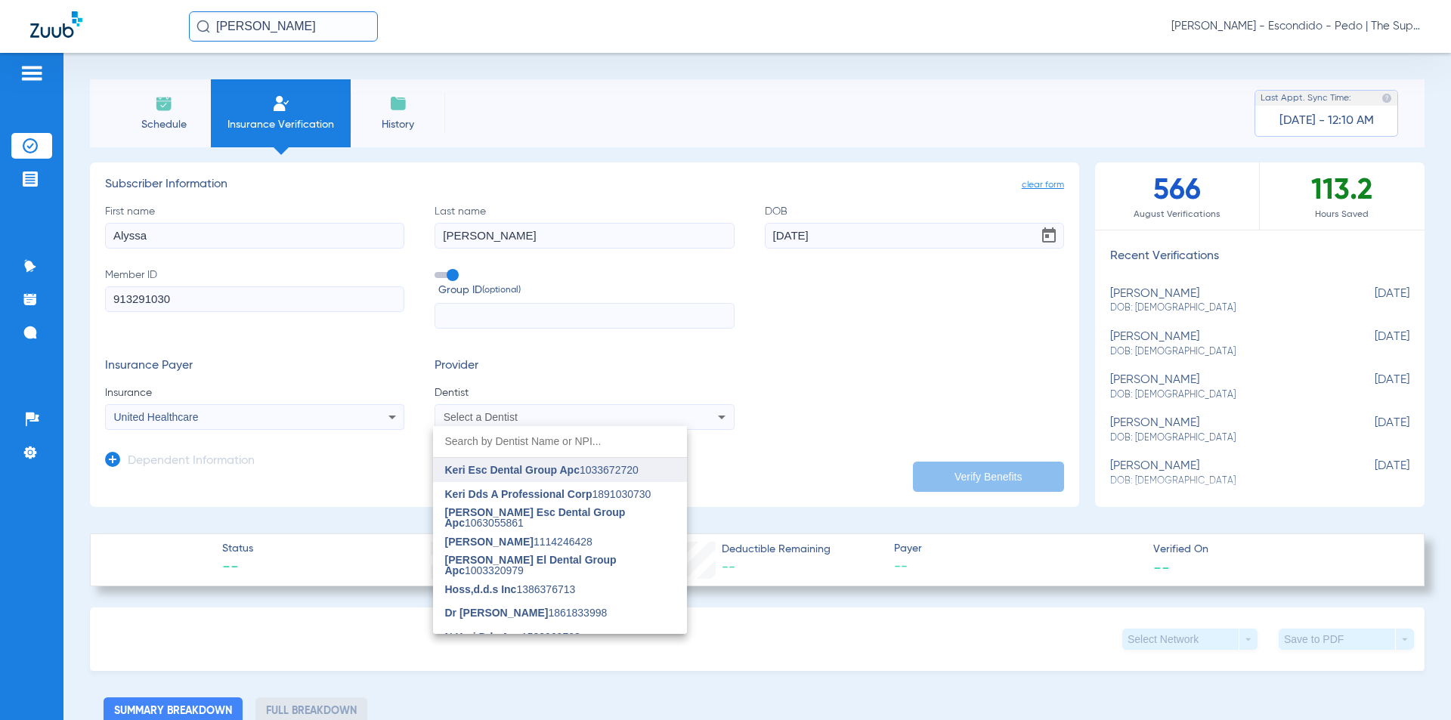
click at [503, 470] on span "Keri Esc Dental Group Apc" at bounding box center [512, 470] width 135 height 12
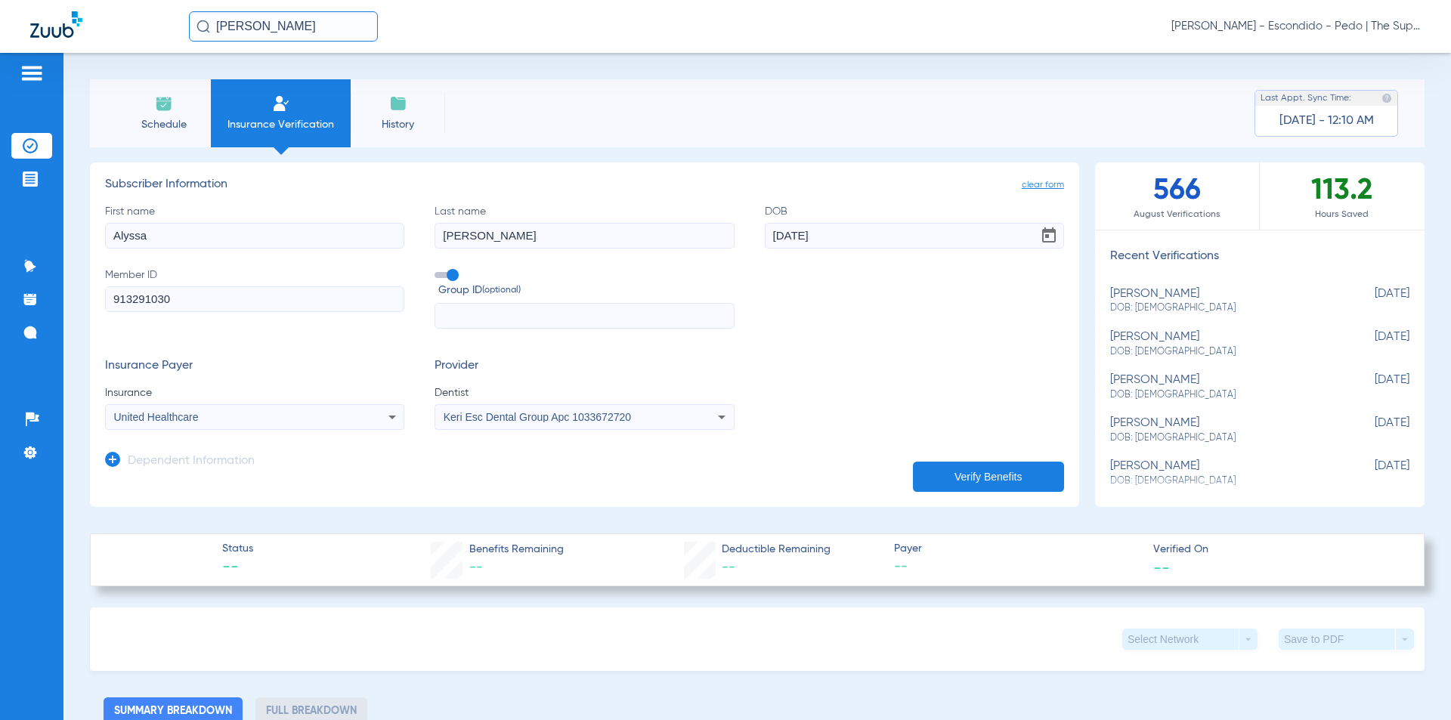
click at [961, 480] on button "Verify Benefits" at bounding box center [988, 477] width 151 height 30
type input "Alyssa"
type input "[PERSON_NAME]"
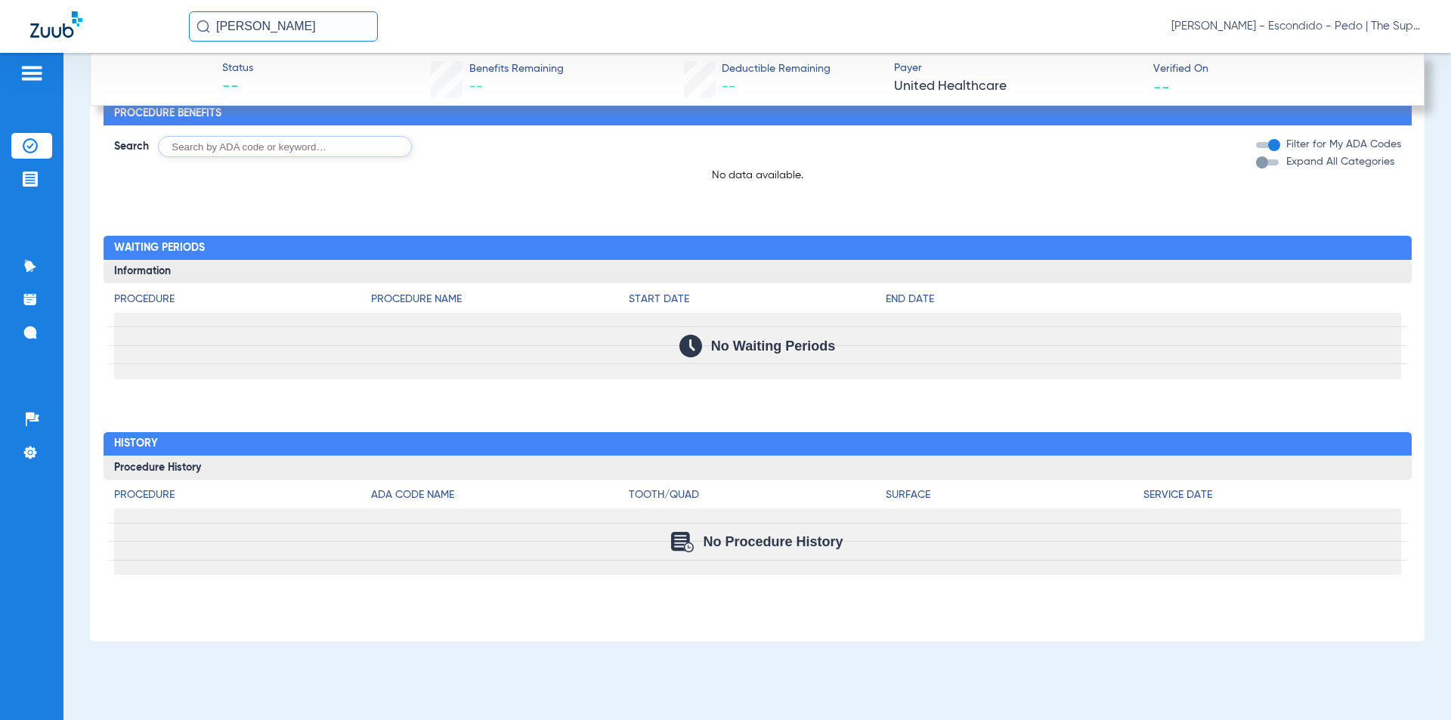
scroll to position [0, 0]
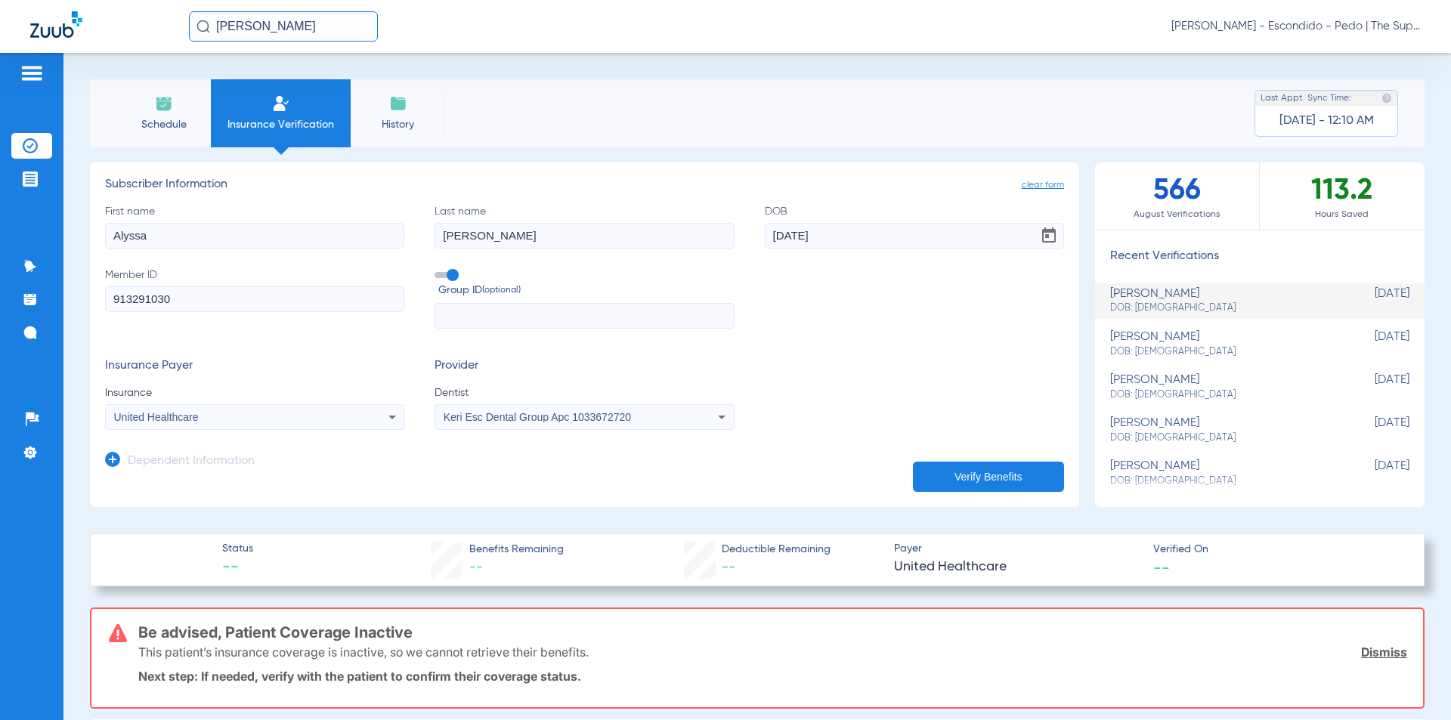
click at [564, 101] on div "Schedule Insurance Verification History Last Appt. Sync Time: [DATE] - 12:10 AM" at bounding box center [757, 113] width 1335 height 68
click at [740, 354] on form "First name [PERSON_NAME] Last name [PERSON_NAME] DOB [DEMOGRAPHIC_DATA] Member …" at bounding box center [584, 317] width 959 height 227
click at [584, 333] on form "First name [PERSON_NAME] Last name [PERSON_NAME] DOB [DEMOGRAPHIC_DATA] Member …" at bounding box center [584, 317] width 959 height 227
click at [504, 99] on div "Schedule Insurance Verification History Last Appt. Sync Time: [DATE] - 12:10 AM" at bounding box center [757, 113] width 1335 height 68
